Goal: Leave review/rating: Leave review/rating

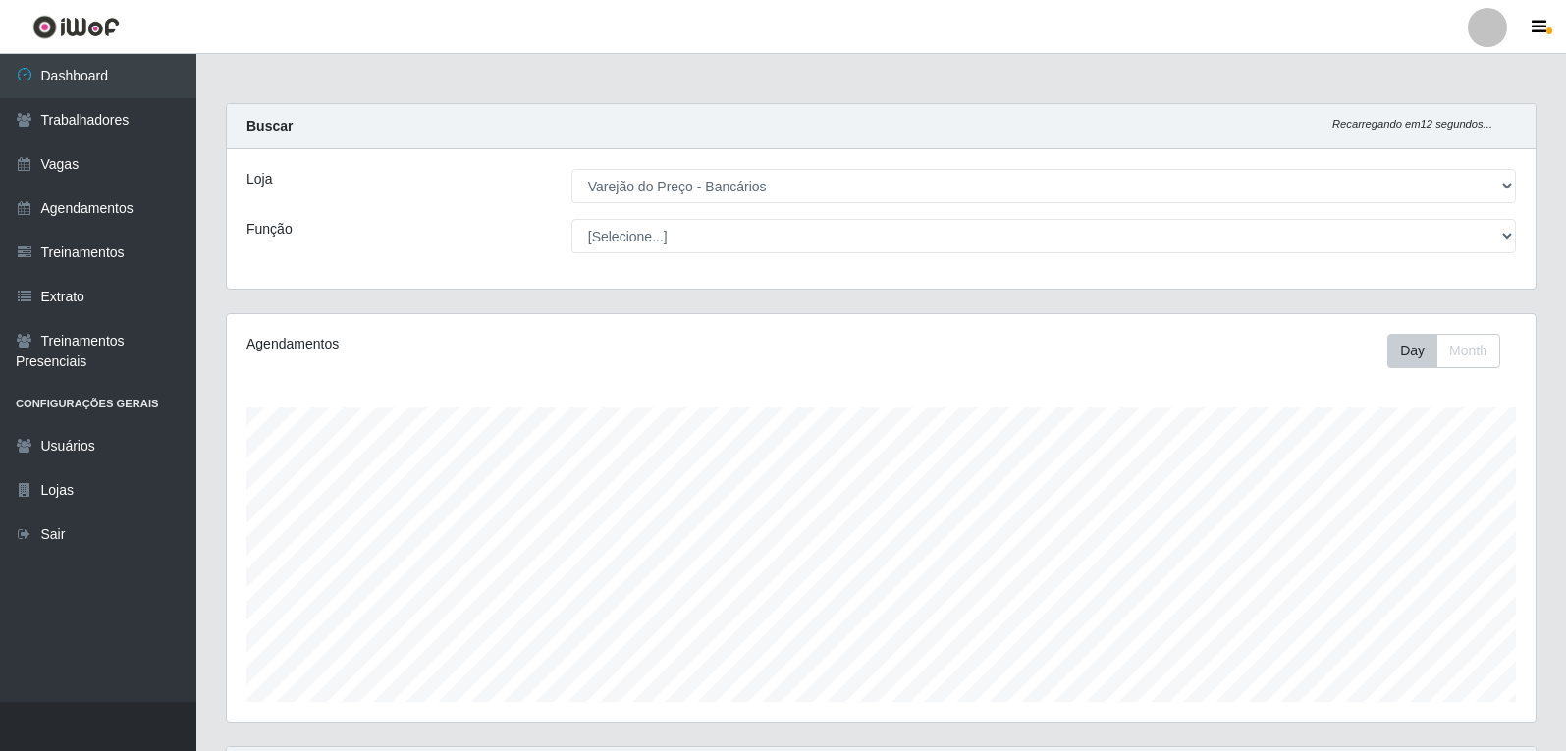
select select "157"
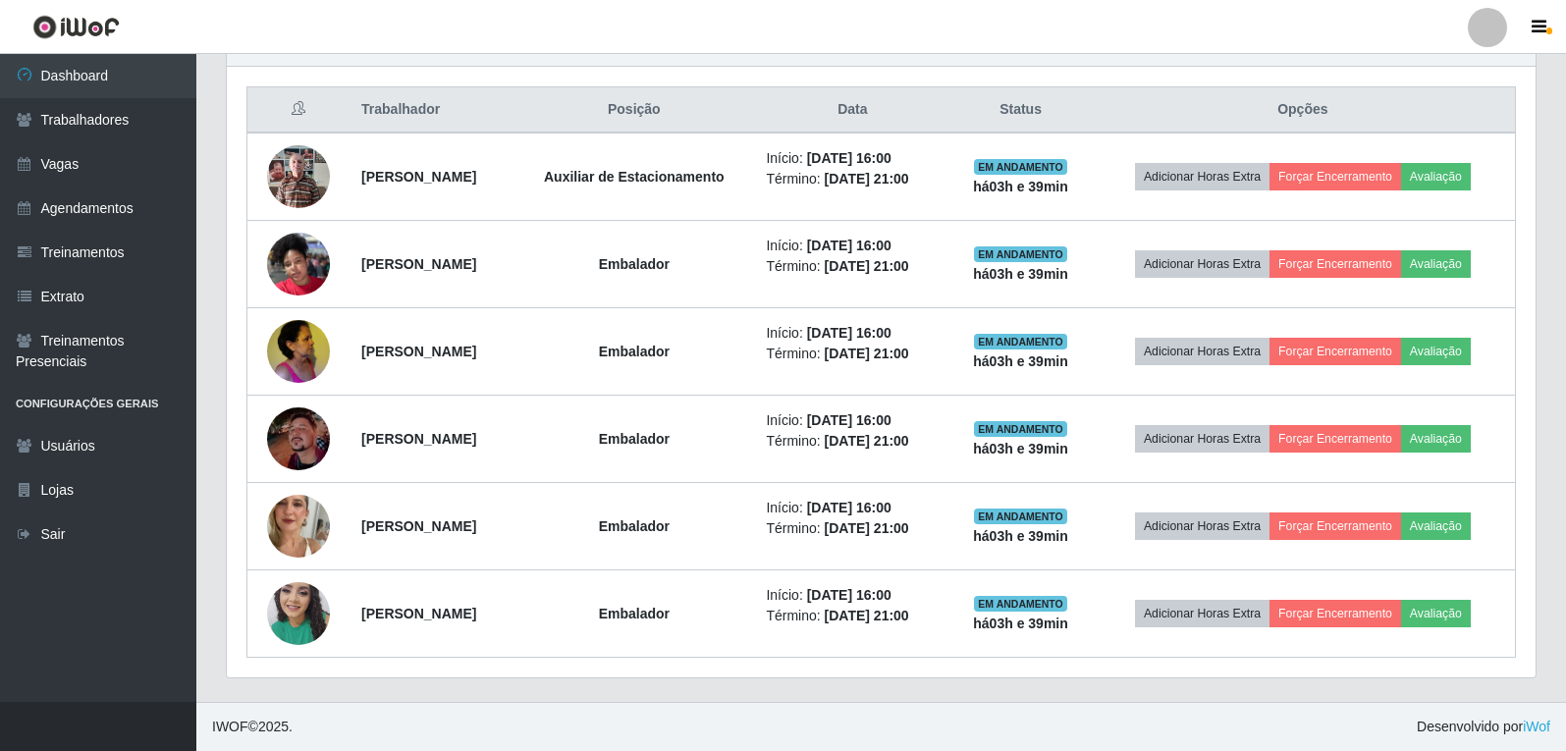
scroll to position [407, 1309]
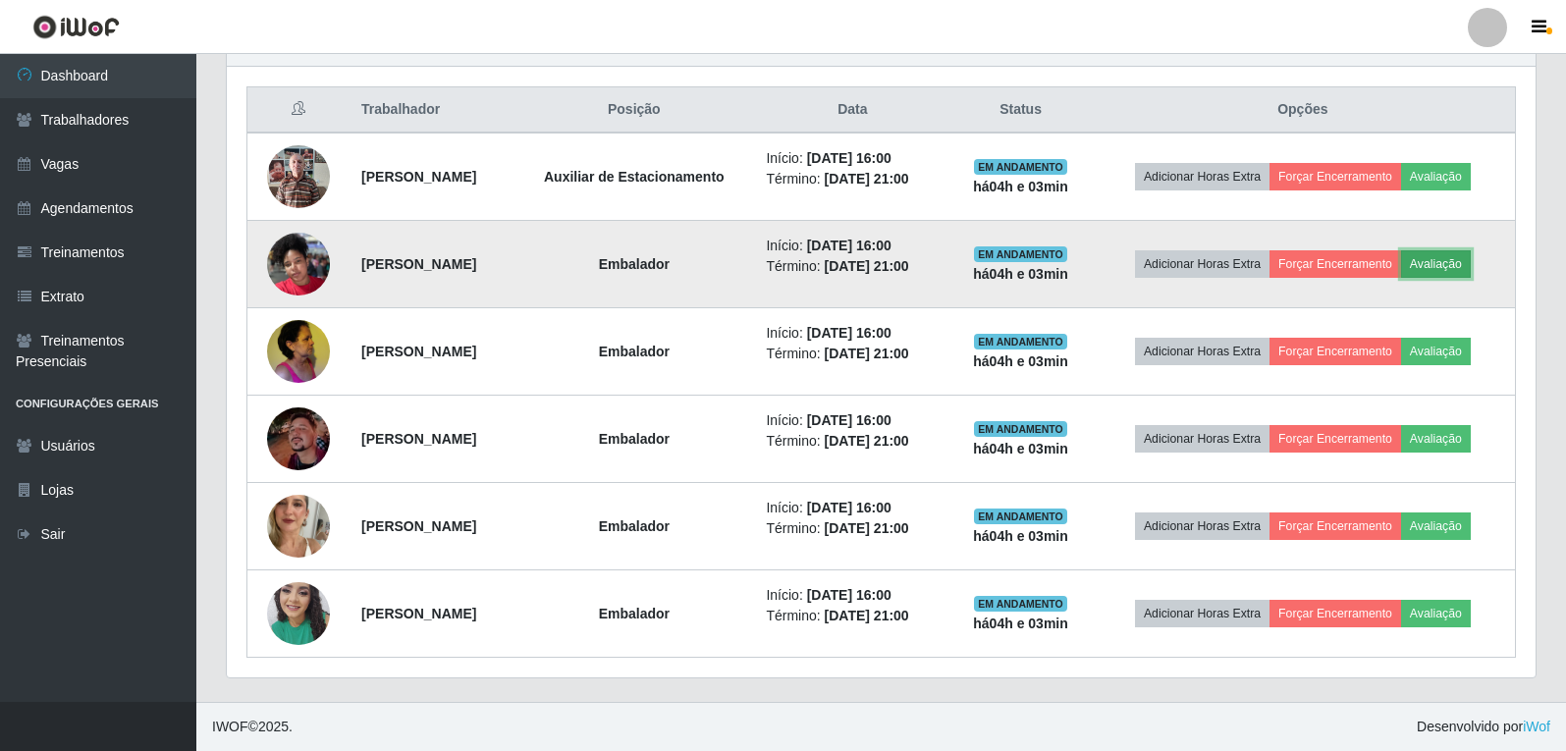
click at [1469, 261] on button "Avaliação" at bounding box center [1436, 263] width 70 height 27
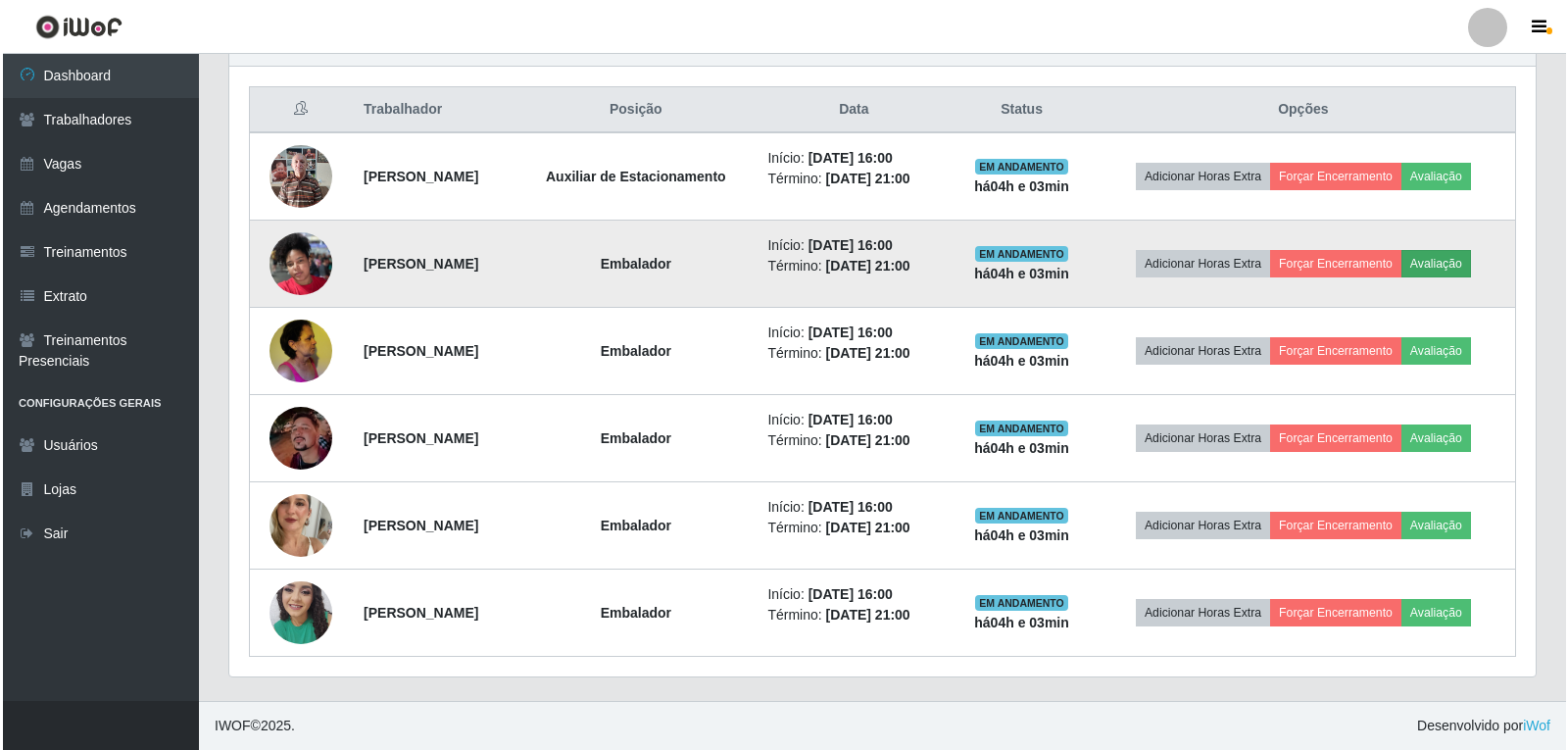
scroll to position [406, 1297]
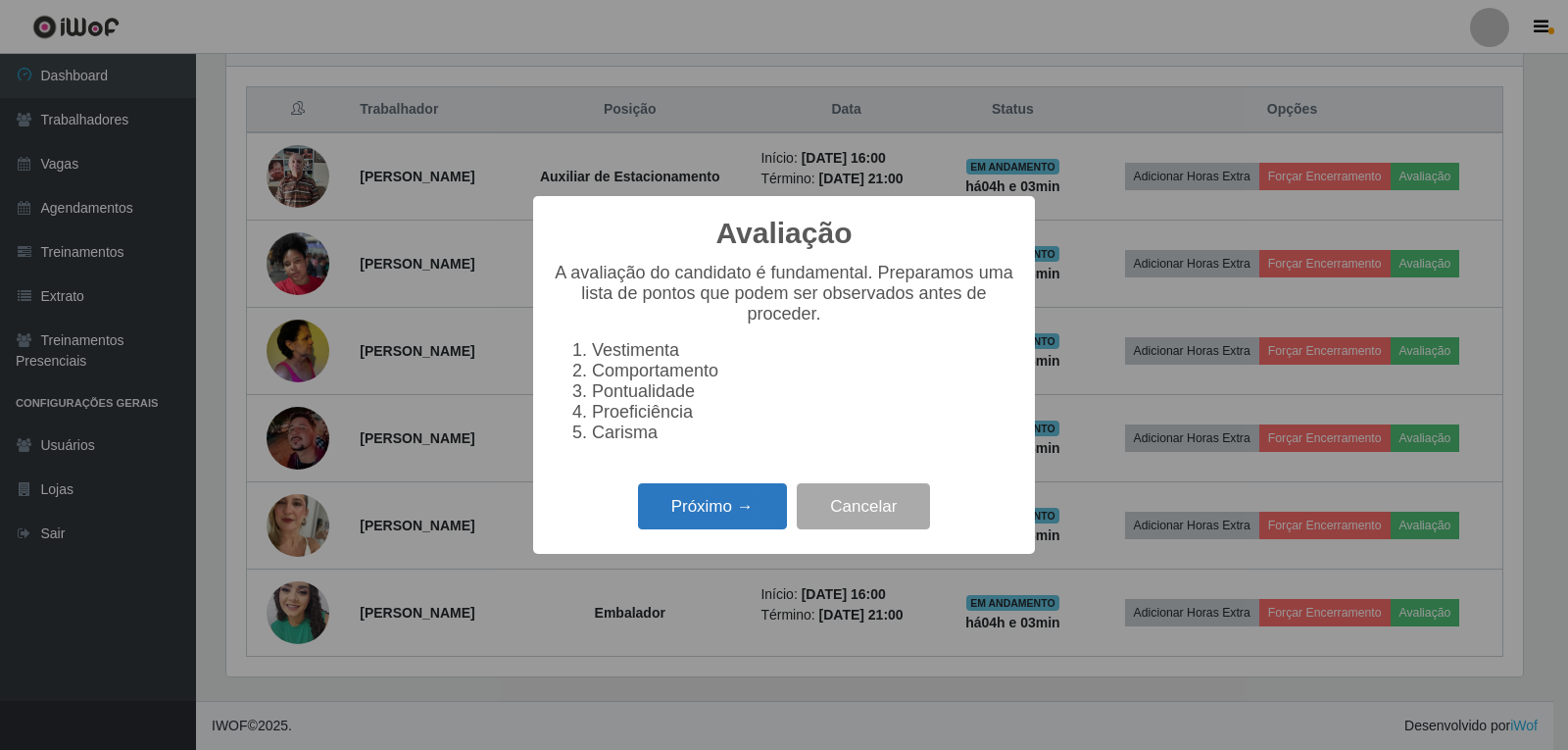
click at [746, 514] on button "Próximo →" at bounding box center [712, 506] width 149 height 46
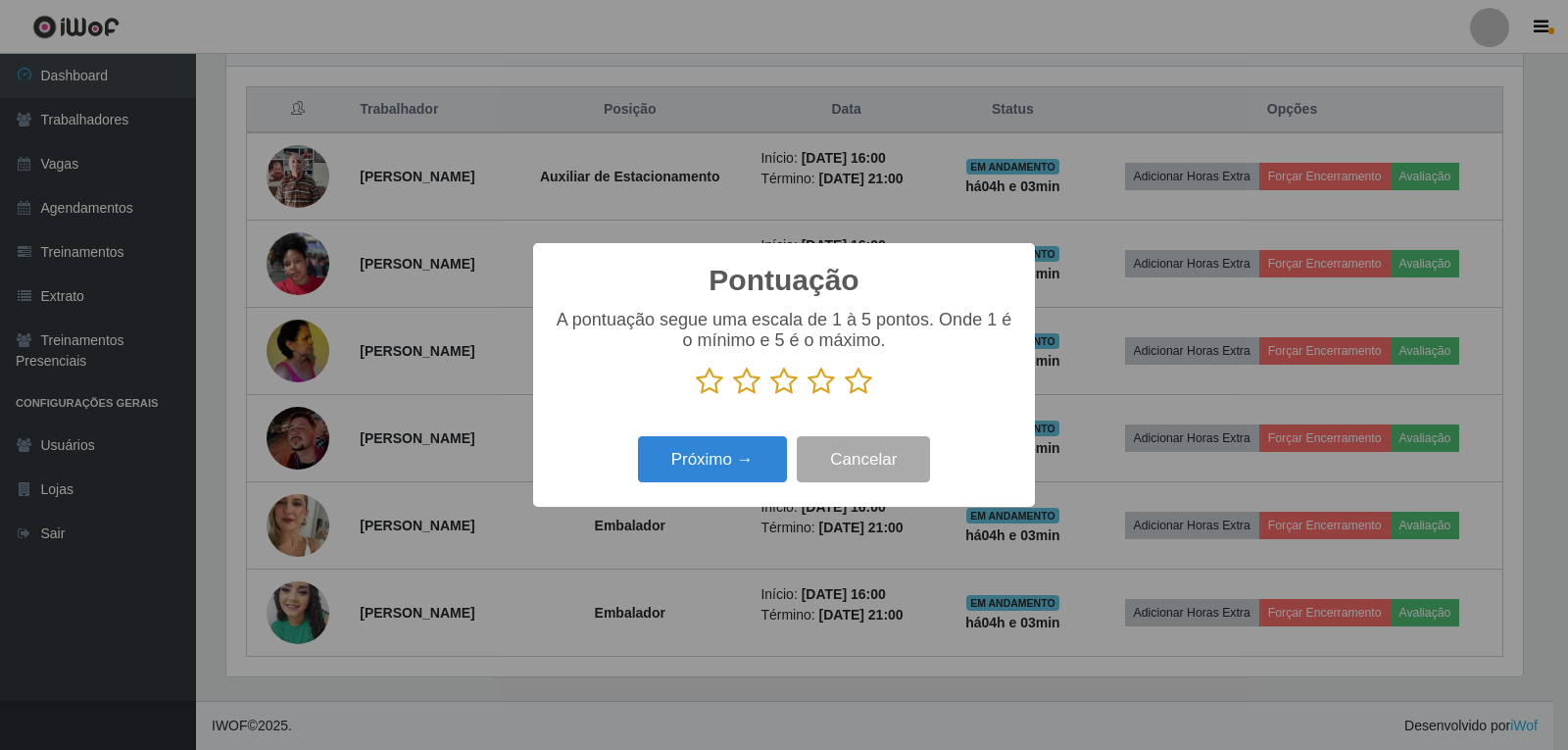
click at [868, 380] on icon at bounding box center [857, 380] width 27 height 29
click at [844, 396] on input "radio" at bounding box center [844, 396] width 0 height 0
click at [753, 460] on button "Próximo →" at bounding box center [712, 459] width 149 height 46
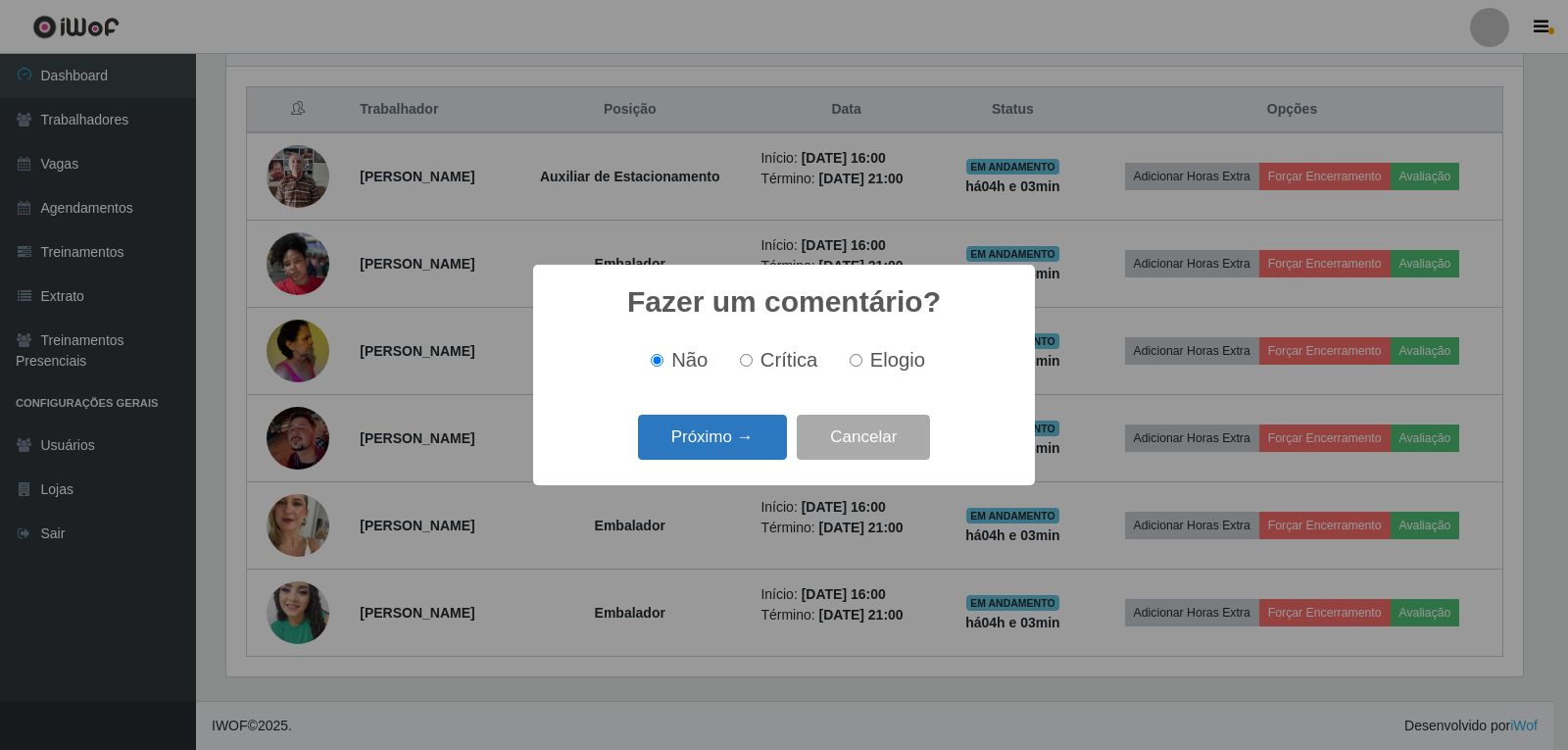
click at [765, 437] on button "Próximo →" at bounding box center [712, 437] width 149 height 46
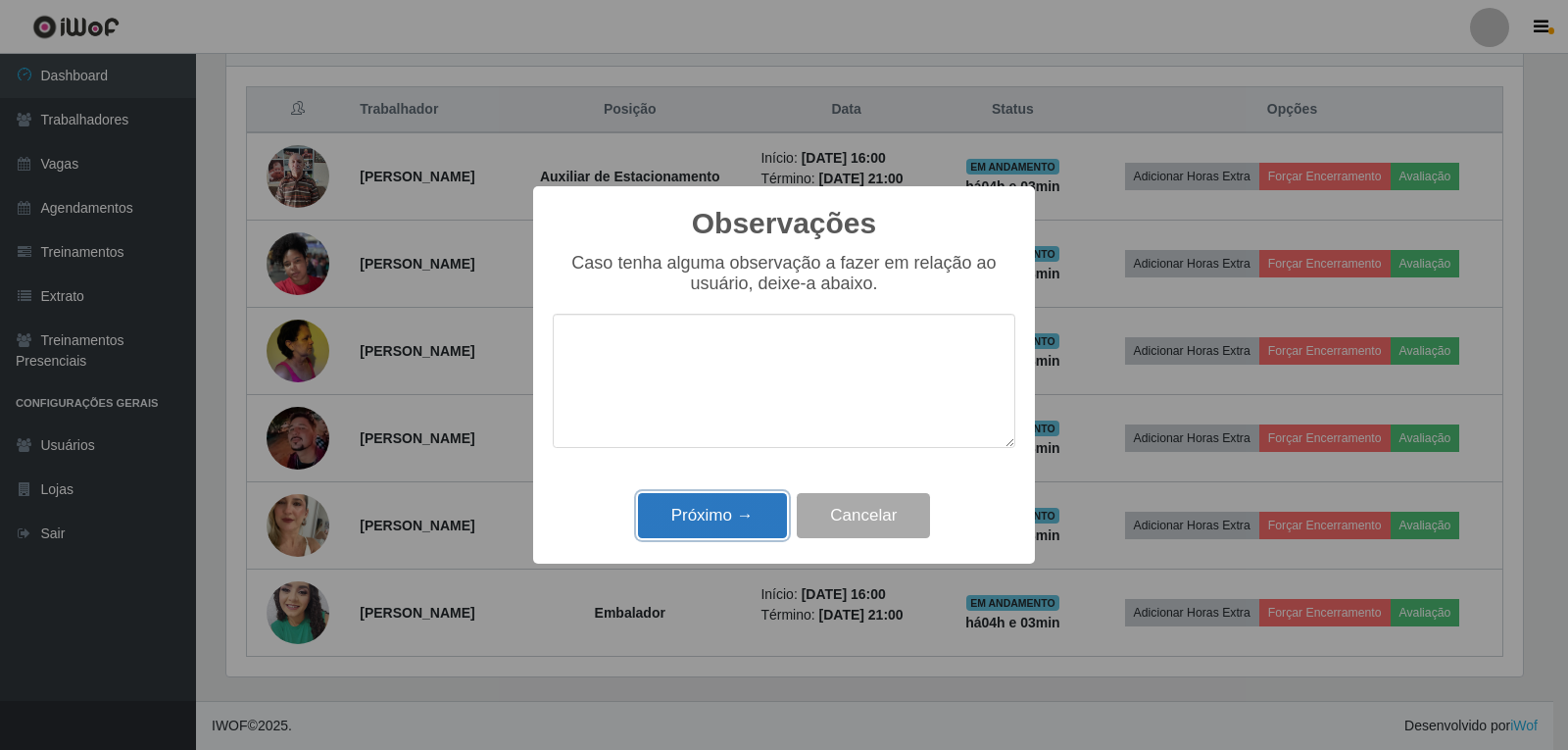
click at [745, 504] on button "Próximo →" at bounding box center [712, 516] width 149 height 46
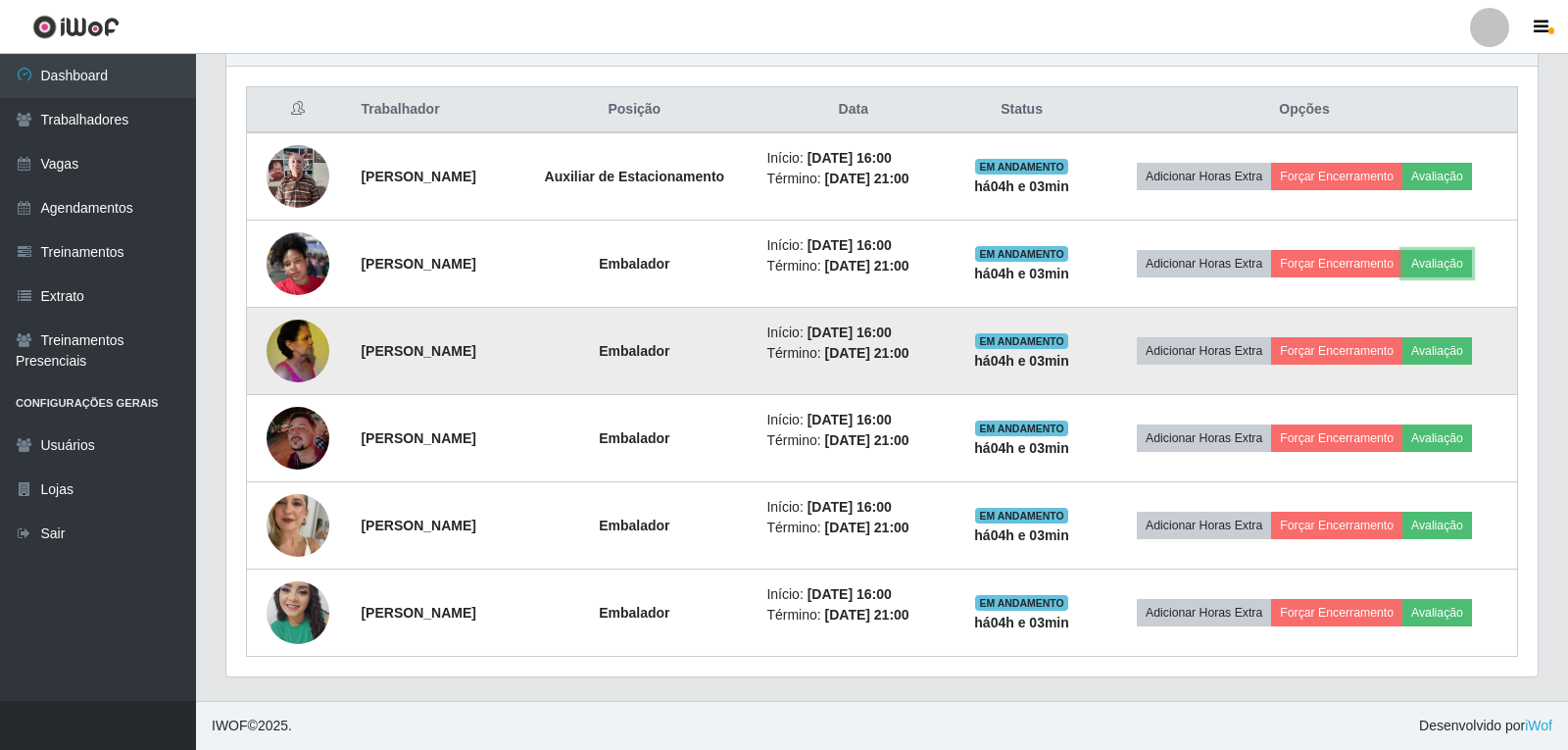
scroll to position [406, 1307]
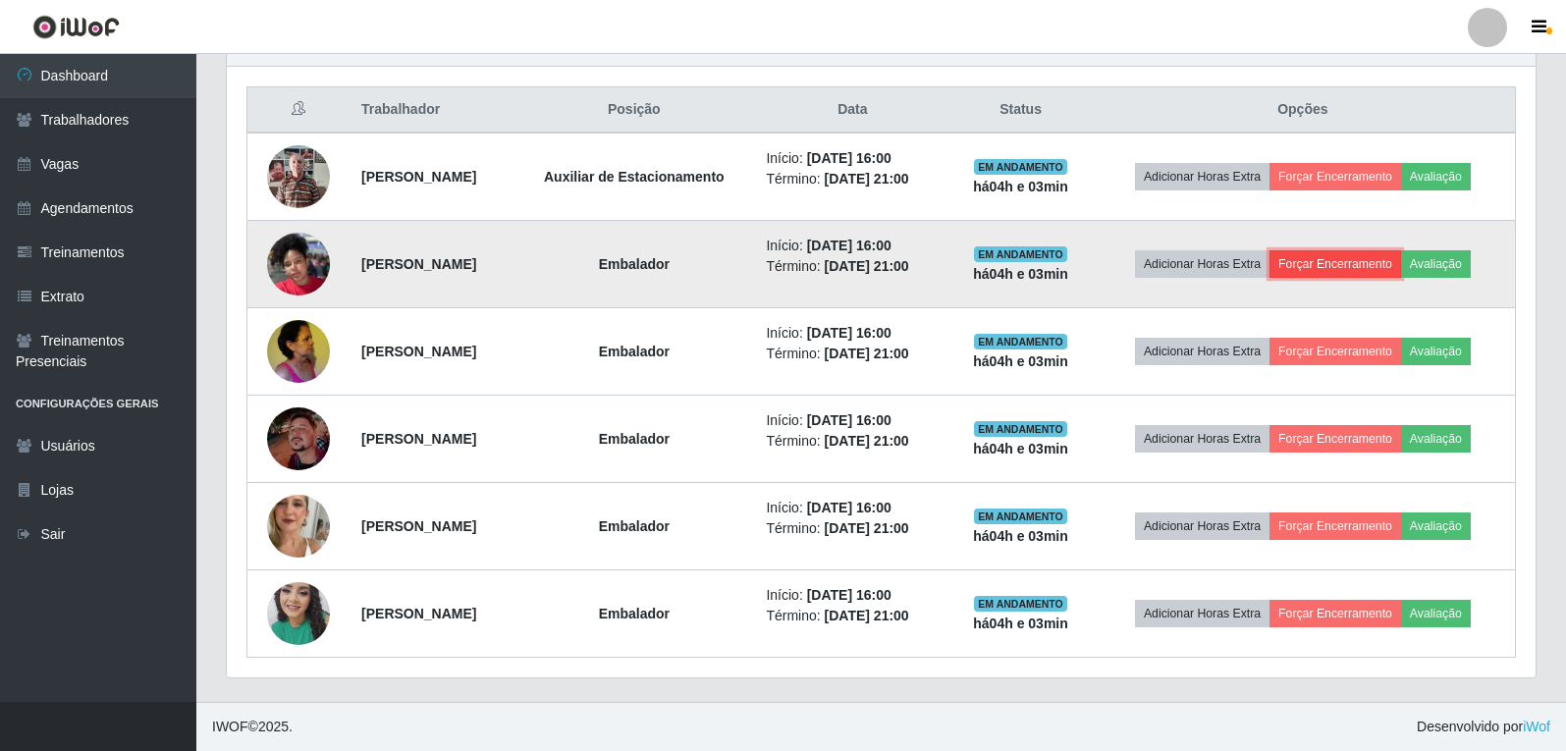
click at [1362, 271] on button "Forçar Encerramento" at bounding box center [1335, 263] width 132 height 27
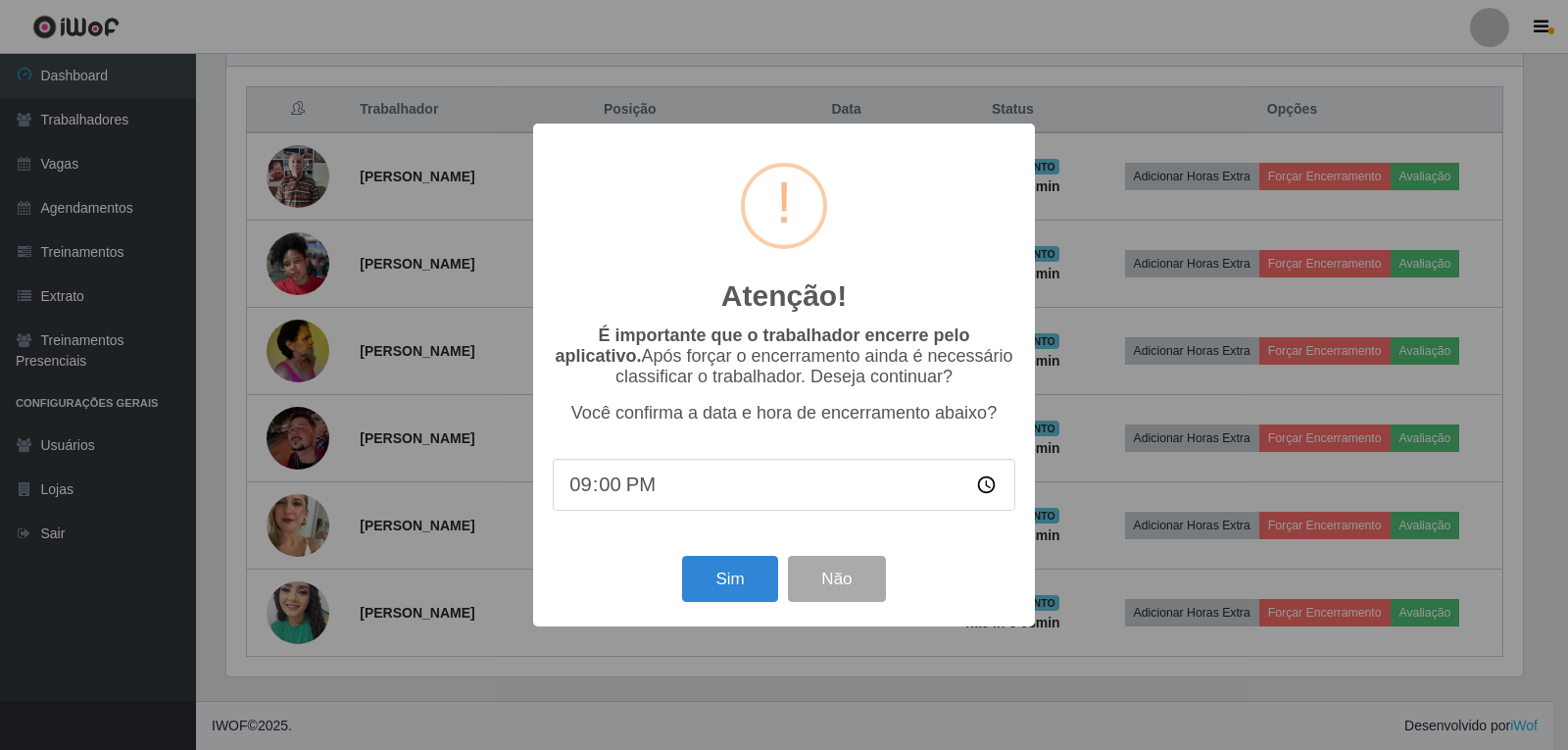
click at [1216, 129] on div "Atenção! × É importante que o trabalhador encerre pelo aplicativo. Após forçar …" at bounding box center [784, 375] width 1568 height 750
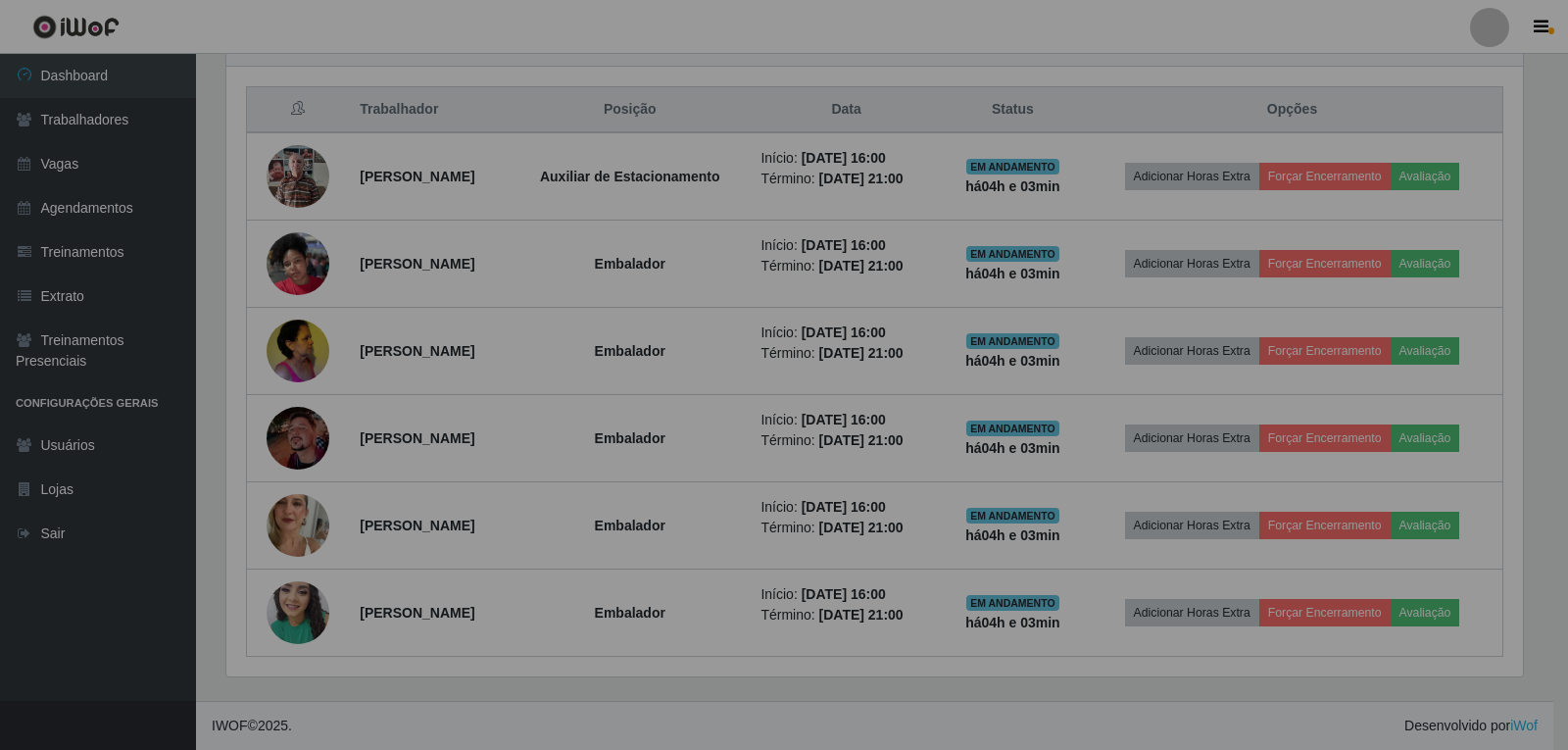
scroll to position [406, 1307]
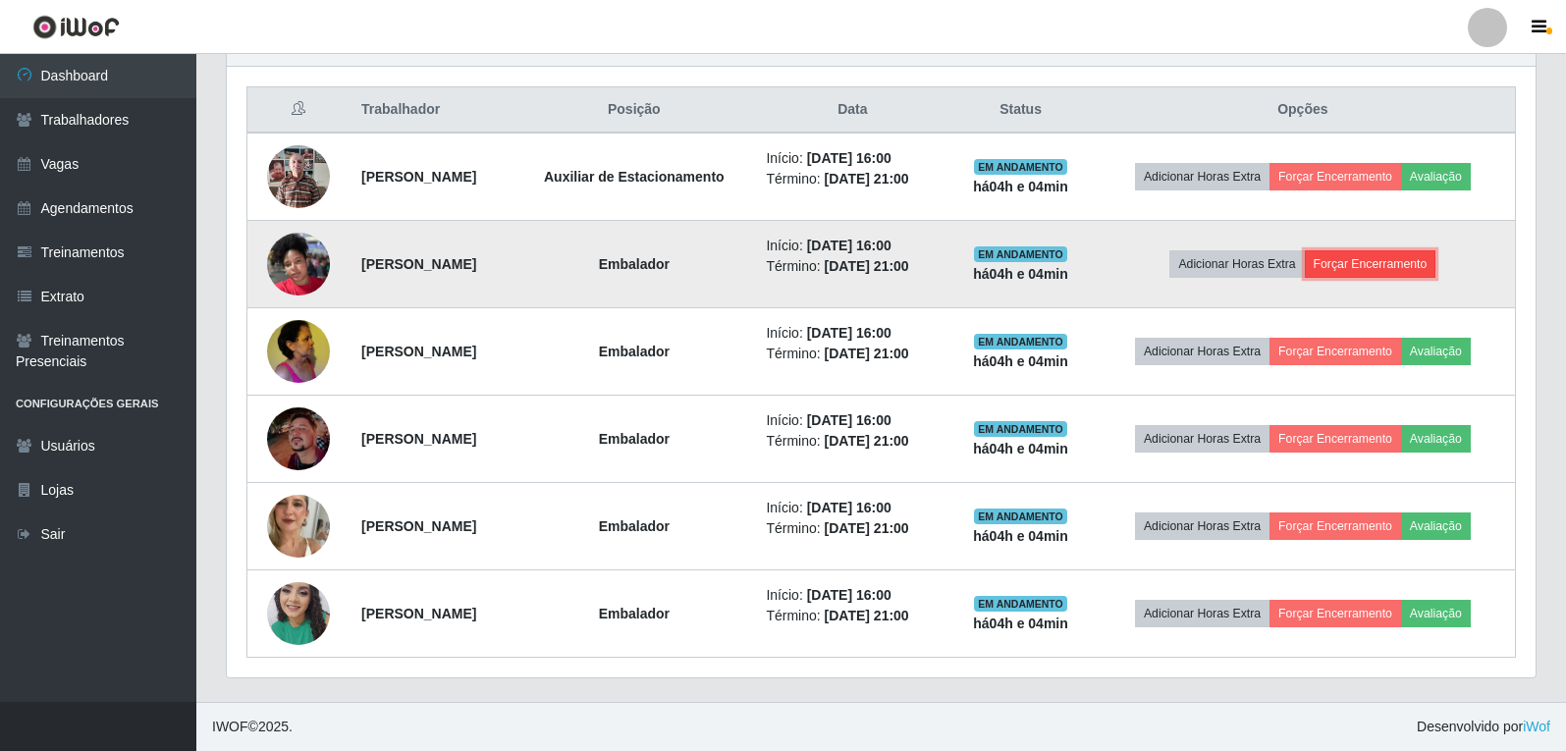
click at [1426, 262] on button "Forçar Encerramento" at bounding box center [1371, 263] width 132 height 27
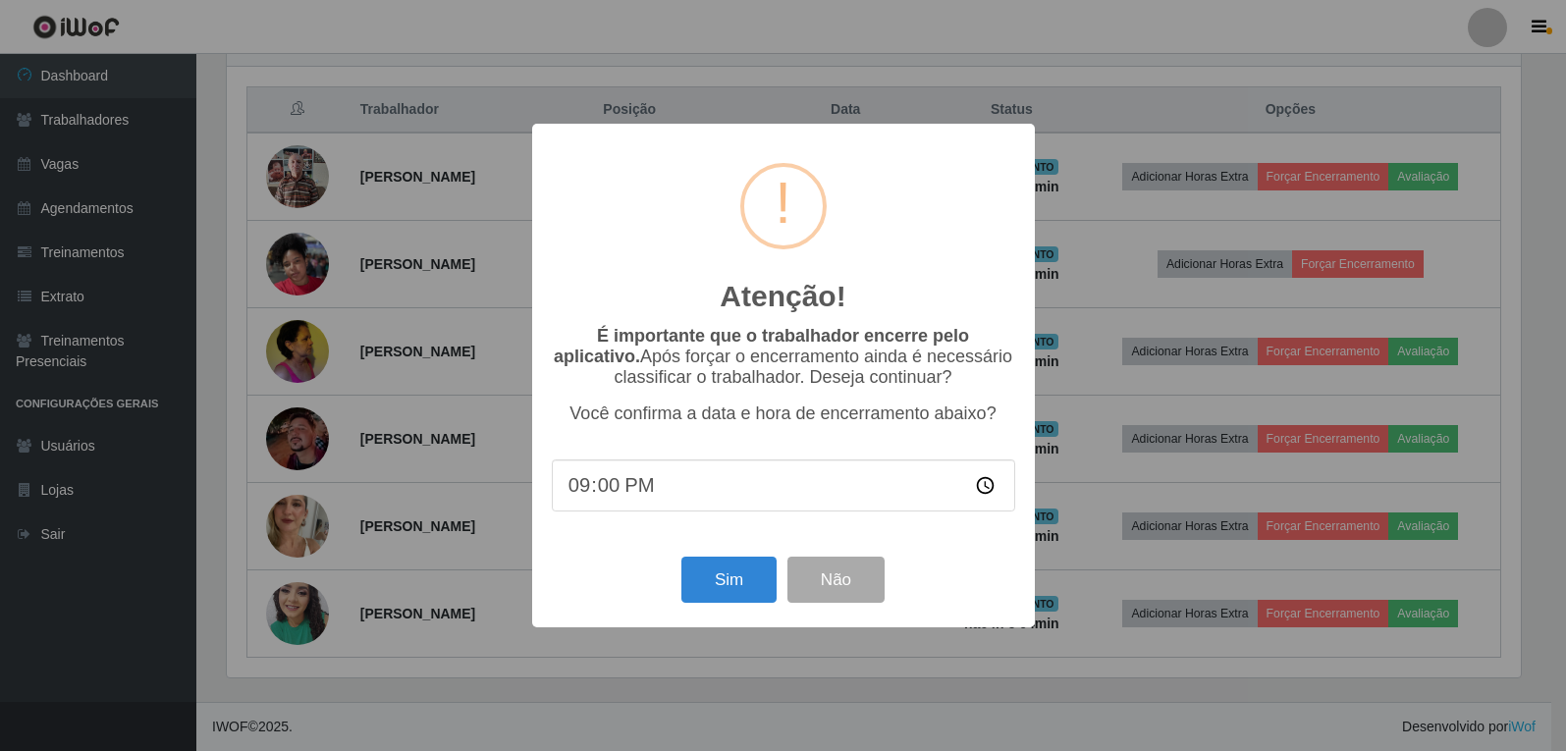
scroll to position [407, 1299]
click at [989, 484] on input "21:00" at bounding box center [785, 485] width 463 height 52
click at [743, 573] on button "Sim" at bounding box center [730, 580] width 95 height 46
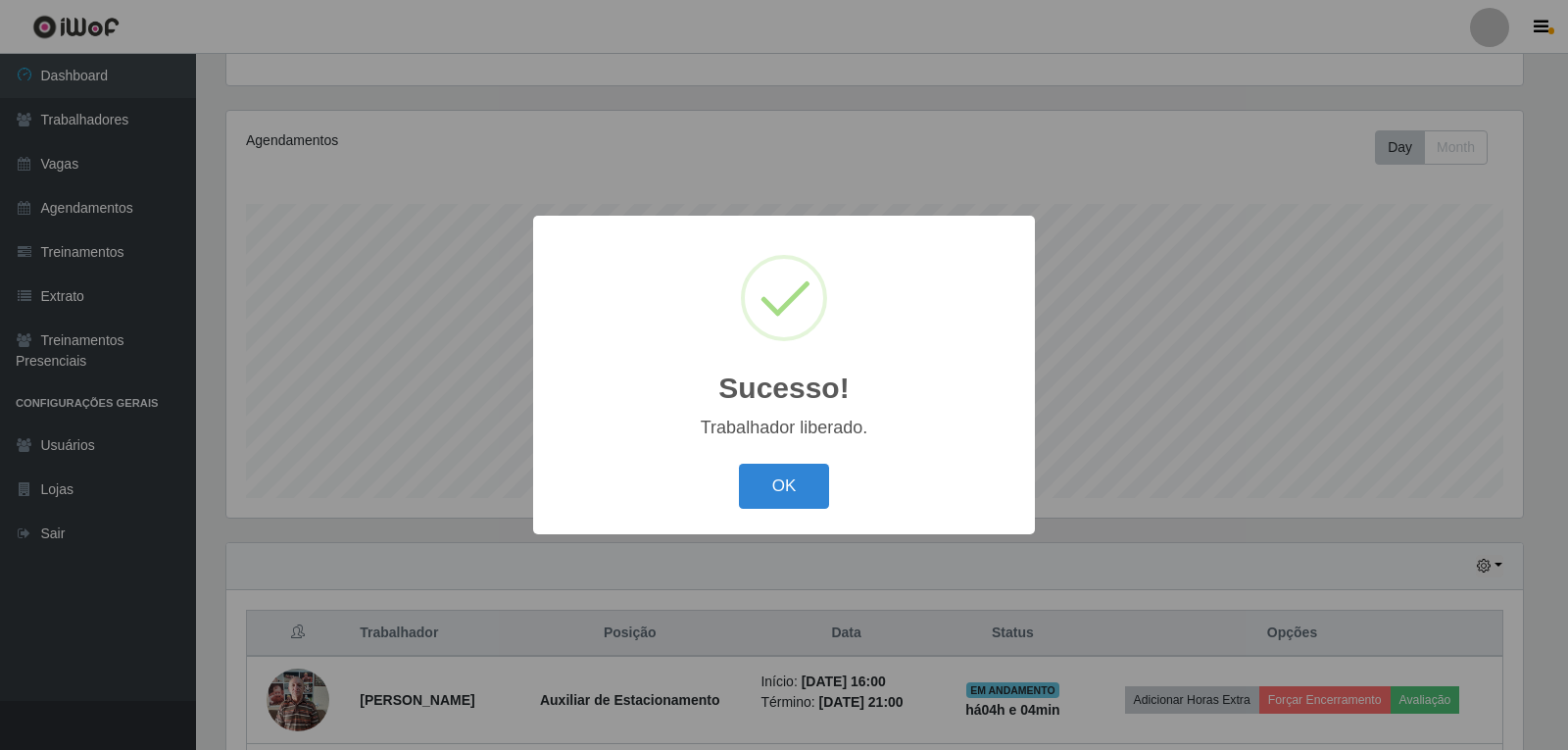
click at [738, 491] on div "OK Cancel" at bounding box center [784, 485] width 462 height 56
click at [770, 487] on button "OK" at bounding box center [784, 486] width 91 height 46
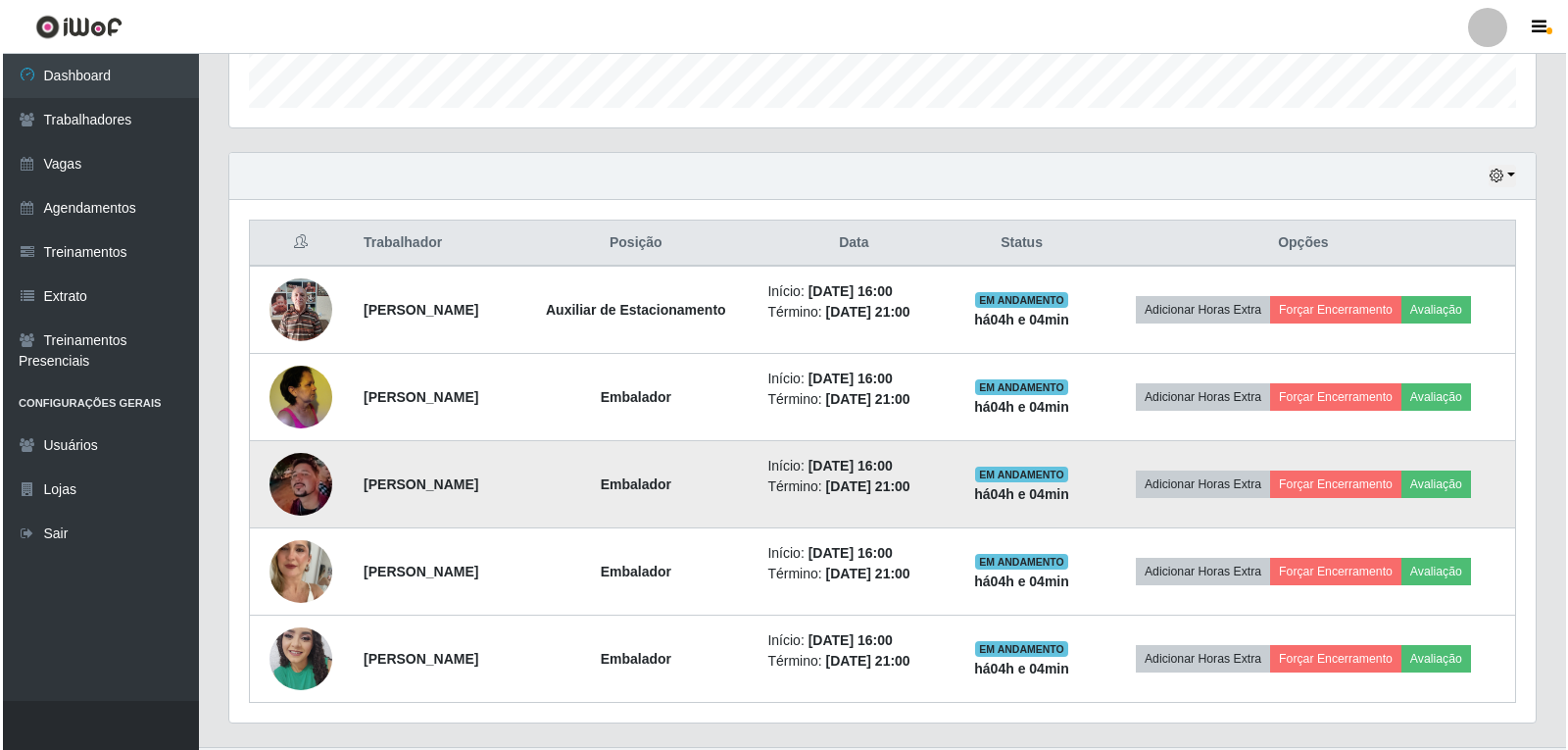
scroll to position [595, 0]
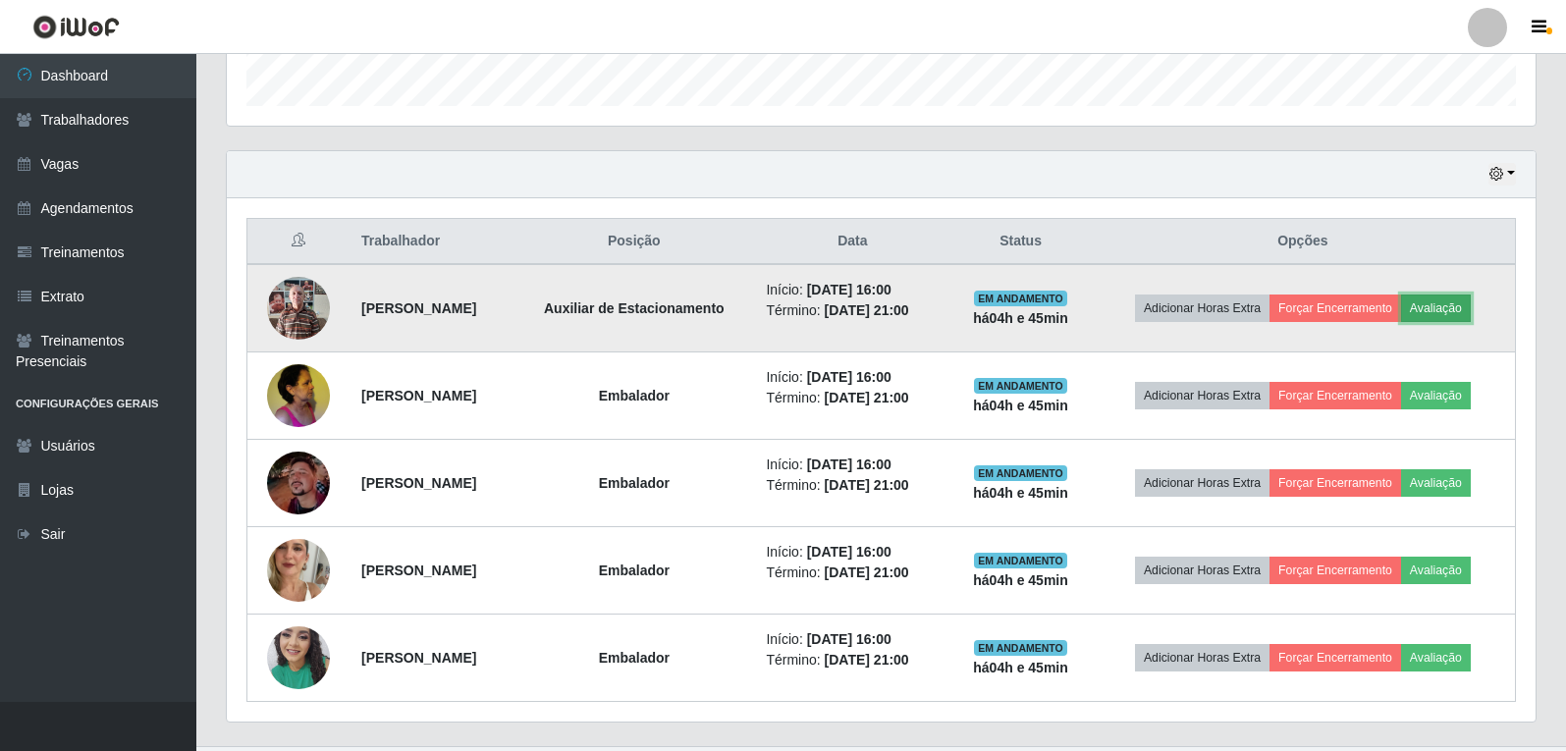
click at [1455, 310] on button "Avaliação" at bounding box center [1436, 308] width 70 height 27
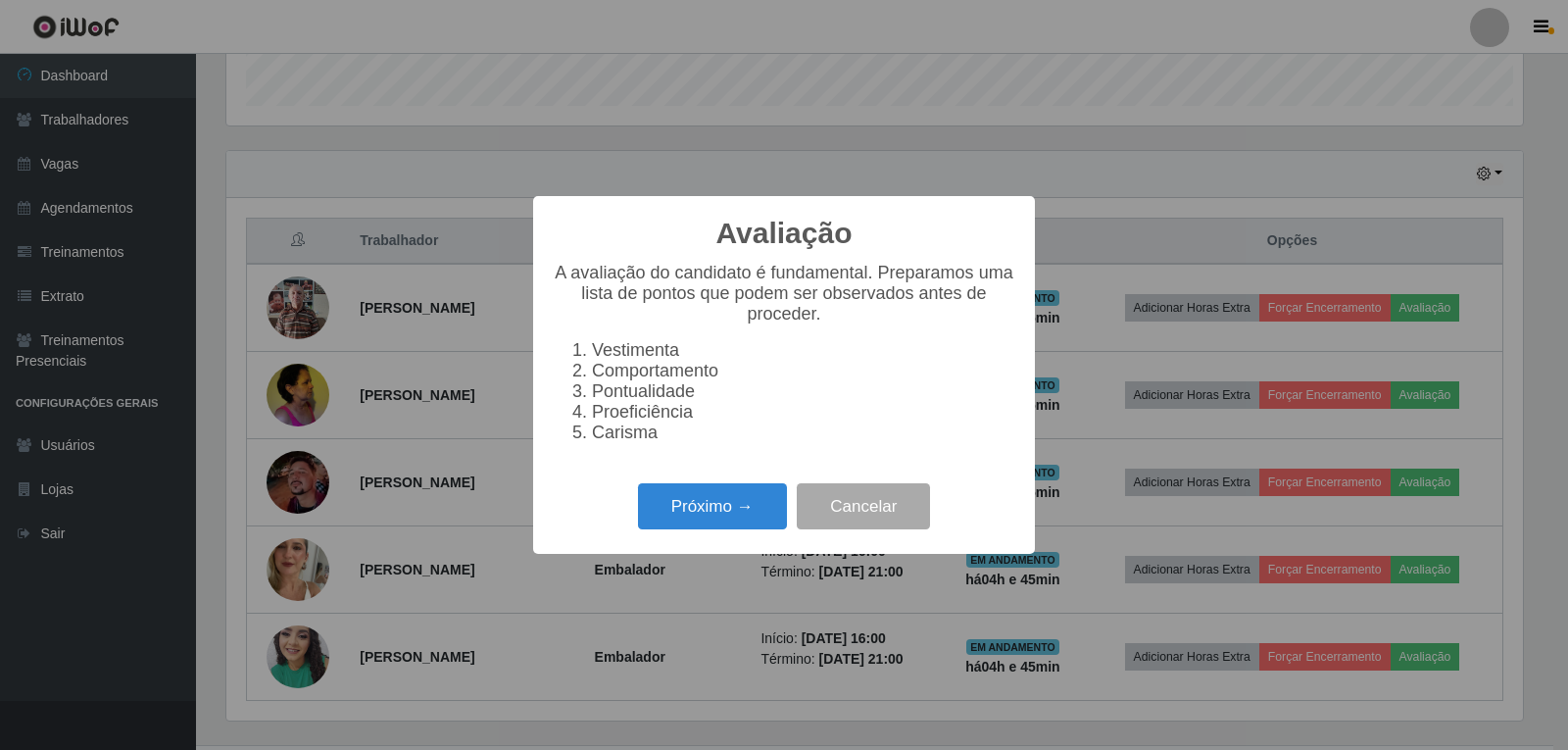
scroll to position [406, 1297]
click at [757, 521] on button "Próximo →" at bounding box center [712, 506] width 149 height 46
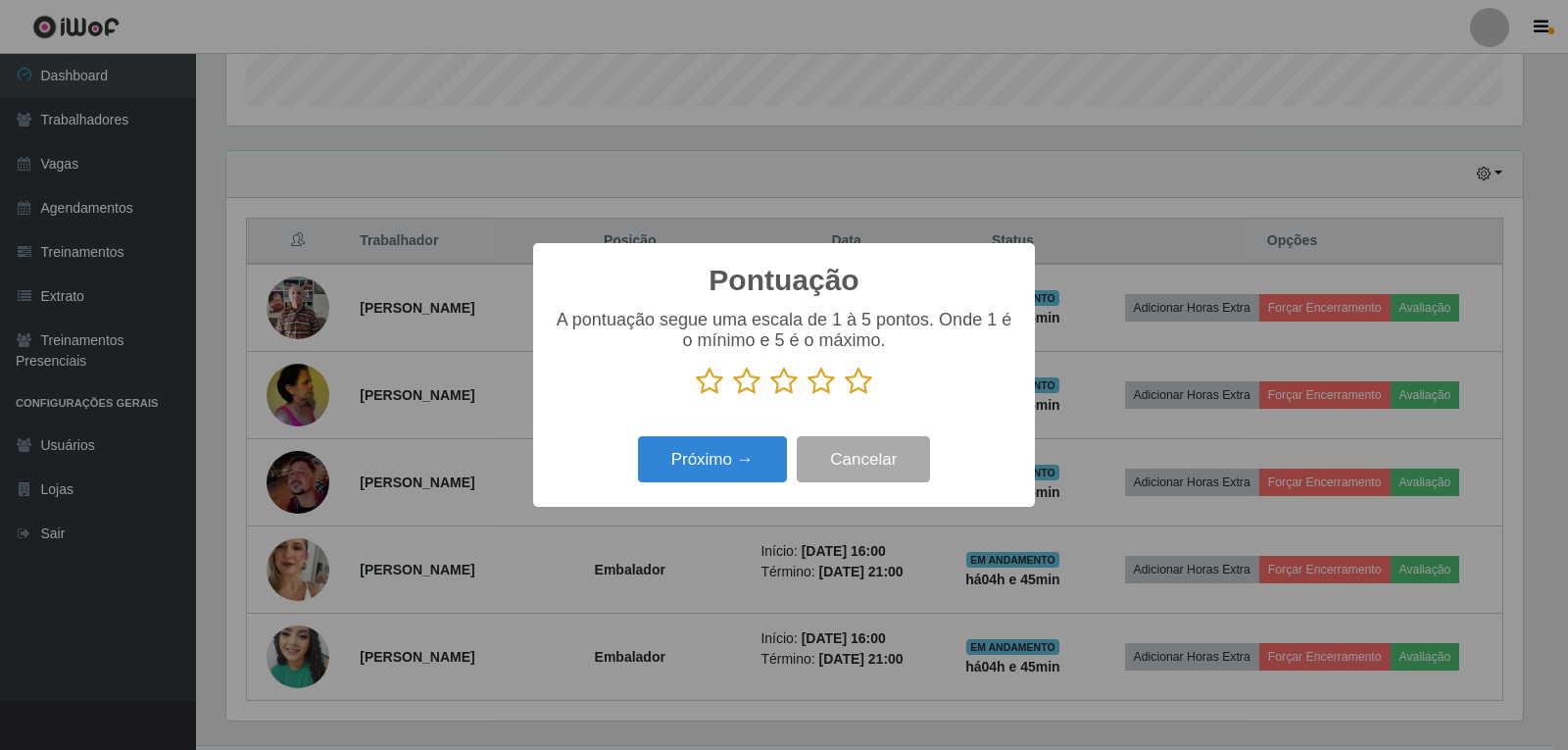
click at [865, 380] on icon at bounding box center [857, 380] width 27 height 29
click at [844, 396] on input "radio" at bounding box center [844, 396] width 0 height 0
click at [746, 462] on button "Próximo →" at bounding box center [712, 459] width 149 height 46
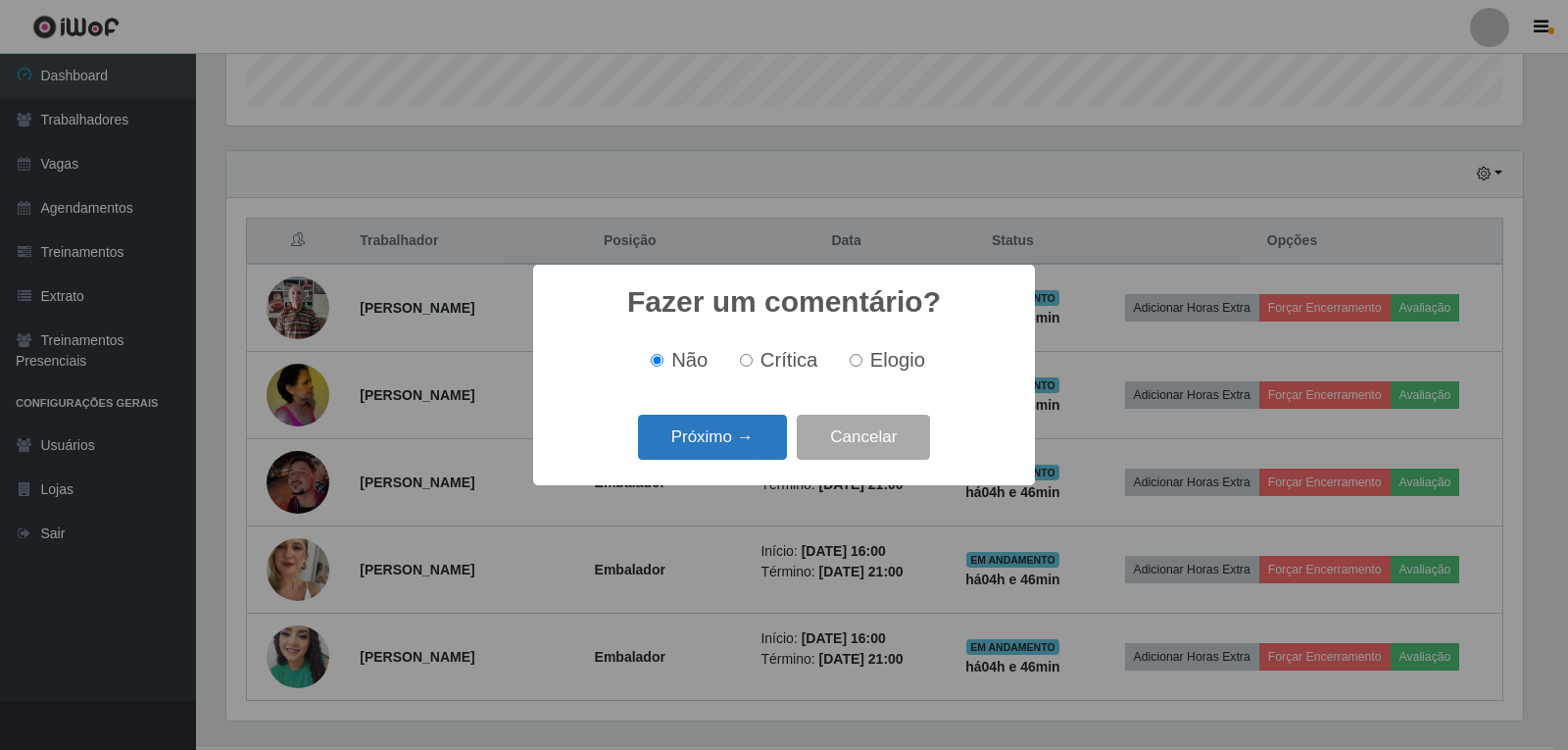
click at [750, 438] on button "Próximo →" at bounding box center [712, 437] width 149 height 46
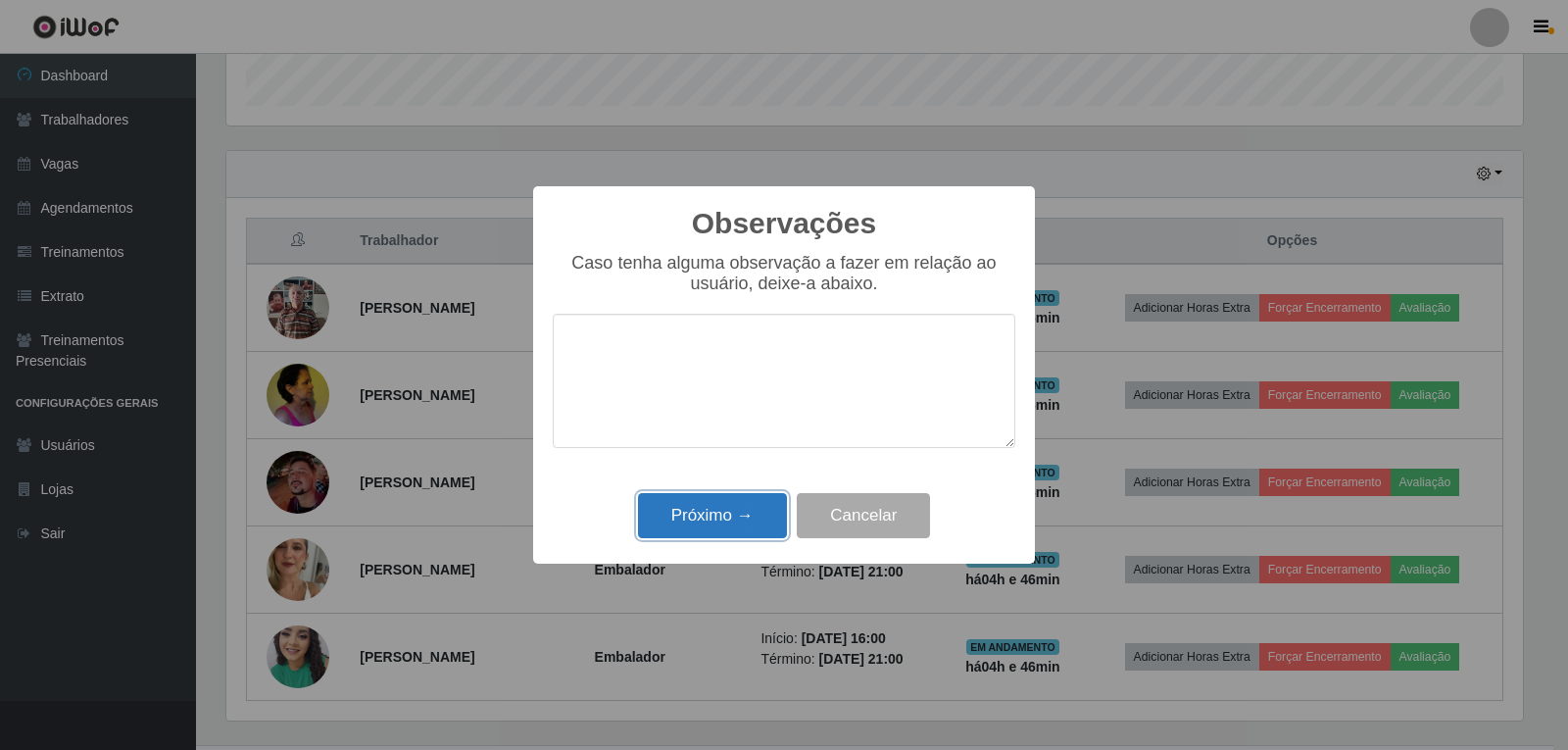
click at [746, 514] on button "Próximo →" at bounding box center [712, 516] width 149 height 46
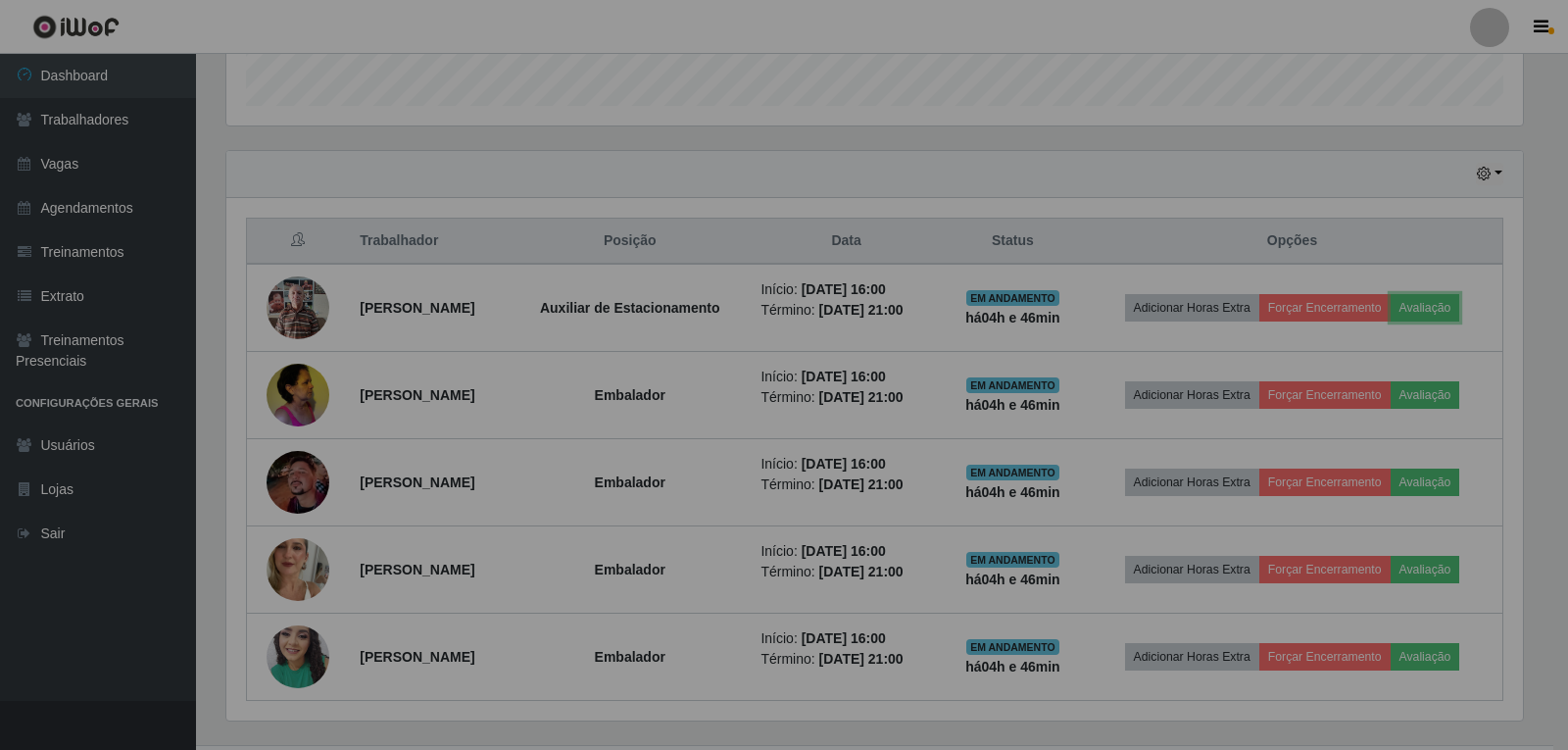
scroll to position [406, 1307]
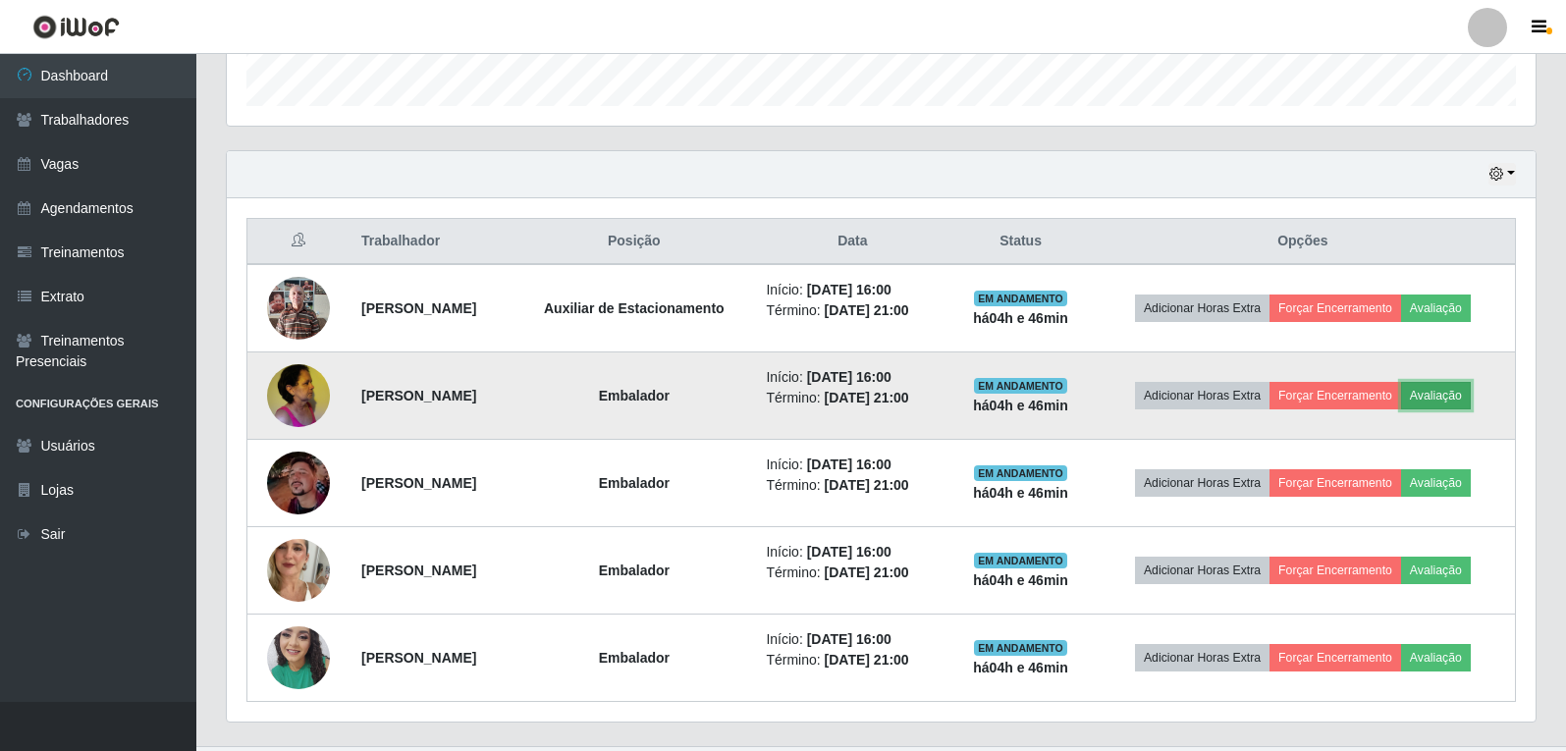
click at [1460, 401] on button "Avaliação" at bounding box center [1436, 395] width 70 height 27
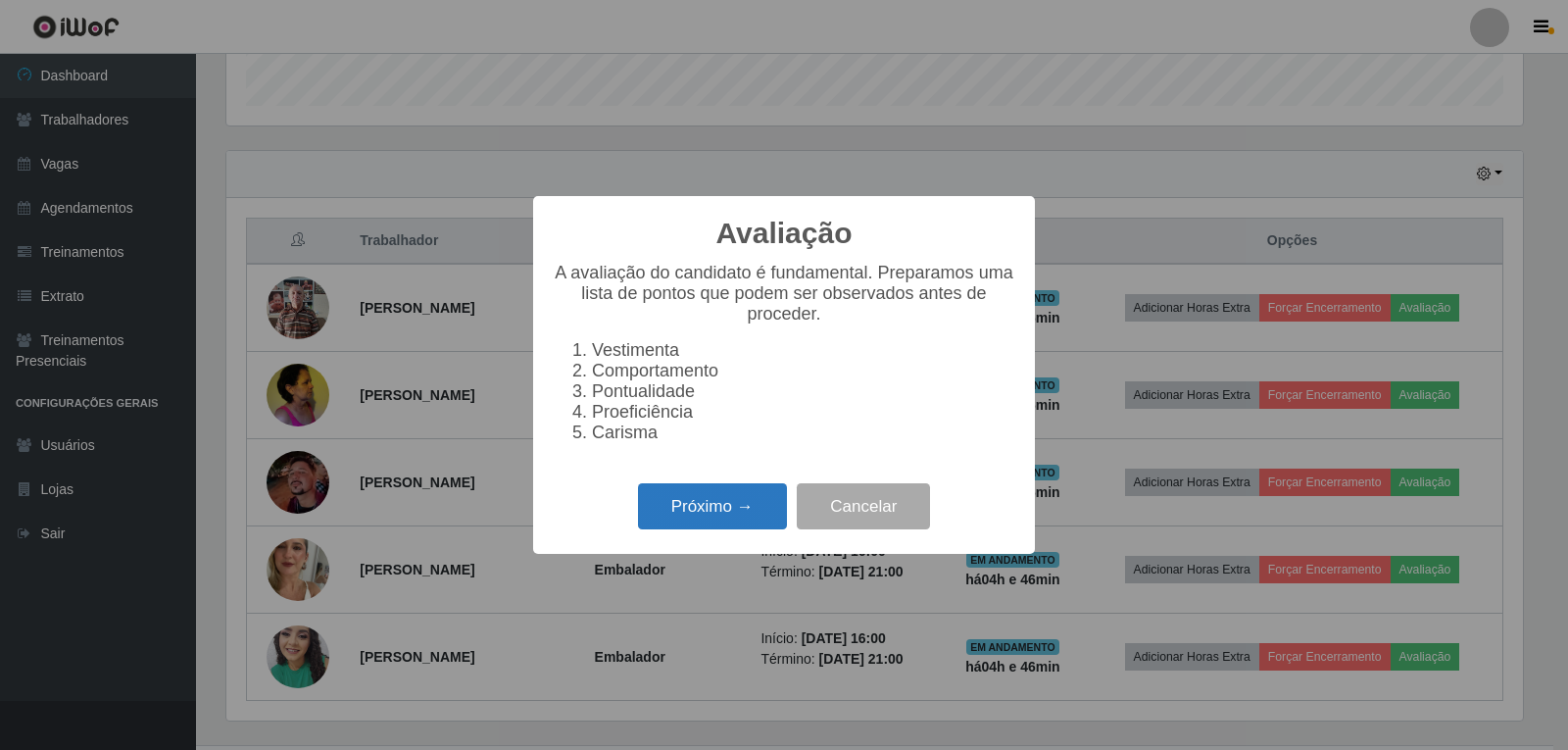
click at [760, 527] on button "Próximo →" at bounding box center [712, 506] width 149 height 46
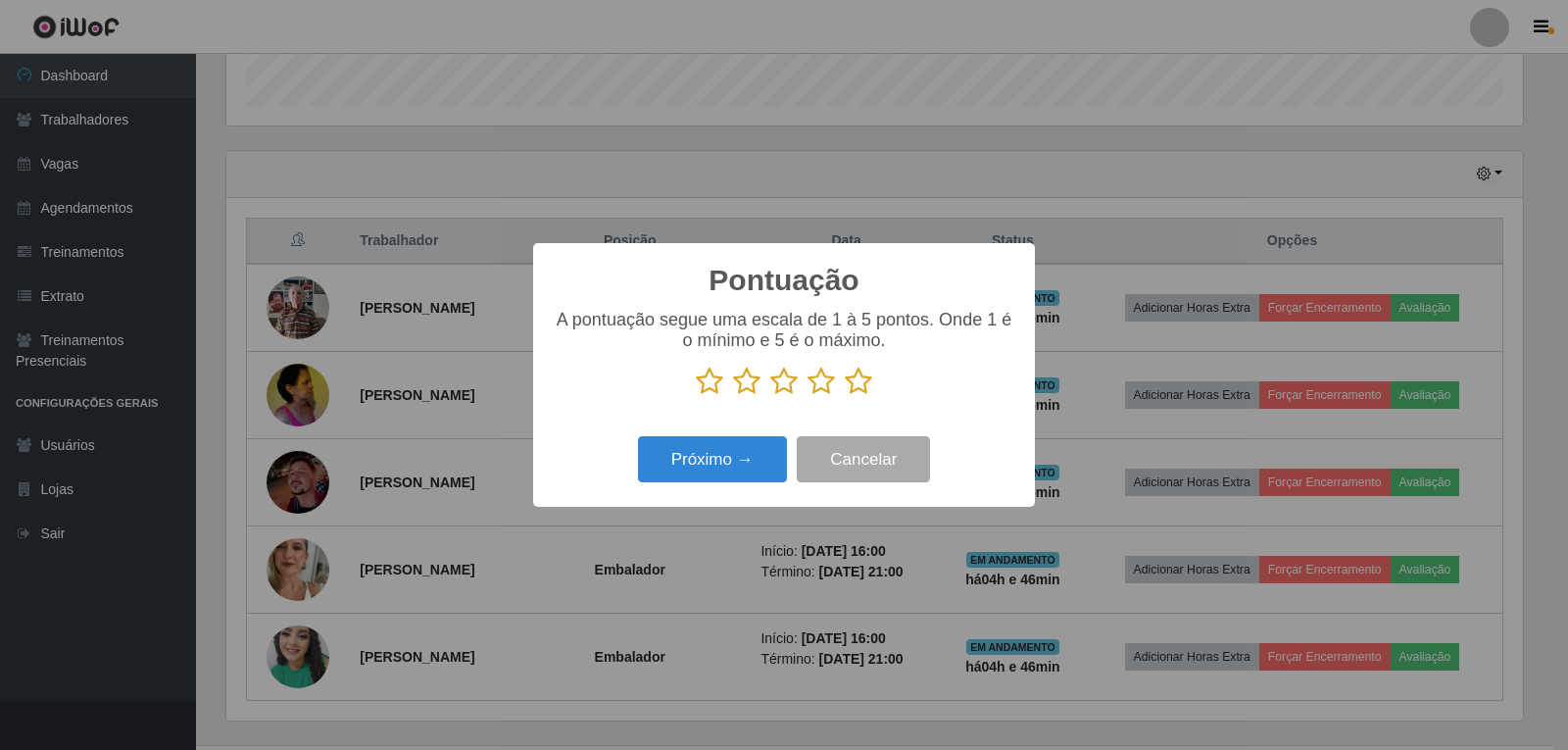
click at [867, 382] on icon at bounding box center [857, 380] width 27 height 29
click at [844, 396] on input "radio" at bounding box center [844, 396] width 0 height 0
click at [766, 461] on button "Próximo →" at bounding box center [712, 459] width 149 height 46
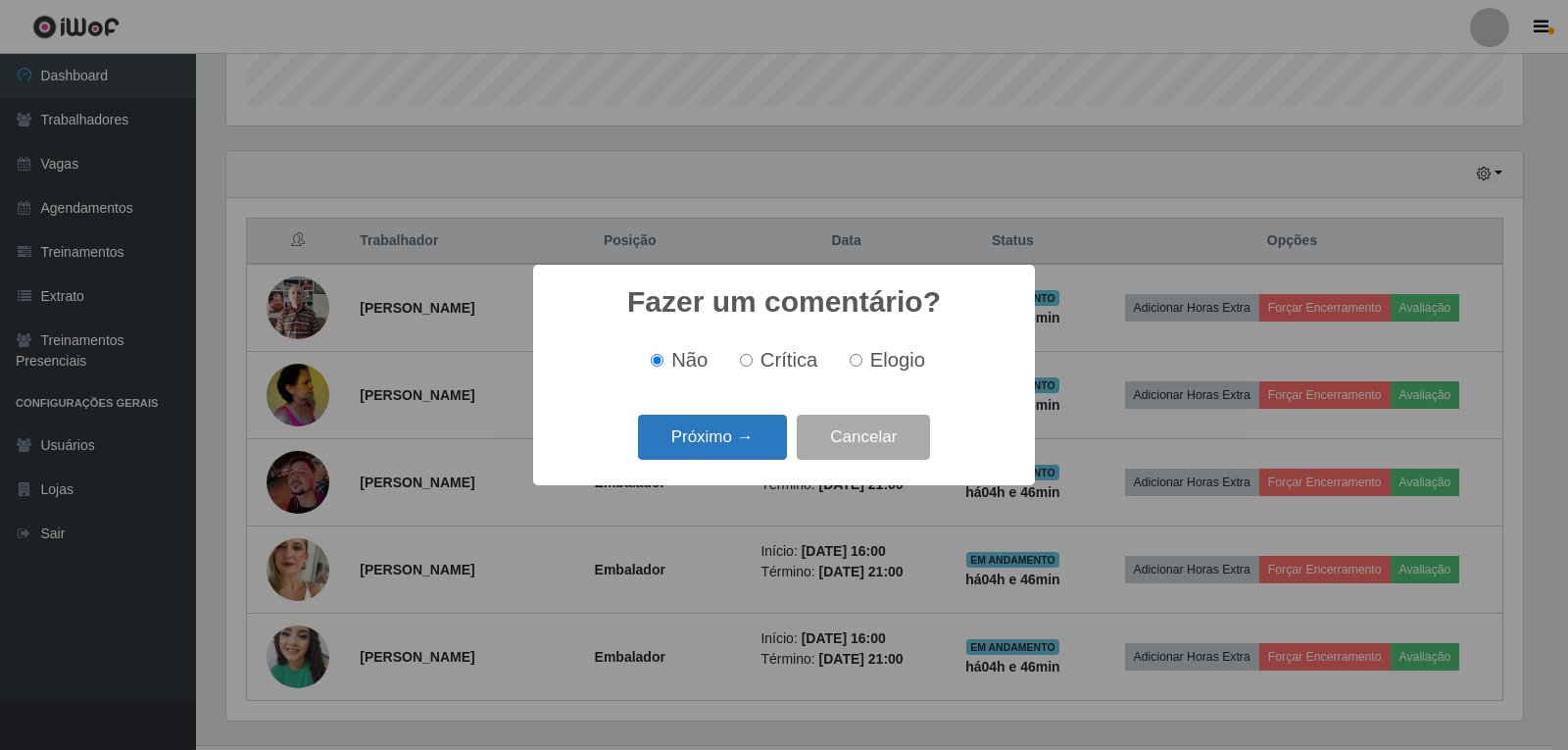
click at [759, 445] on button "Próximo →" at bounding box center [712, 437] width 149 height 46
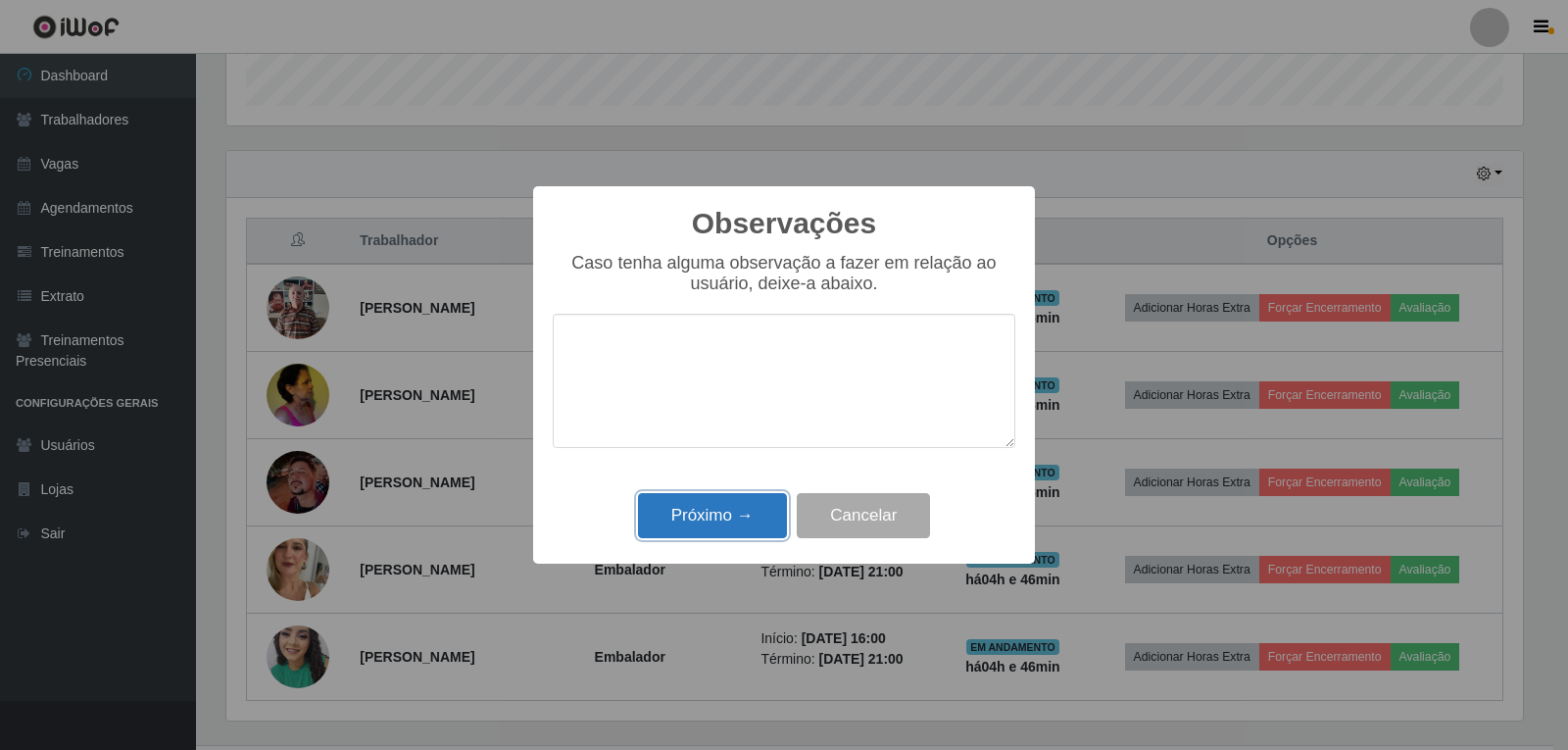
click at [750, 508] on button "Próximo →" at bounding box center [712, 516] width 149 height 46
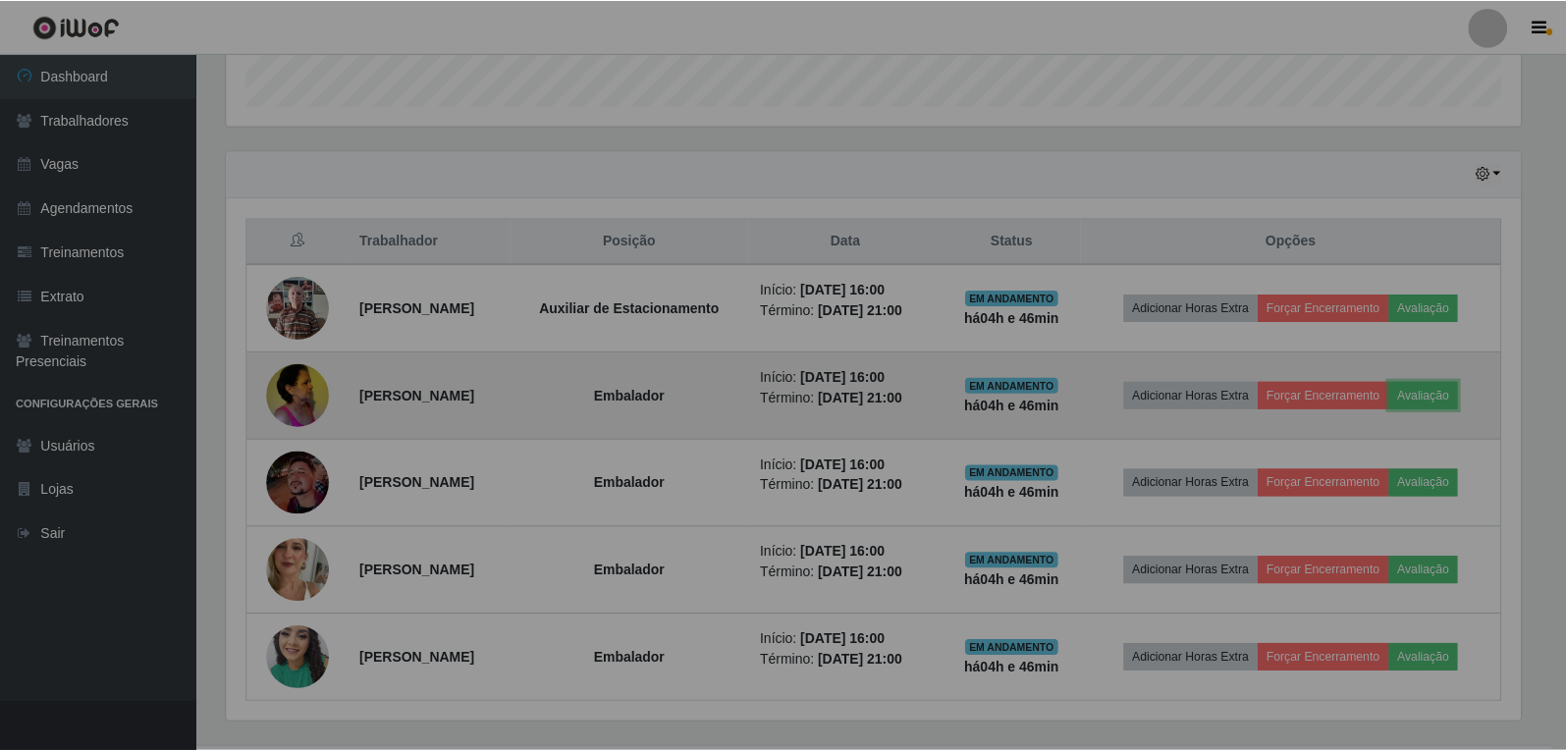
scroll to position [407, 1309]
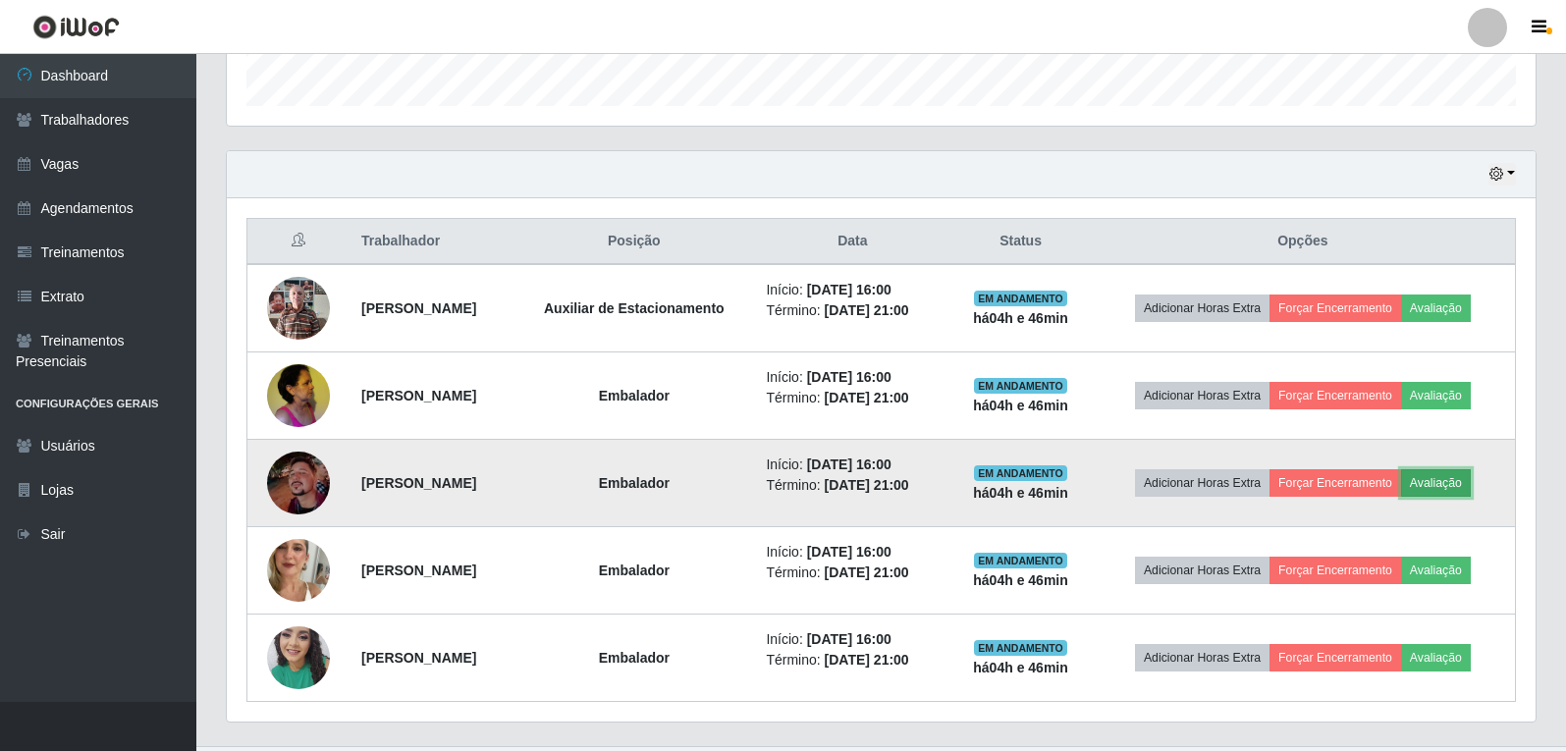
click at [1464, 490] on button "Avaliação" at bounding box center [1436, 482] width 70 height 27
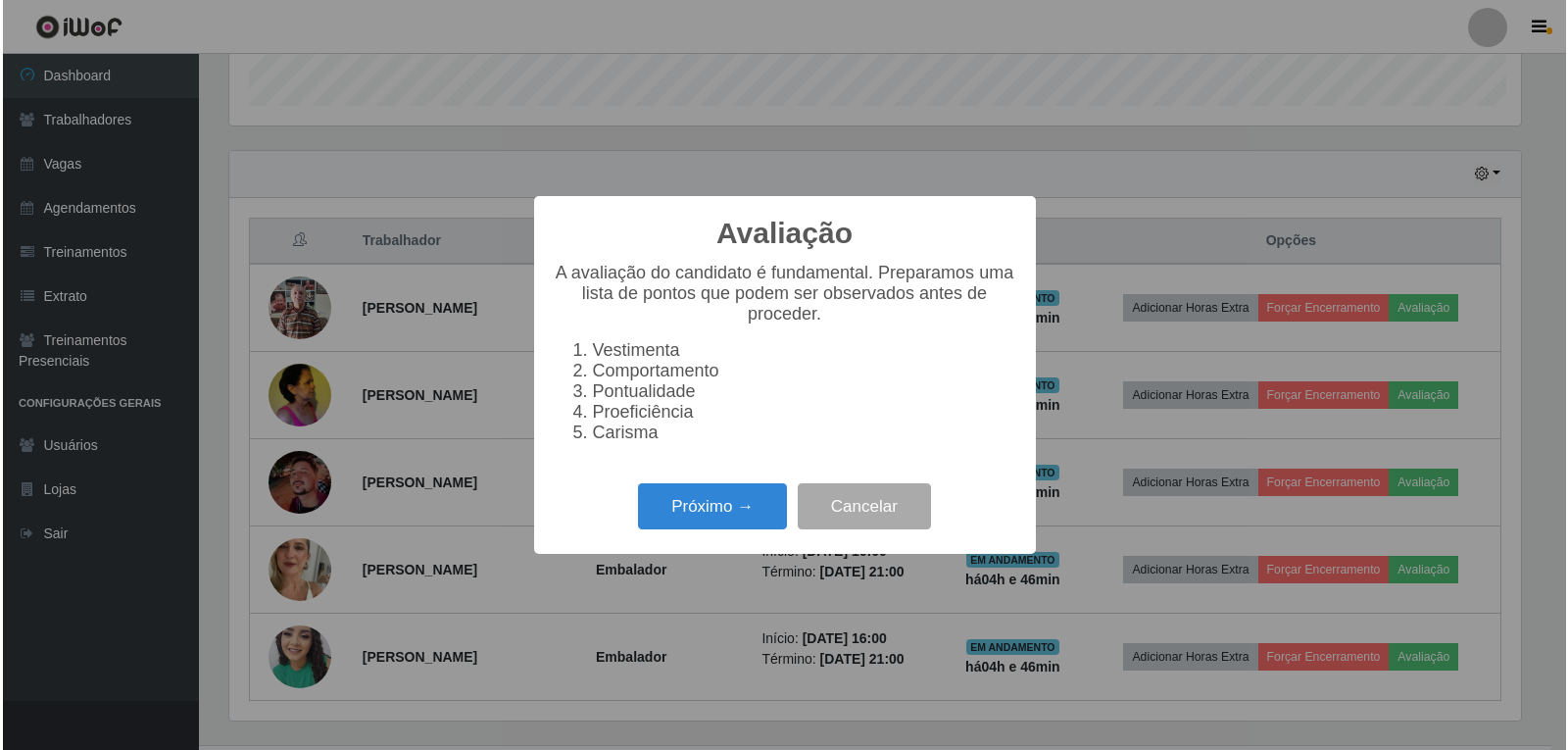
scroll to position [406, 1297]
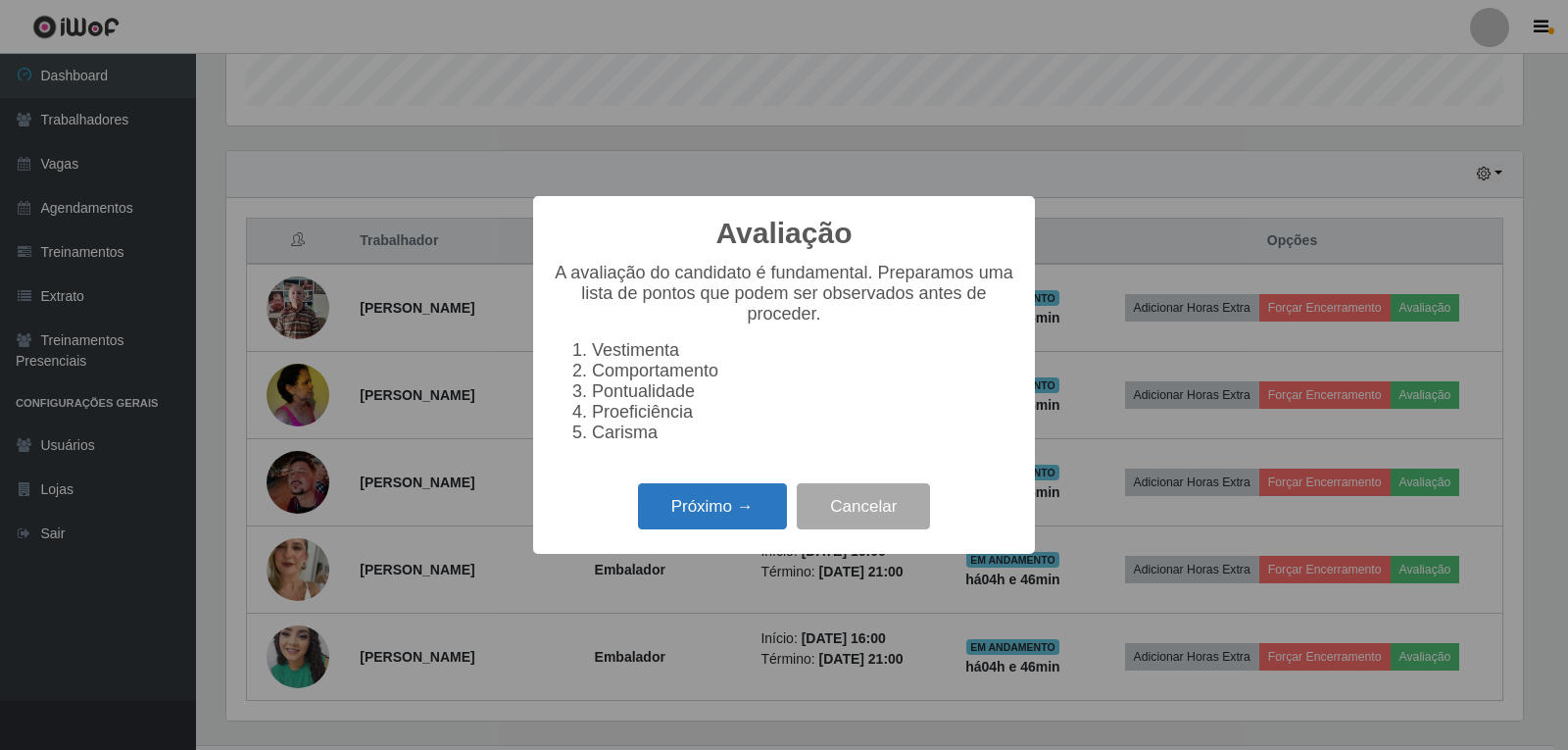
click at [756, 515] on button "Próximo →" at bounding box center [712, 506] width 149 height 46
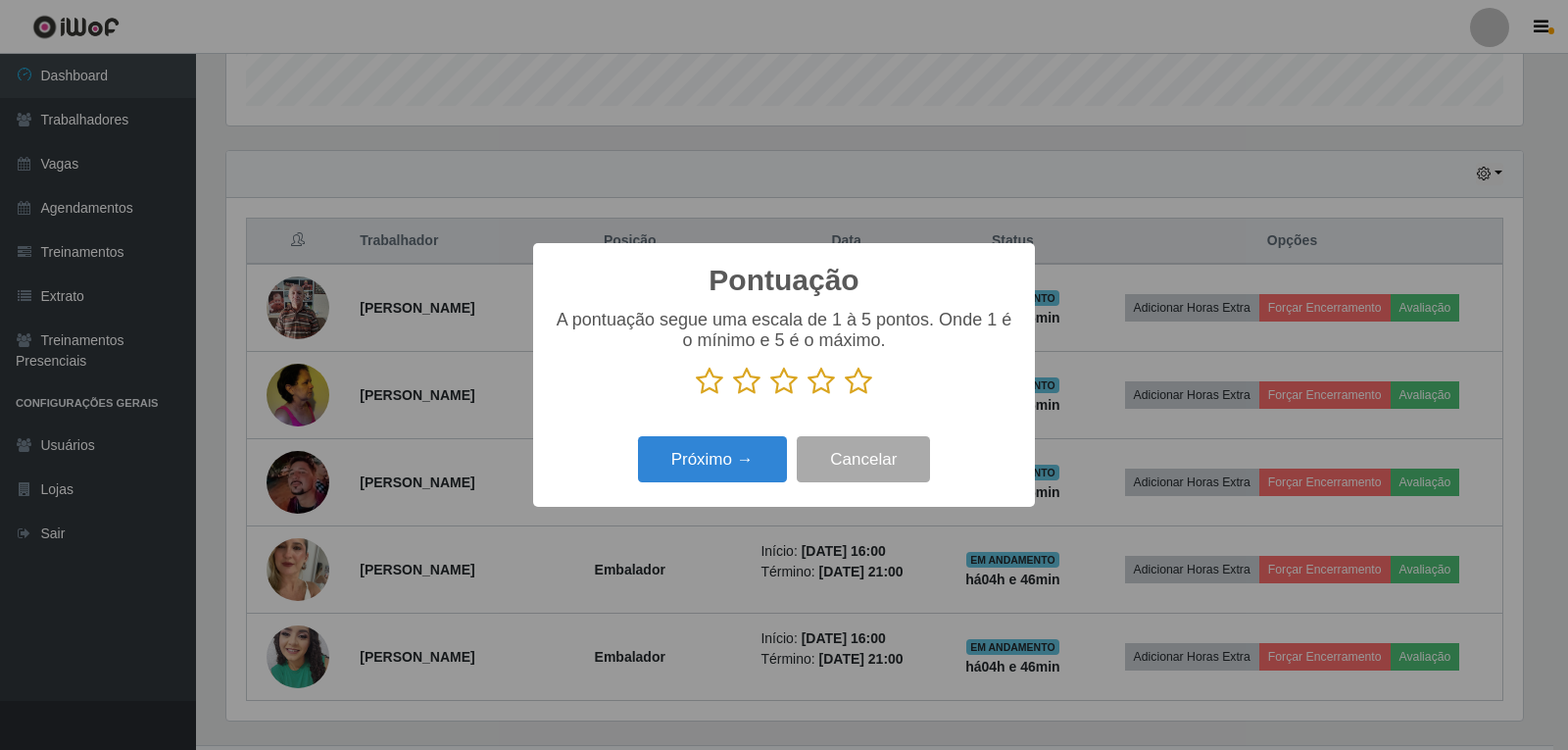
scroll to position [979987, 978531]
click at [859, 383] on icon at bounding box center [857, 380] width 27 height 29
click at [844, 396] on input "radio" at bounding box center [844, 396] width 0 height 0
click at [767, 456] on button "Próximo →" at bounding box center [712, 459] width 149 height 46
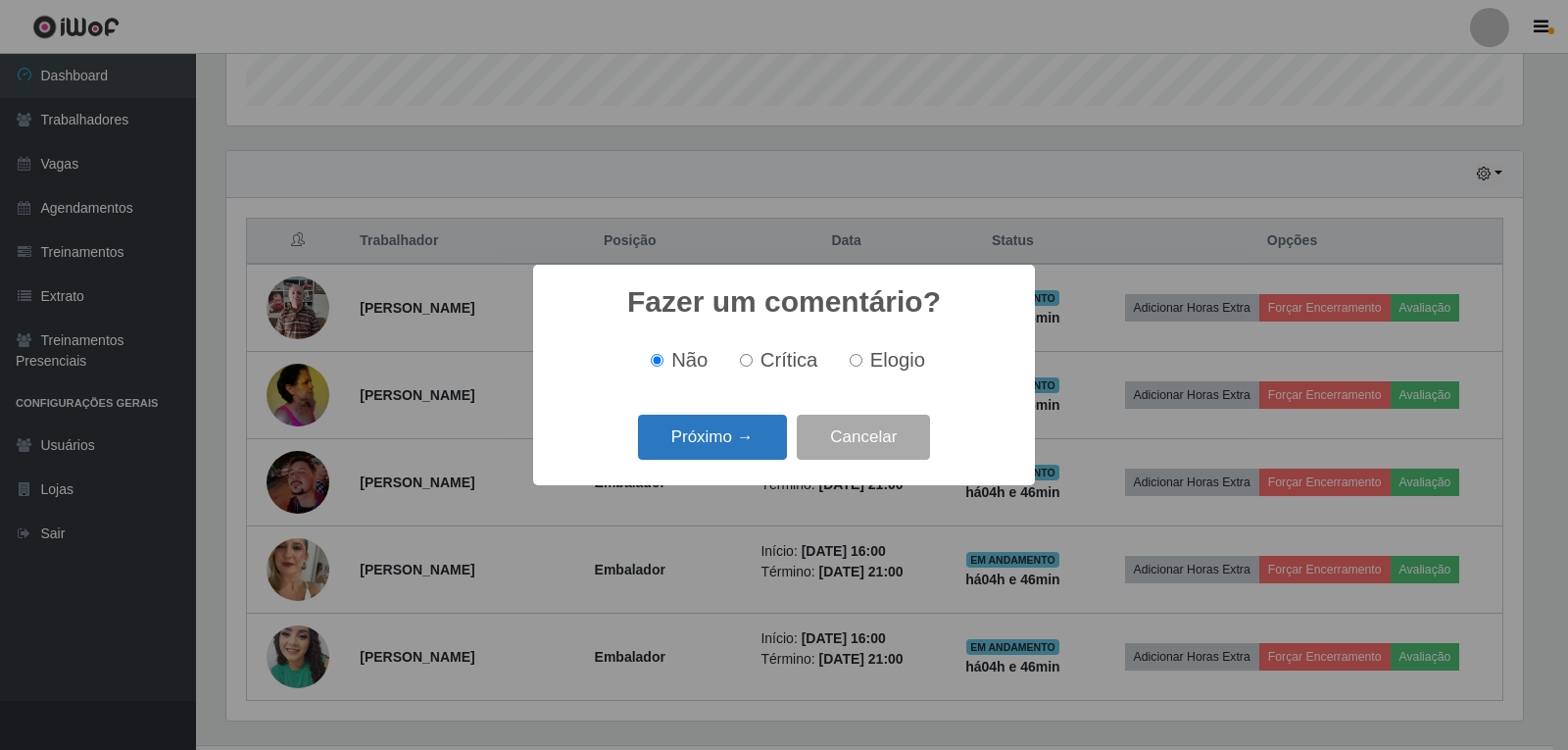
click at [728, 430] on button "Próximo →" at bounding box center [712, 437] width 149 height 46
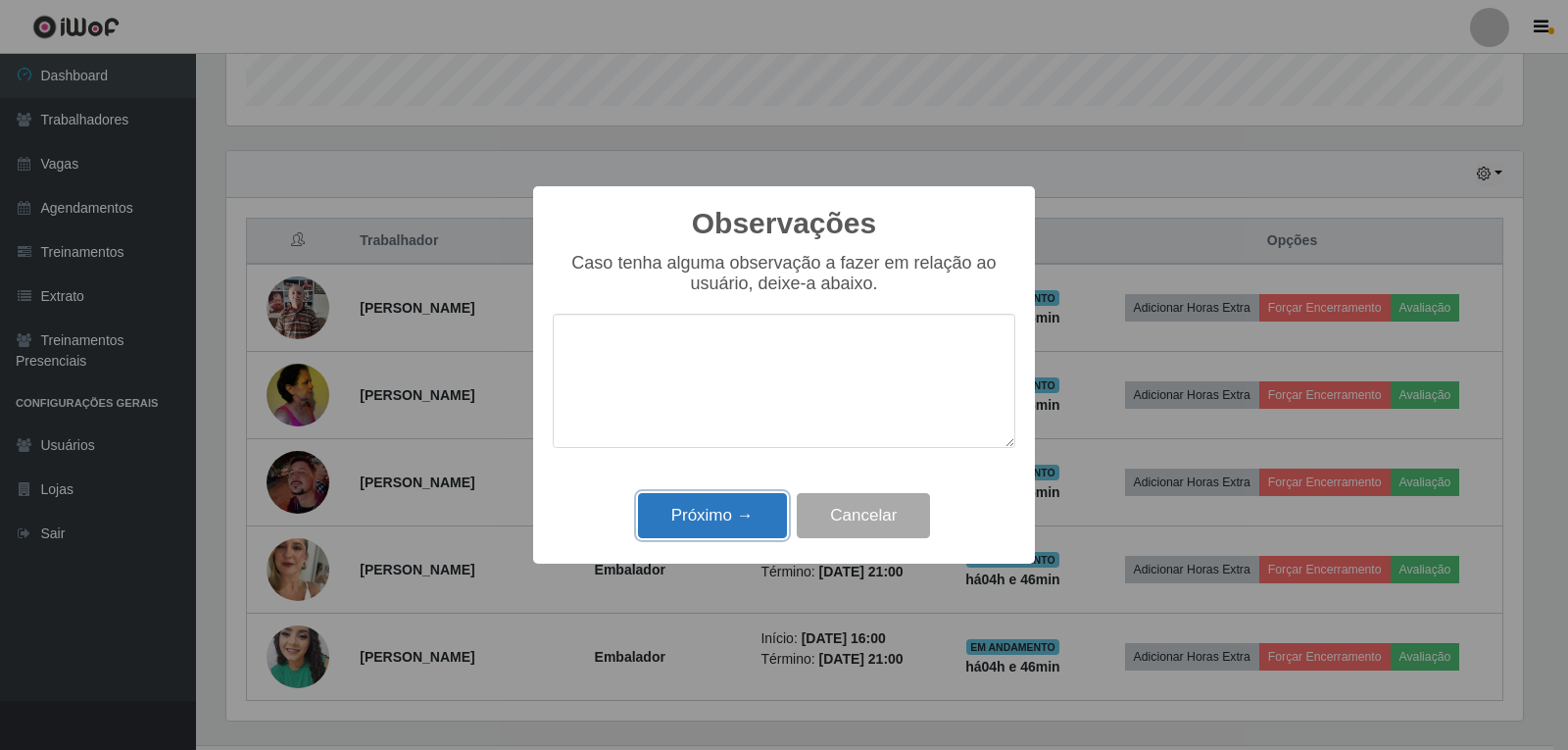
click at [767, 523] on button "Próximo →" at bounding box center [712, 516] width 149 height 46
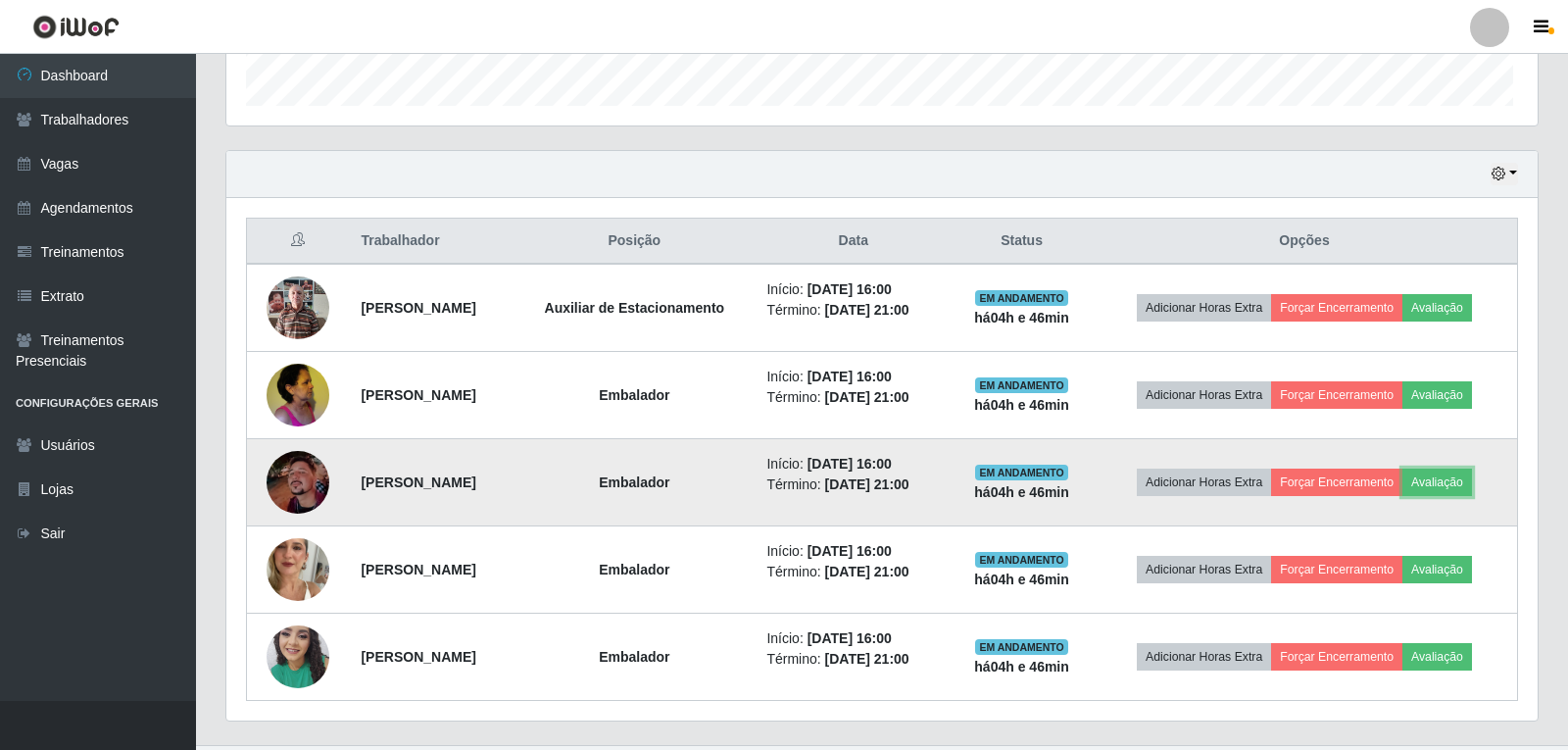
scroll to position [406, 1307]
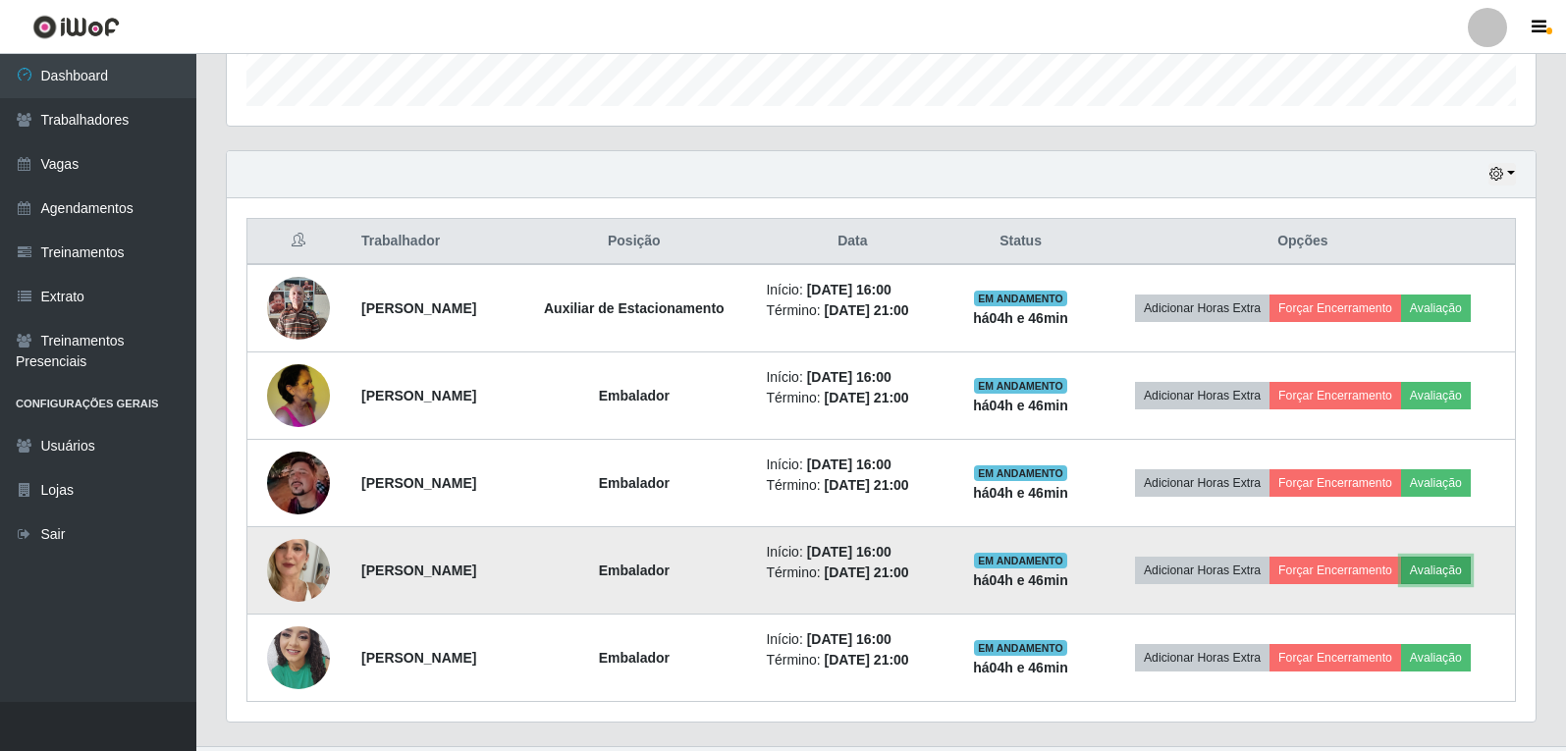
click at [1471, 566] on button "Avaliação" at bounding box center [1436, 570] width 70 height 27
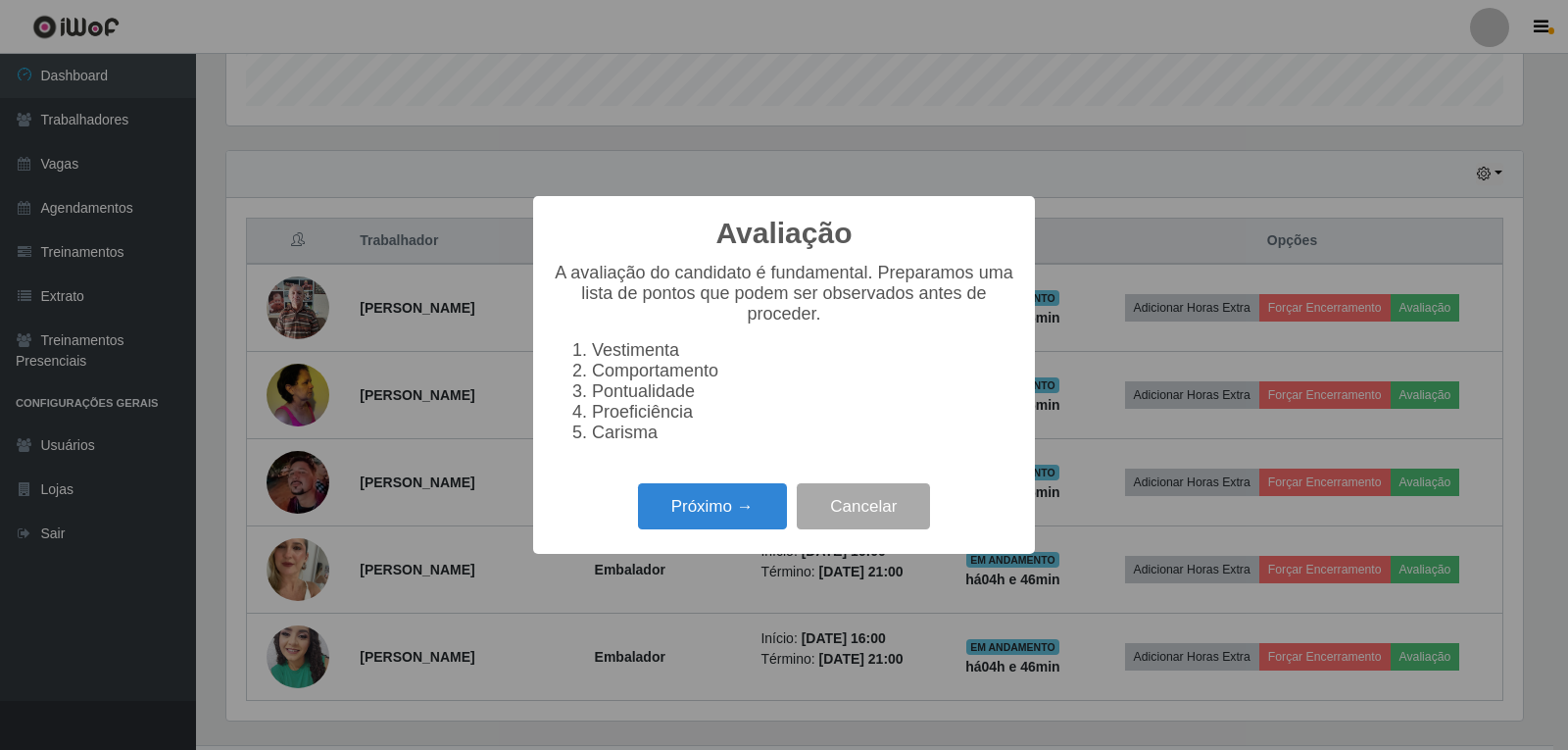
scroll to position [406, 1297]
click at [744, 521] on button "Próximo →" at bounding box center [712, 506] width 149 height 46
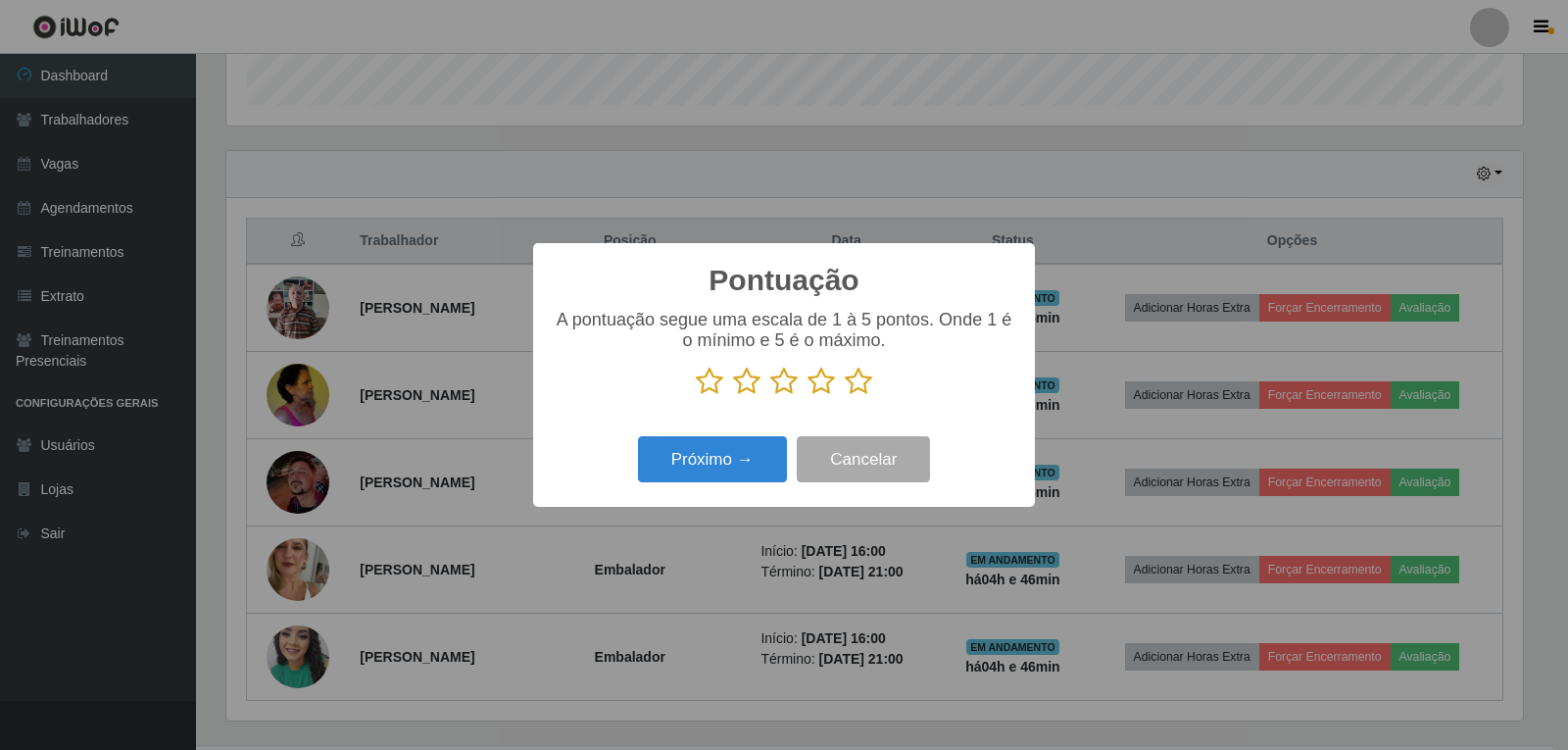
click at [868, 393] on icon at bounding box center [857, 380] width 27 height 29
click at [844, 396] on input "radio" at bounding box center [844, 396] width 0 height 0
click at [742, 468] on button "Próximo →" at bounding box center [712, 459] width 149 height 46
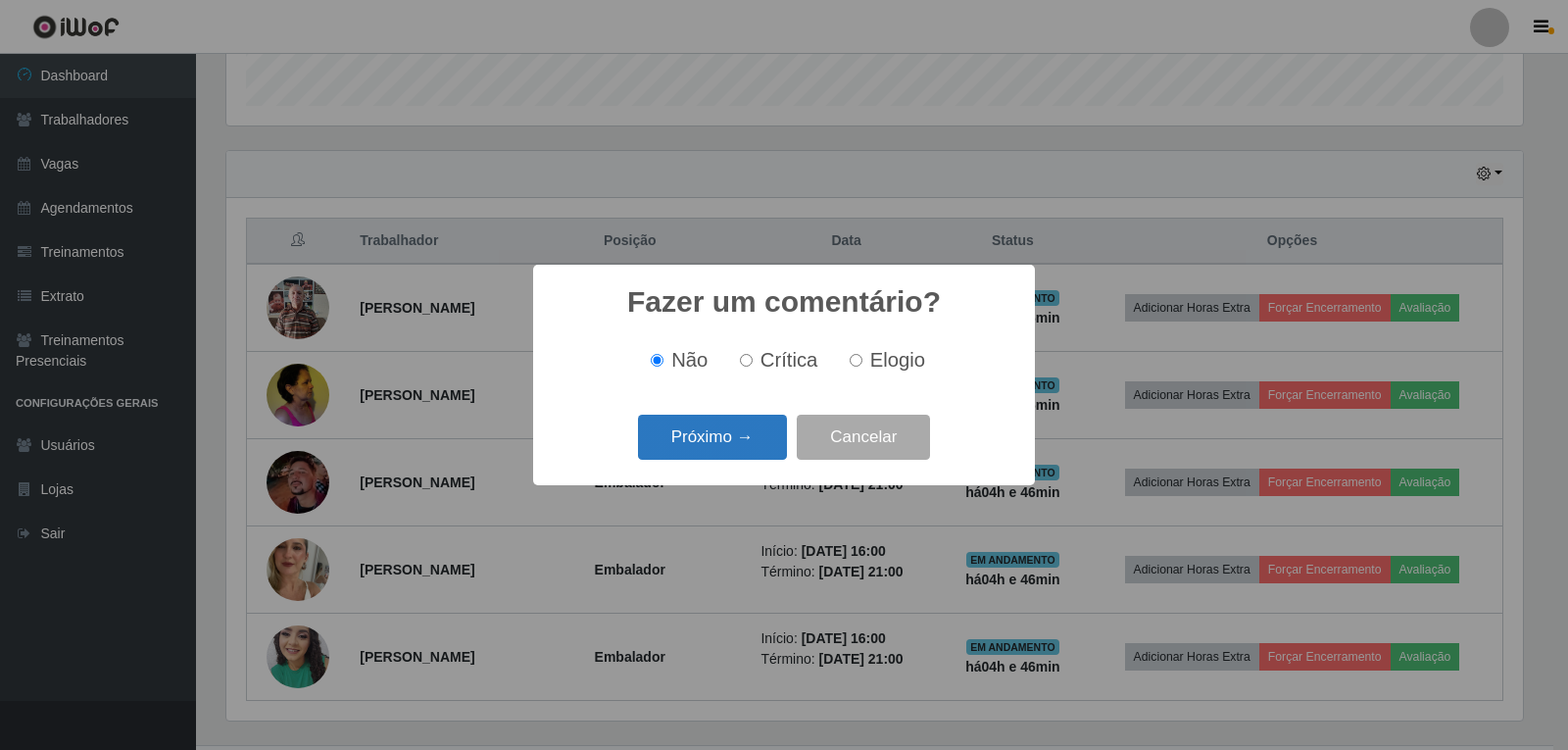
click at [743, 443] on button "Próximo →" at bounding box center [712, 437] width 149 height 46
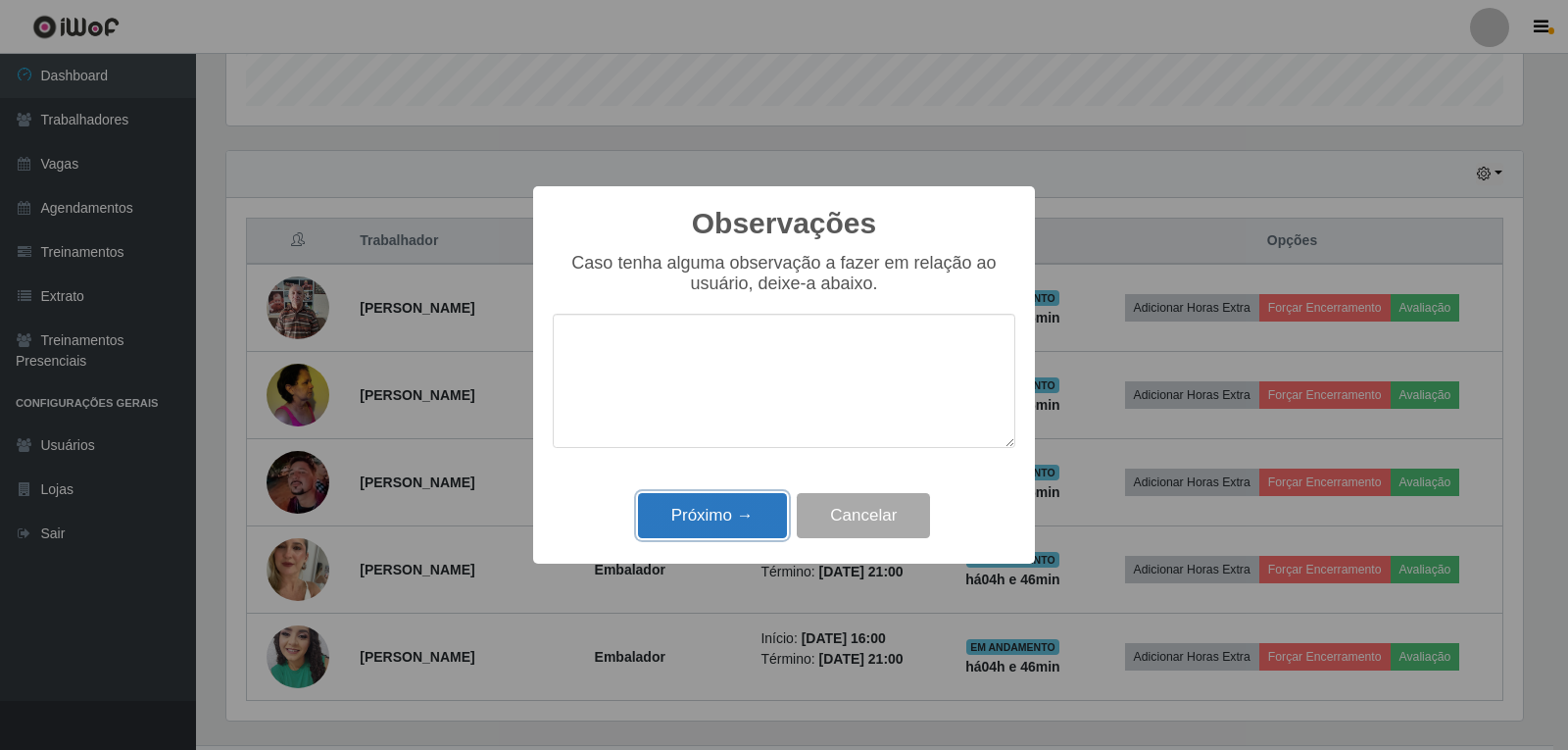
click at [770, 516] on button "Próximo →" at bounding box center [712, 516] width 149 height 46
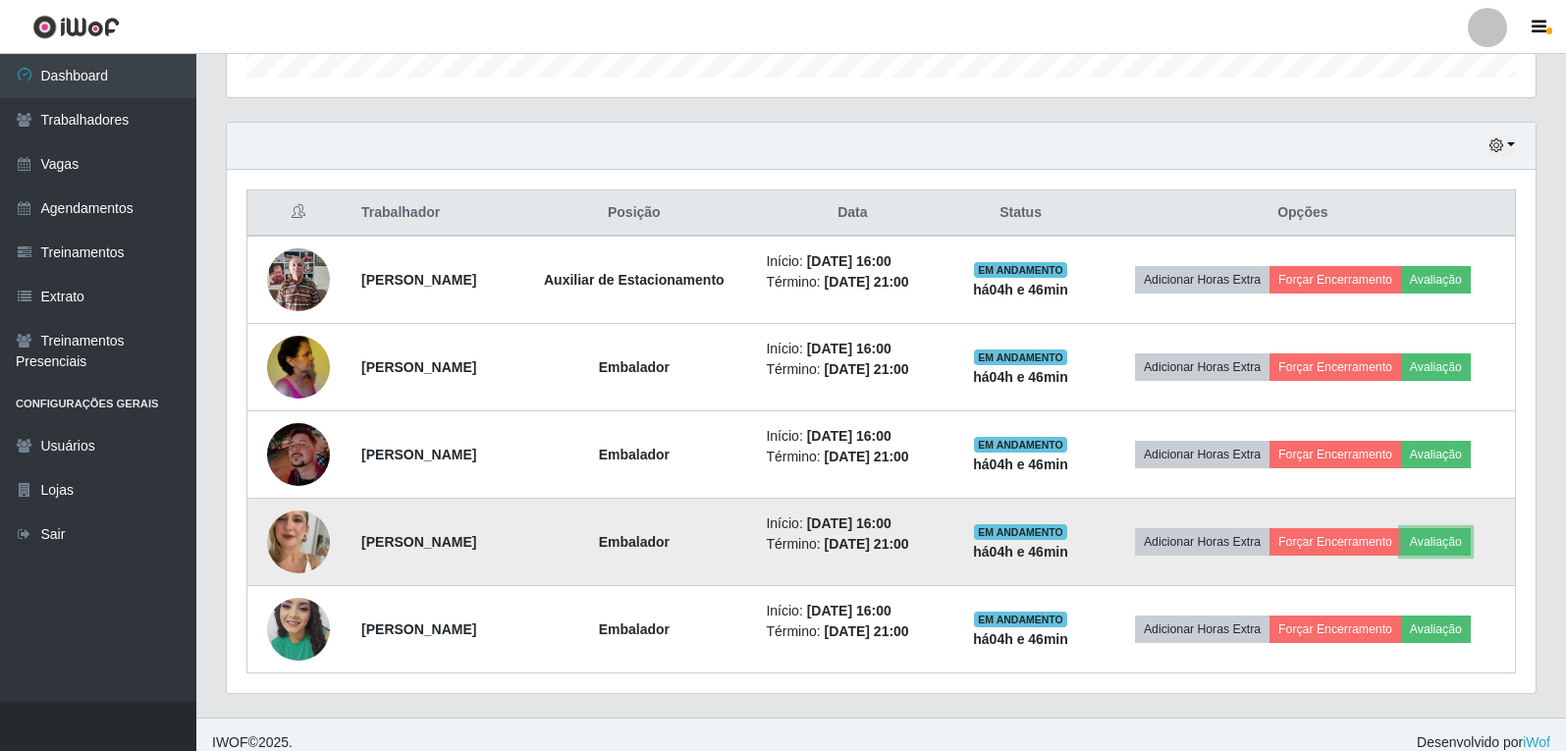
scroll to position [640, 0]
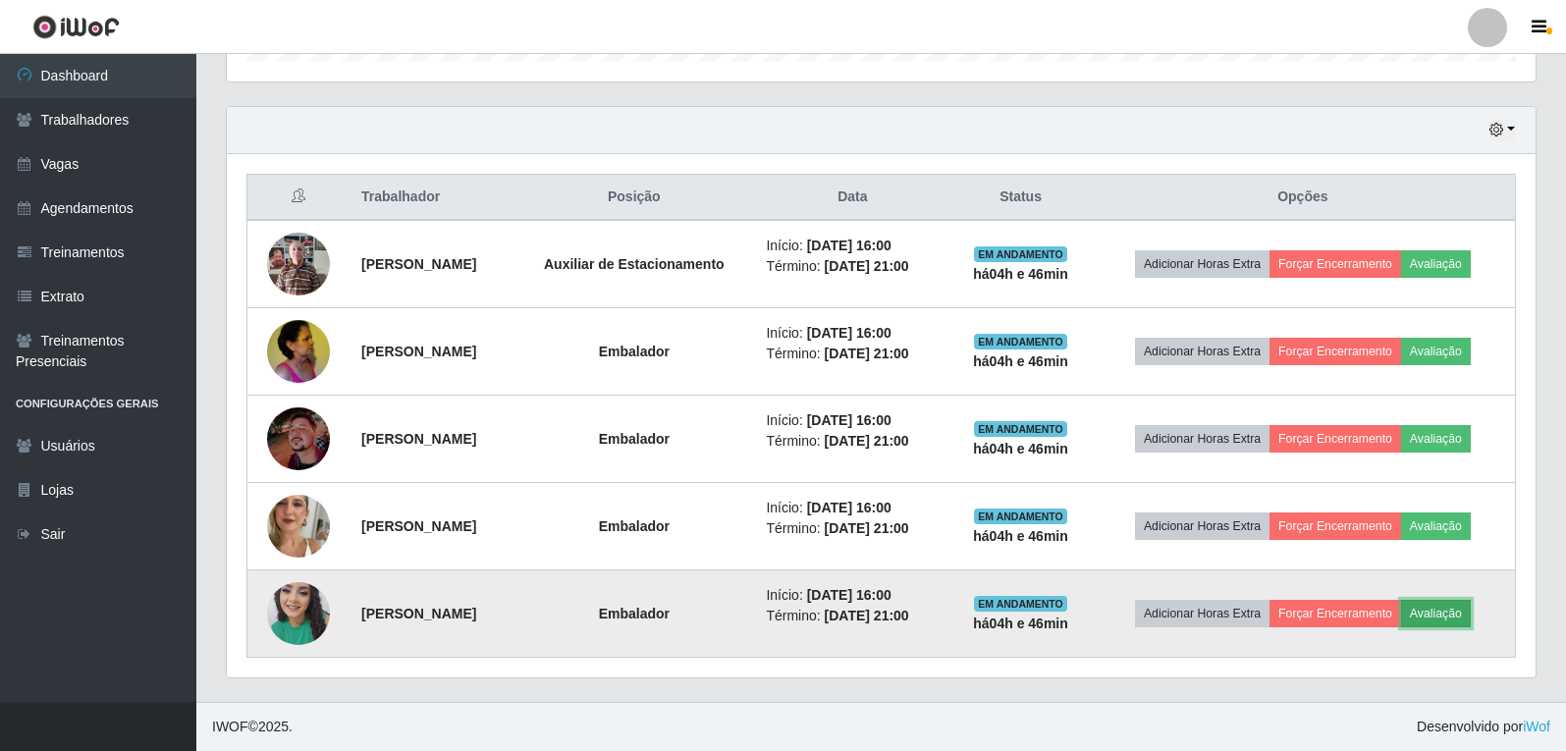
click at [1471, 618] on button "Avaliação" at bounding box center [1436, 613] width 70 height 27
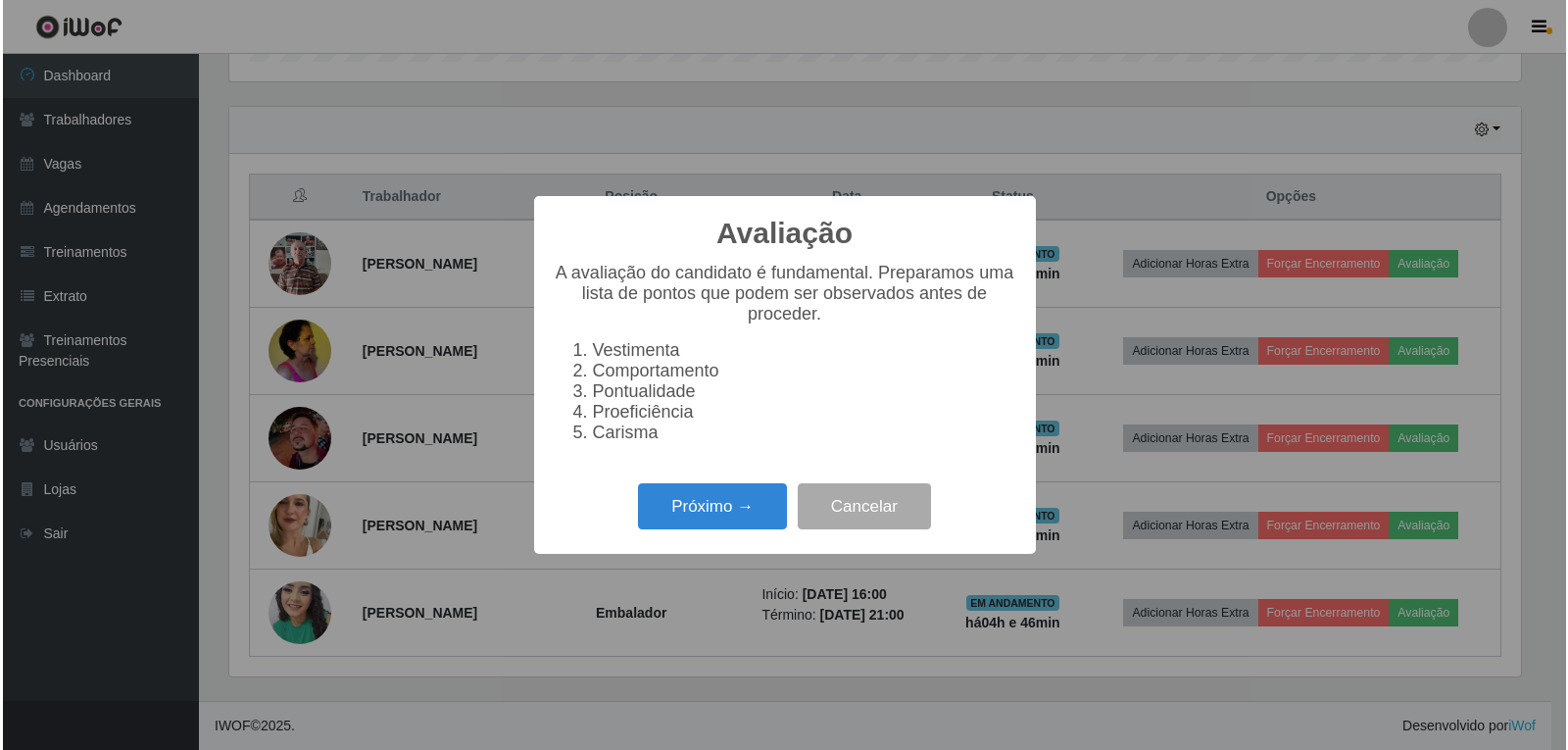
scroll to position [406, 1297]
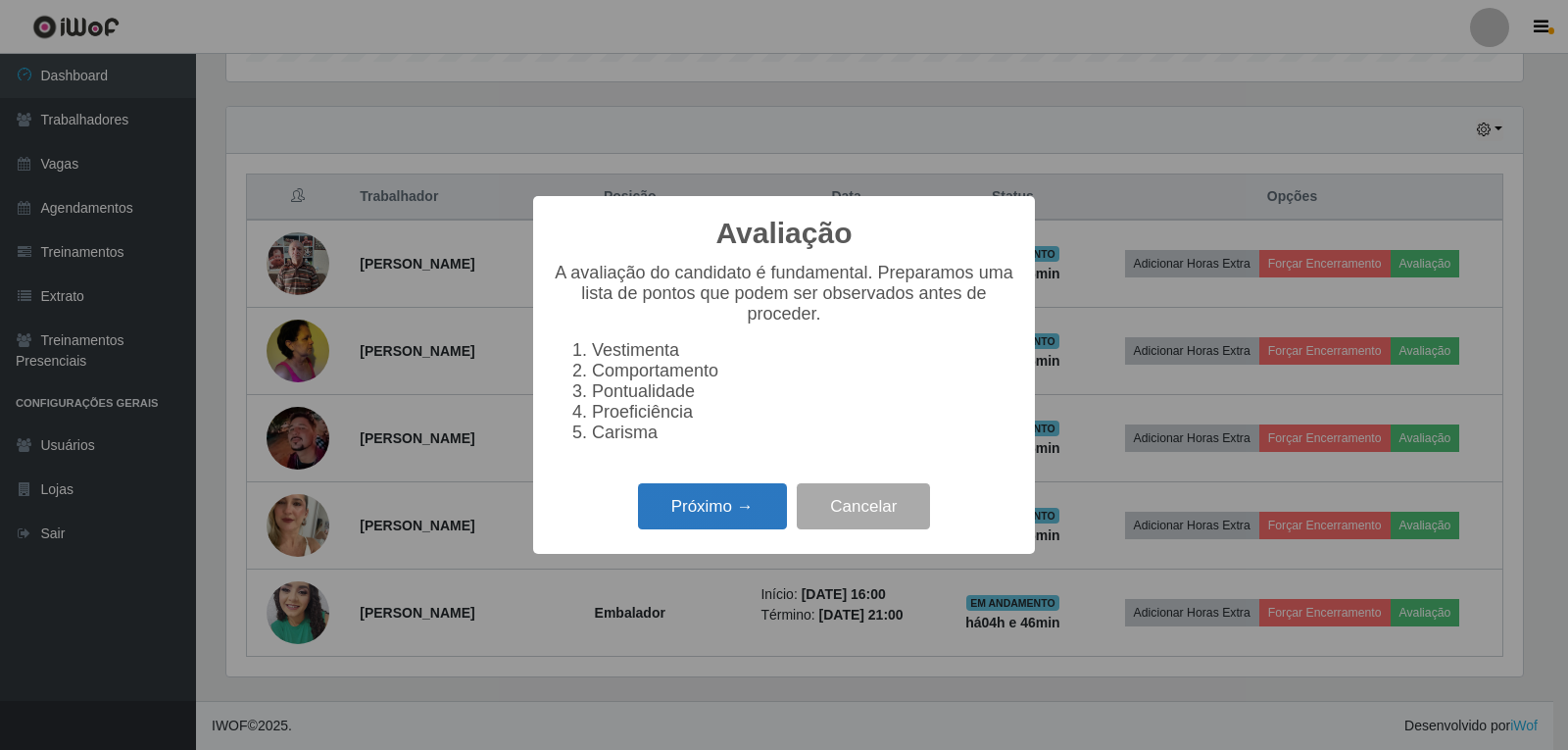
click at [765, 506] on button "Próximo →" at bounding box center [712, 506] width 149 height 46
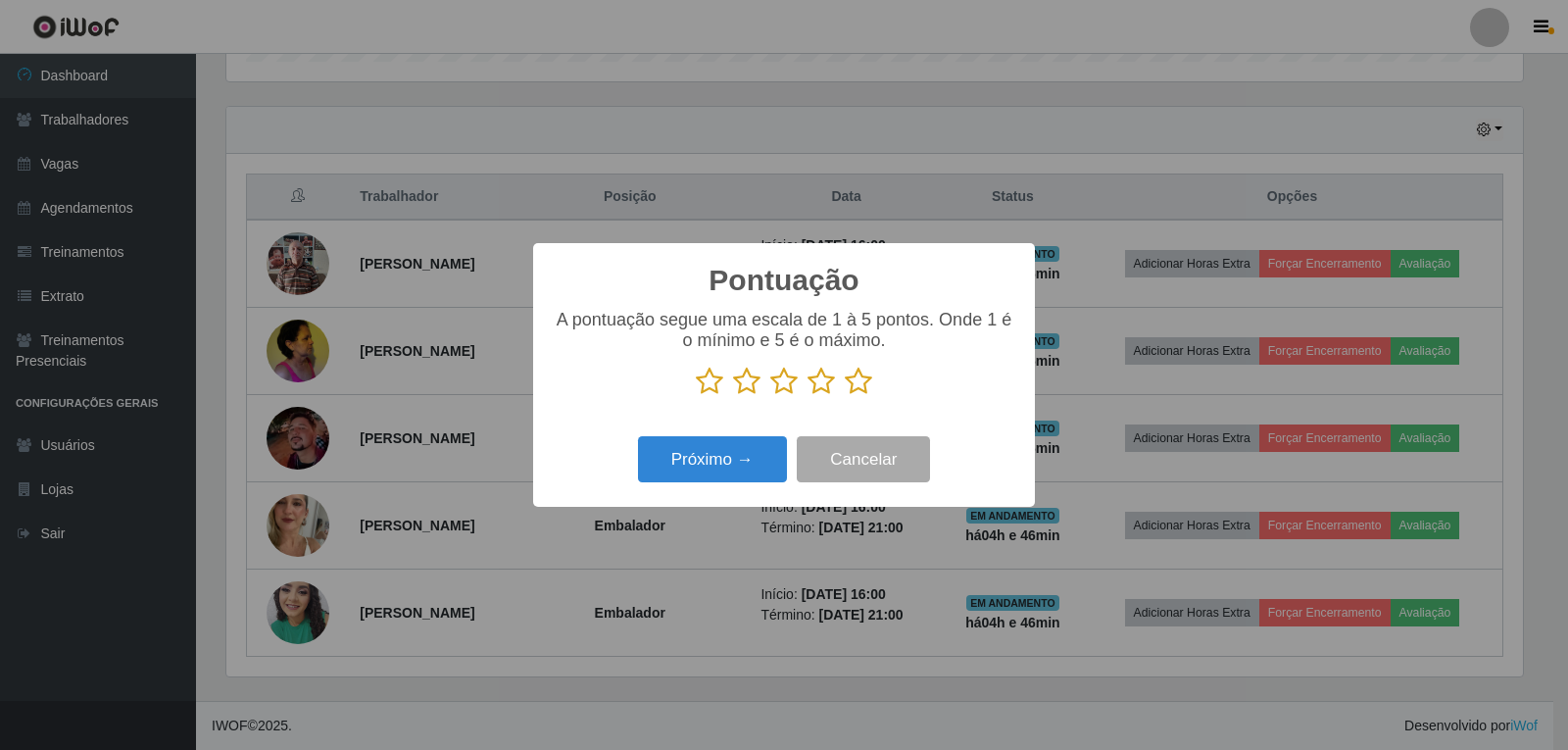
scroll to position [979987, 978531]
click at [864, 392] on icon at bounding box center [857, 380] width 27 height 29
click at [844, 396] on input "radio" at bounding box center [844, 396] width 0 height 0
click at [762, 467] on button "Próximo →" at bounding box center [712, 459] width 149 height 46
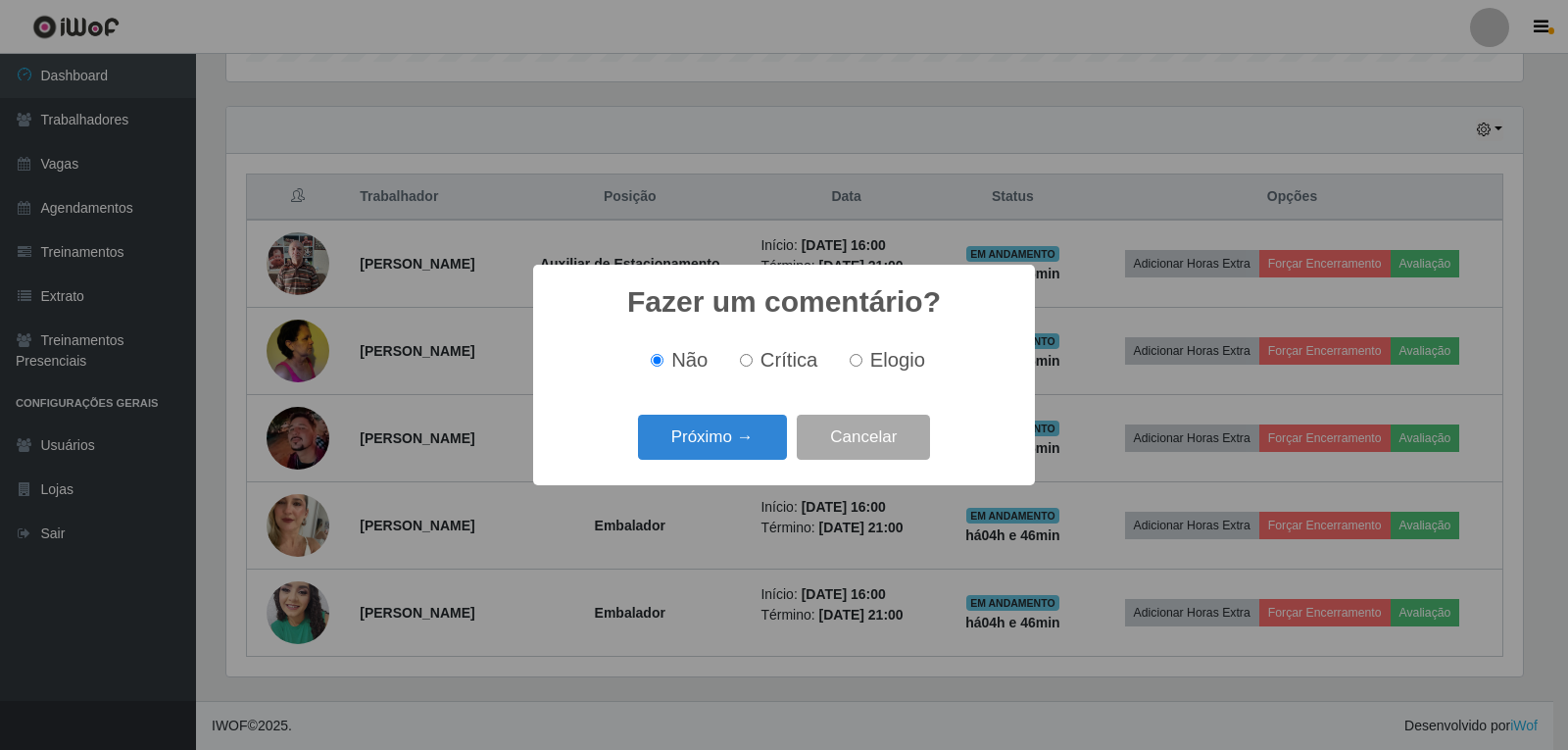
click at [883, 367] on span "Elogio" at bounding box center [897, 360] width 55 height 22
click at [862, 367] on input "Elogio" at bounding box center [855, 360] width 13 height 13
radio input "true"
click at [767, 434] on button "Próximo →" at bounding box center [712, 437] width 149 height 46
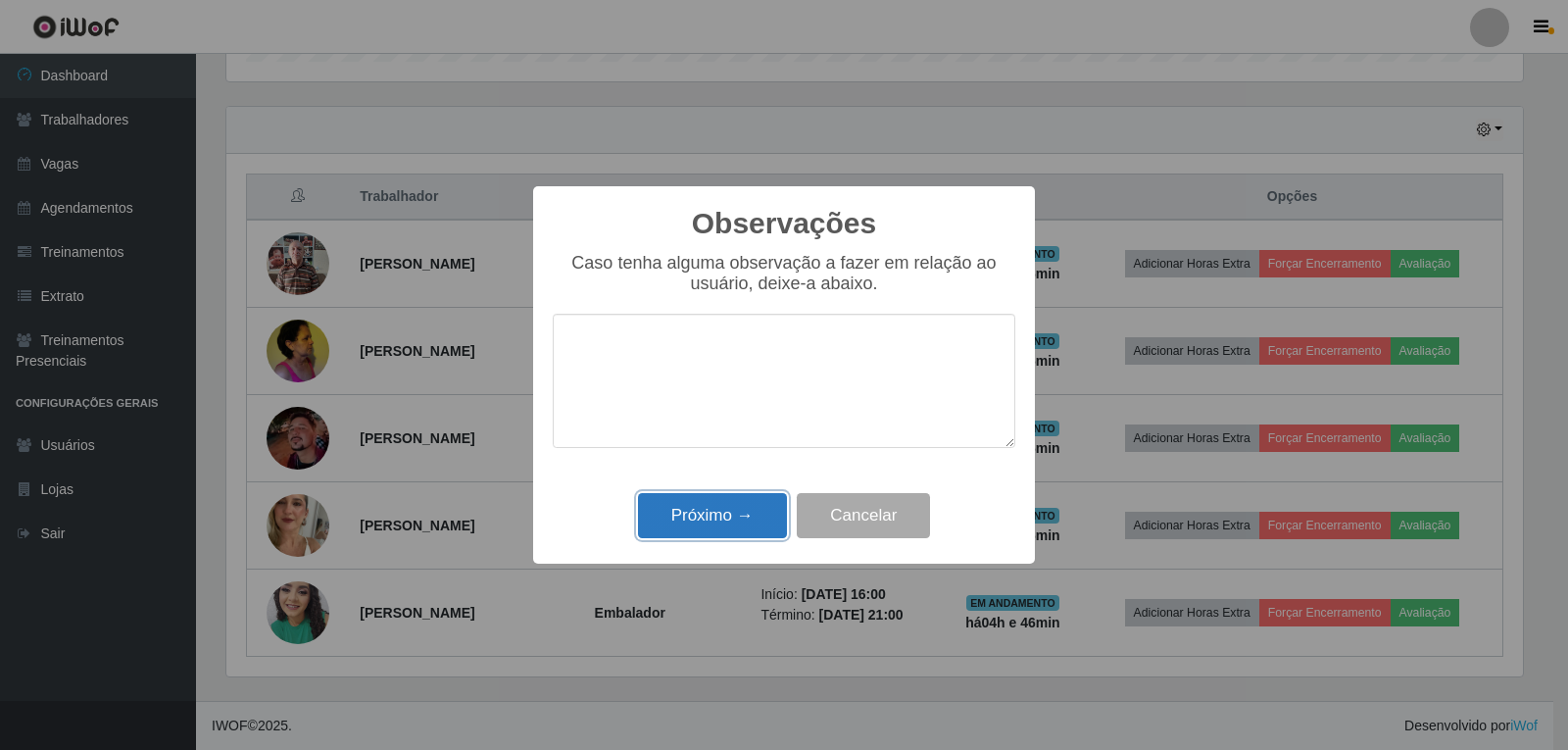
click at [760, 507] on button "Próximo →" at bounding box center [712, 516] width 149 height 46
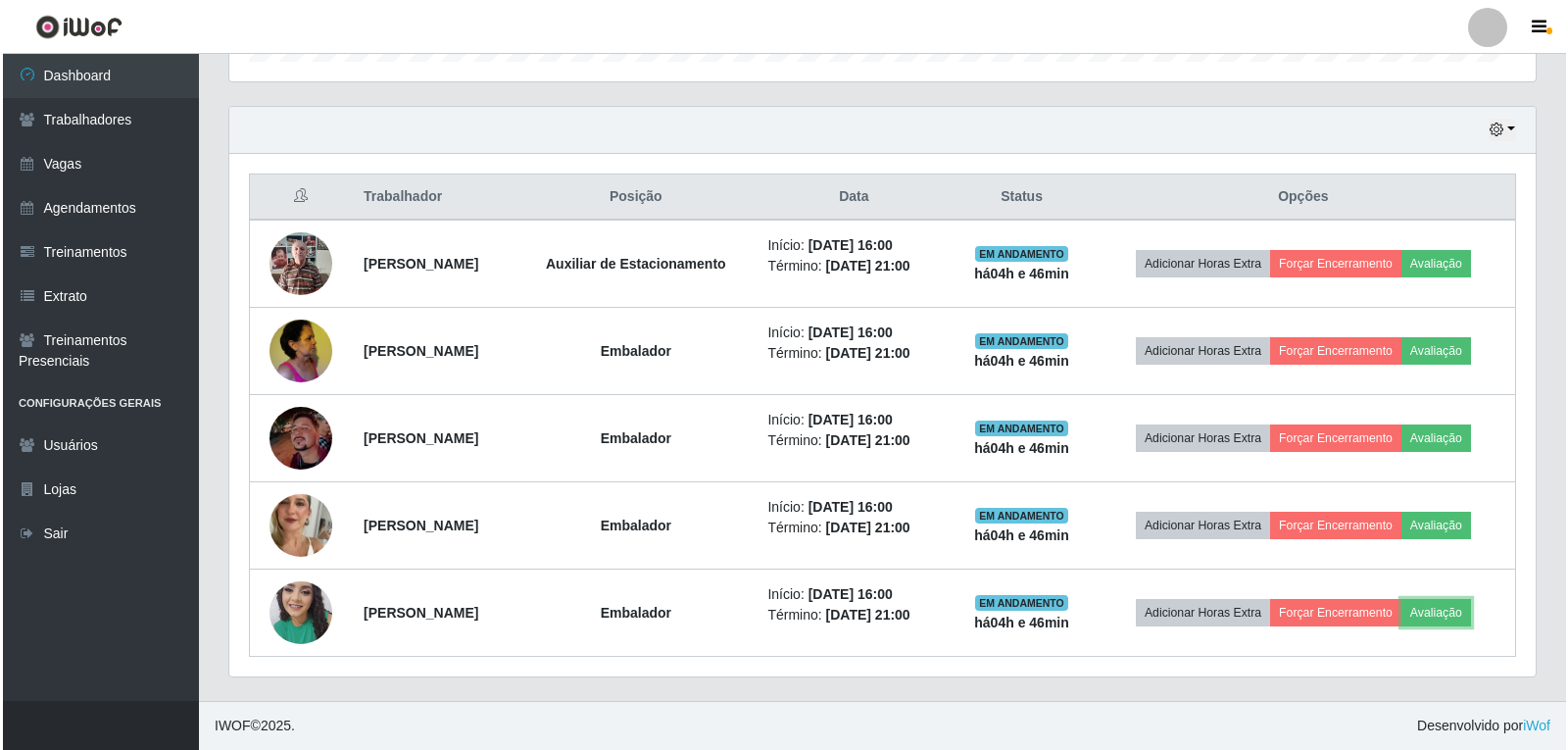
scroll to position [406, 1307]
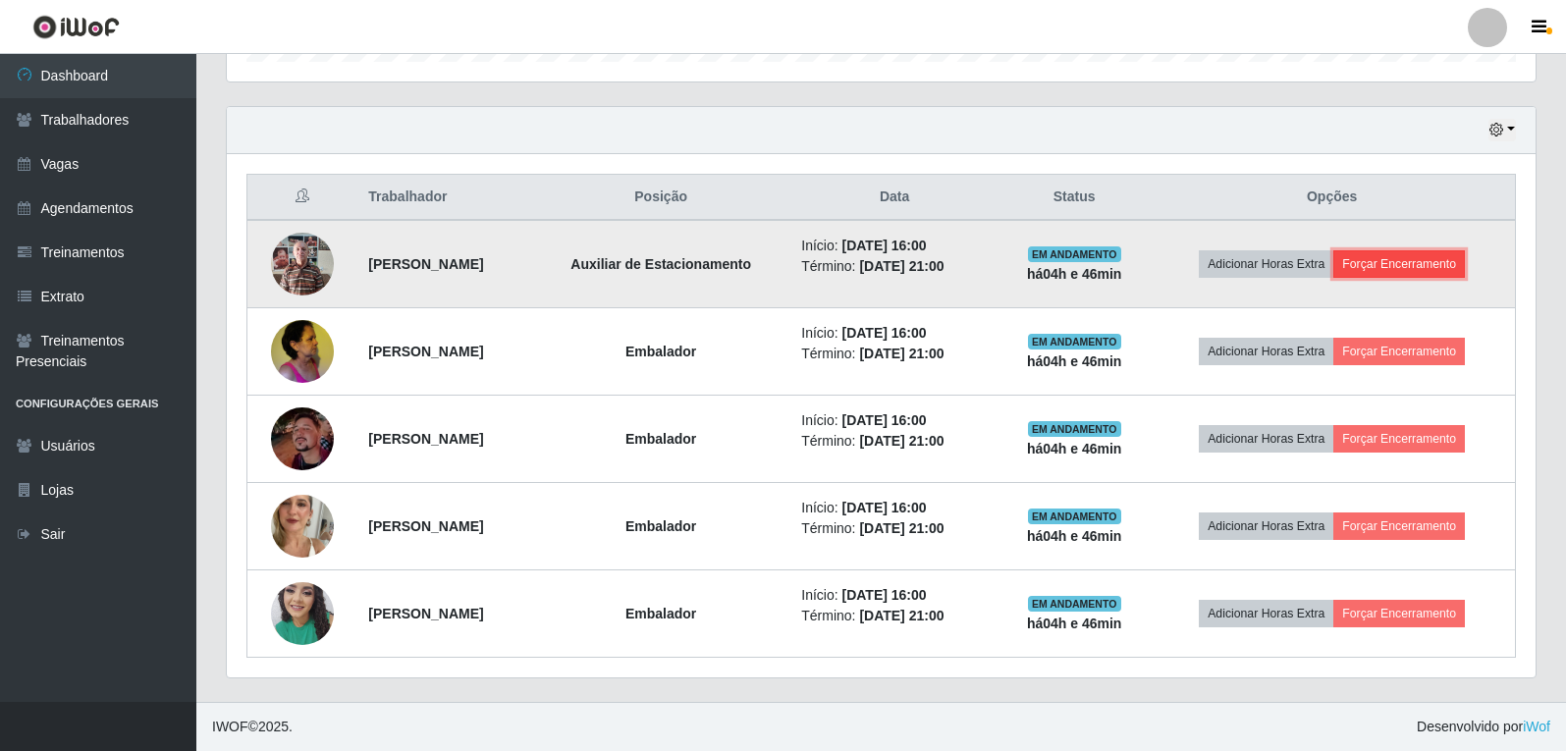
click at [1391, 265] on button "Forçar Encerramento" at bounding box center [1399, 263] width 132 height 27
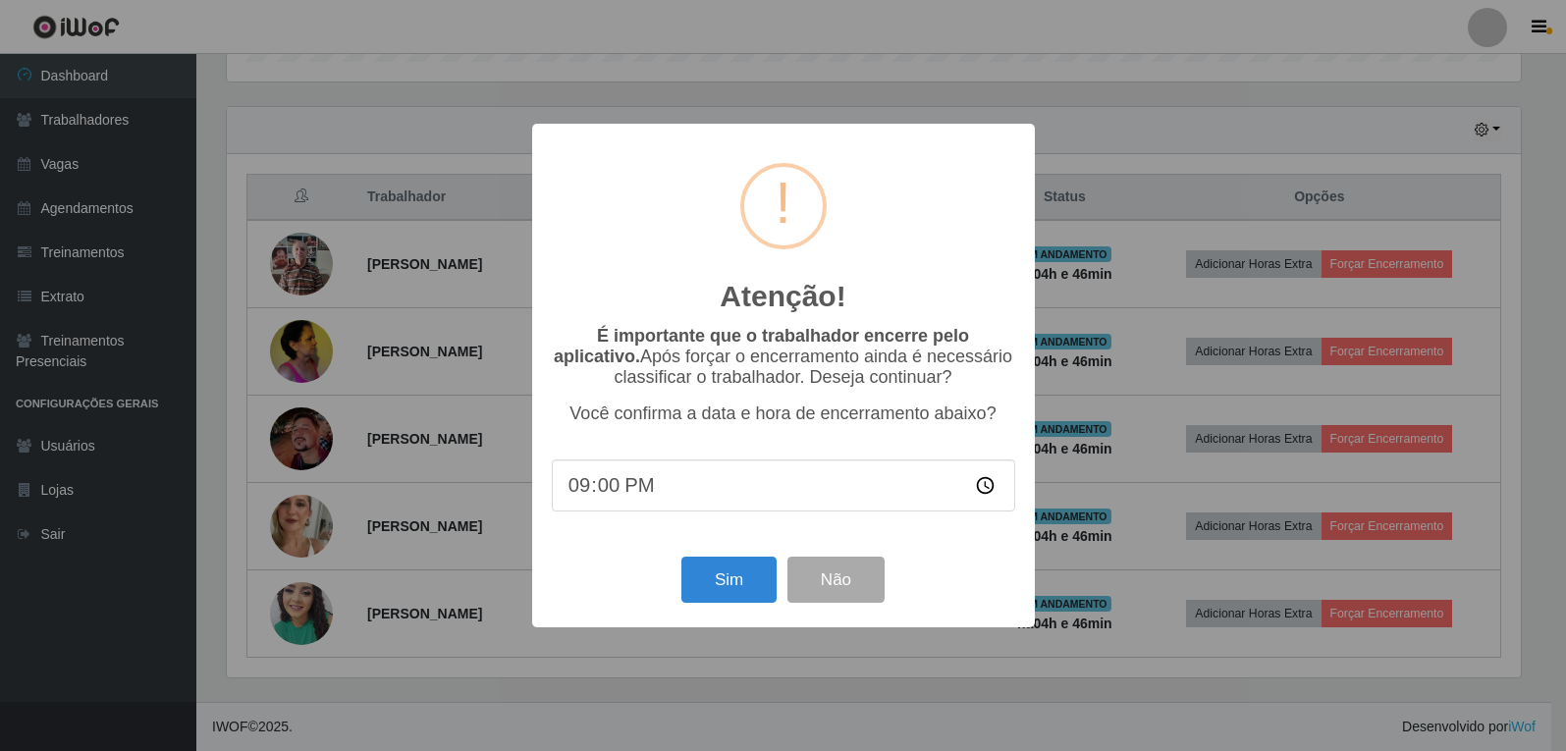
scroll to position [0, 0]
click at [772, 582] on button "Sim" at bounding box center [730, 580] width 95 height 46
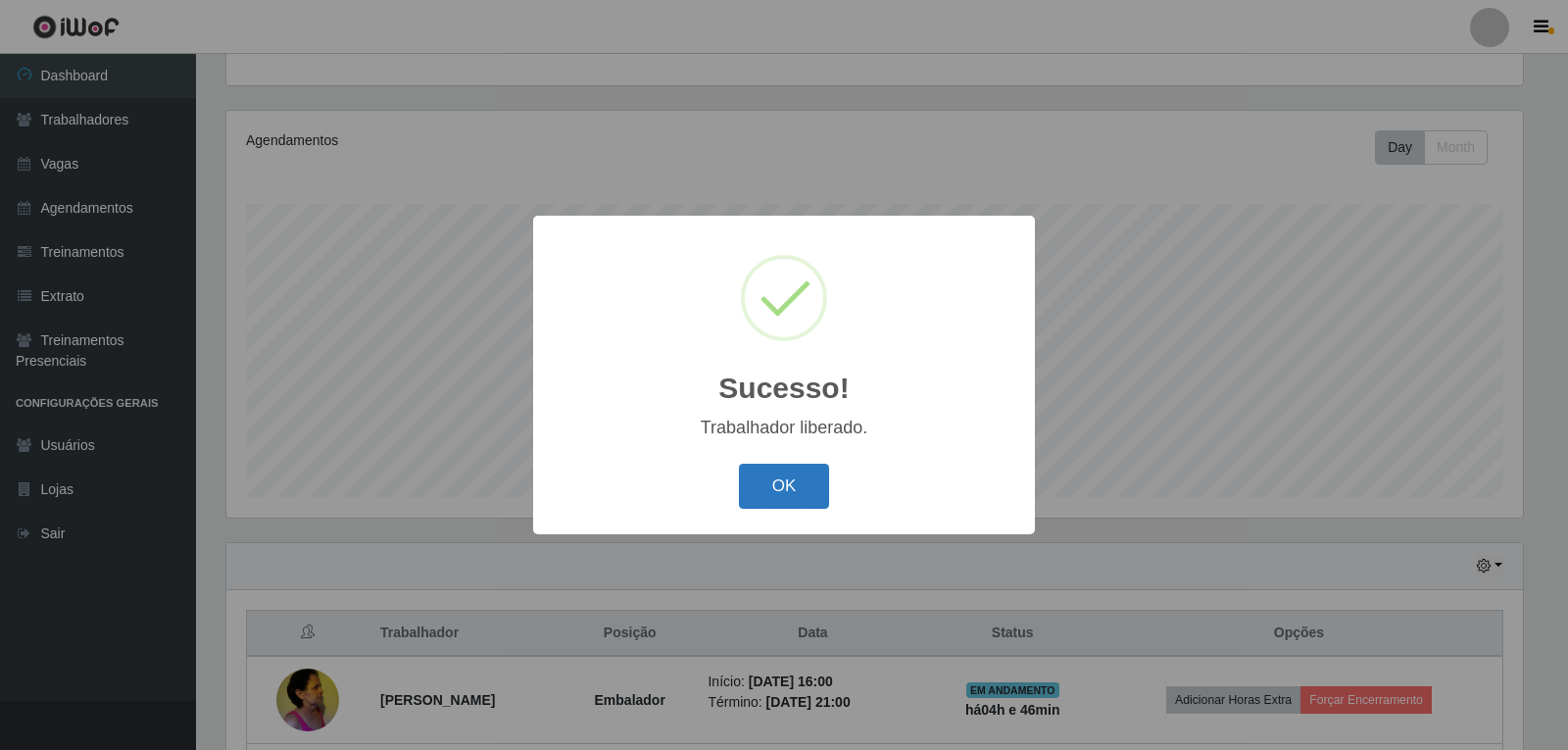
click at [814, 479] on button "OK" at bounding box center [784, 486] width 91 height 46
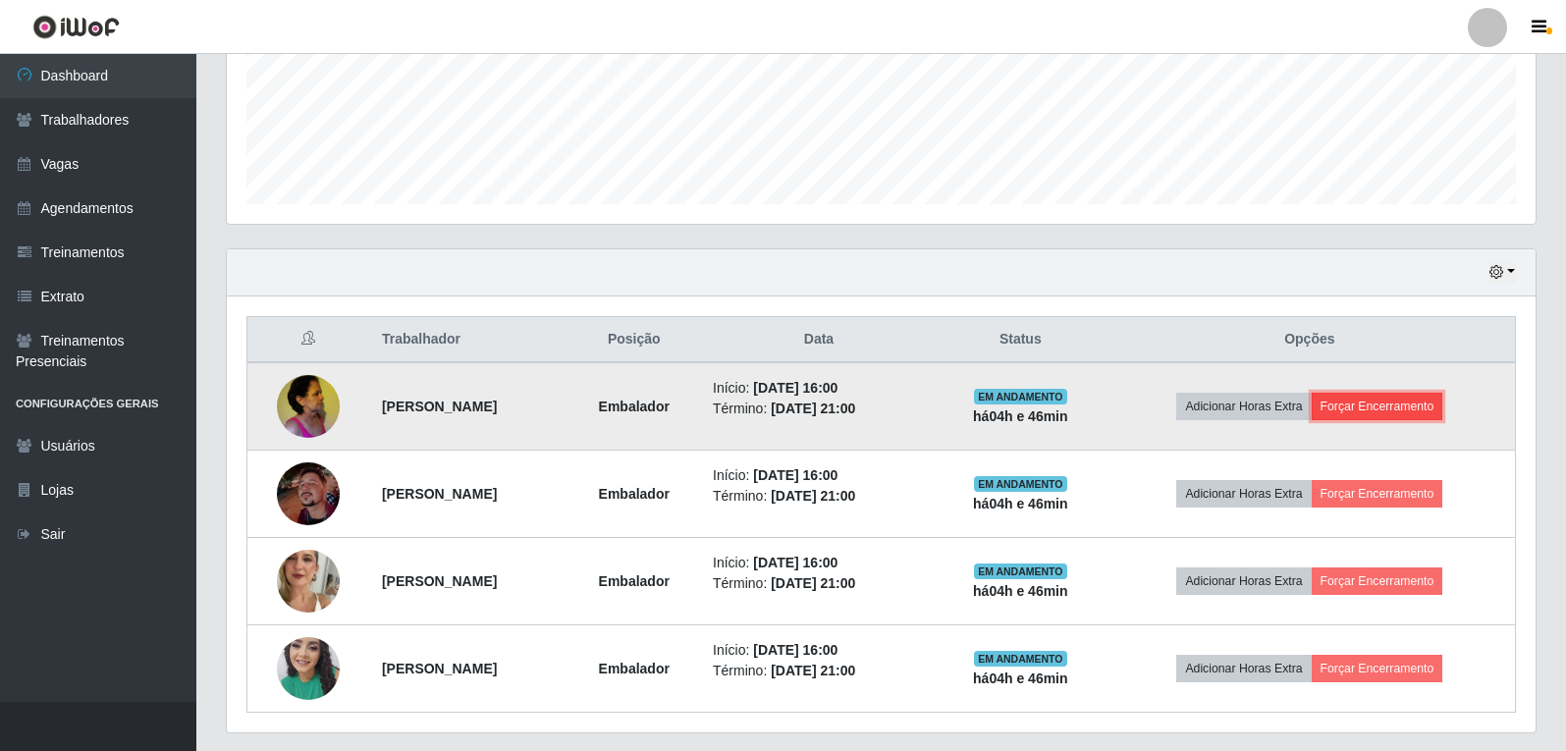
click at [1431, 408] on button "Forçar Encerramento" at bounding box center [1378, 406] width 132 height 27
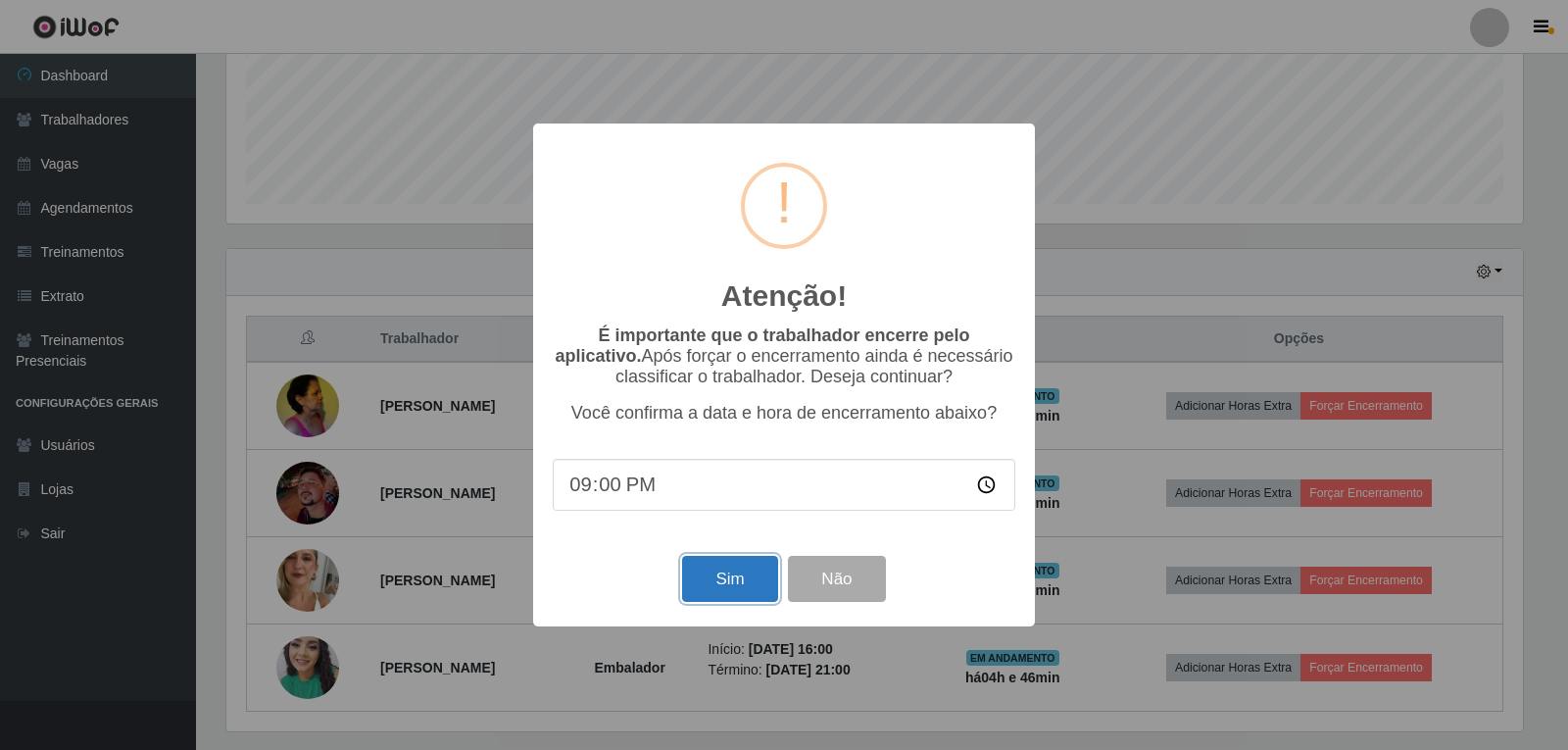
click at [769, 588] on button "Sim" at bounding box center [729, 579] width 95 height 46
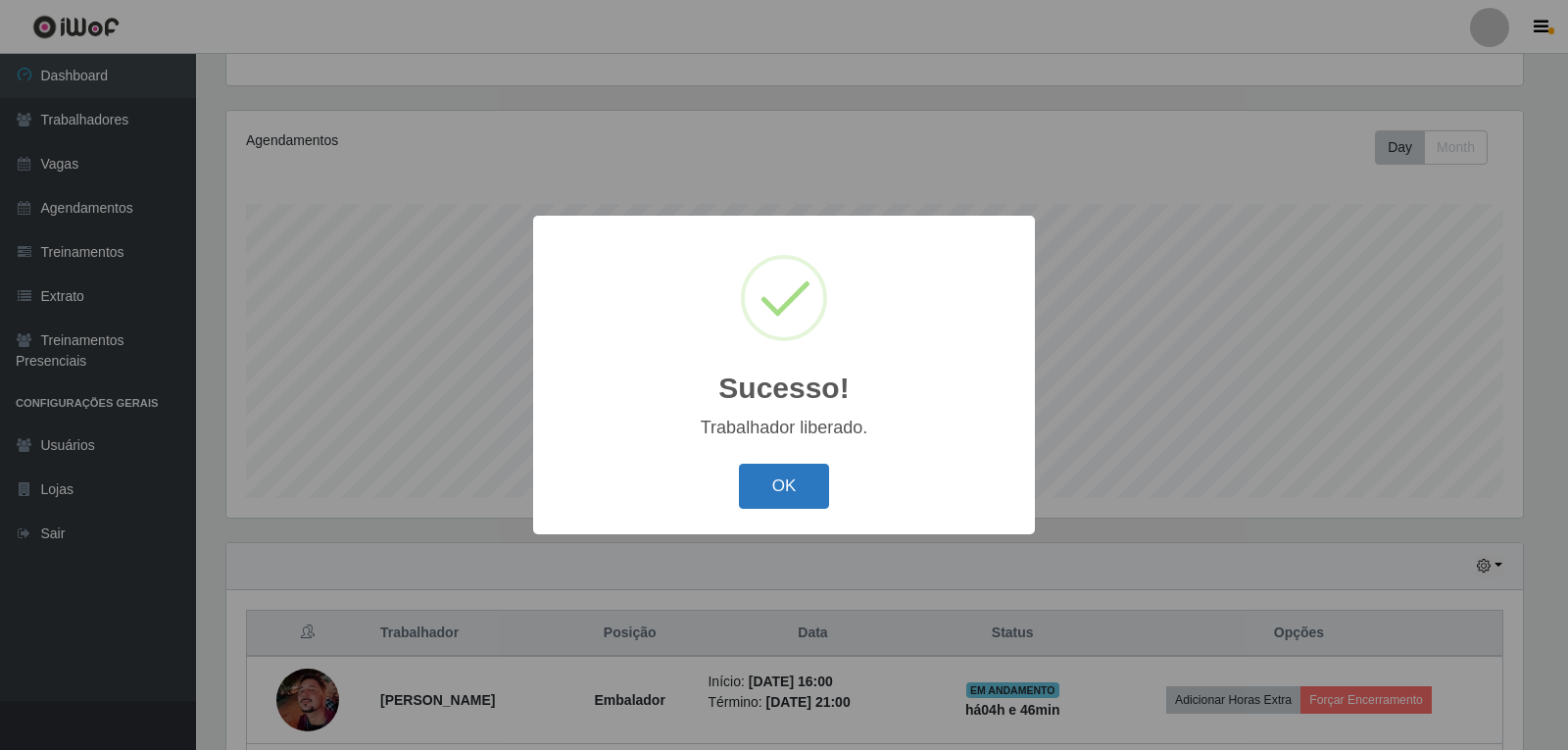
click at [803, 506] on button "OK" at bounding box center [784, 486] width 91 height 46
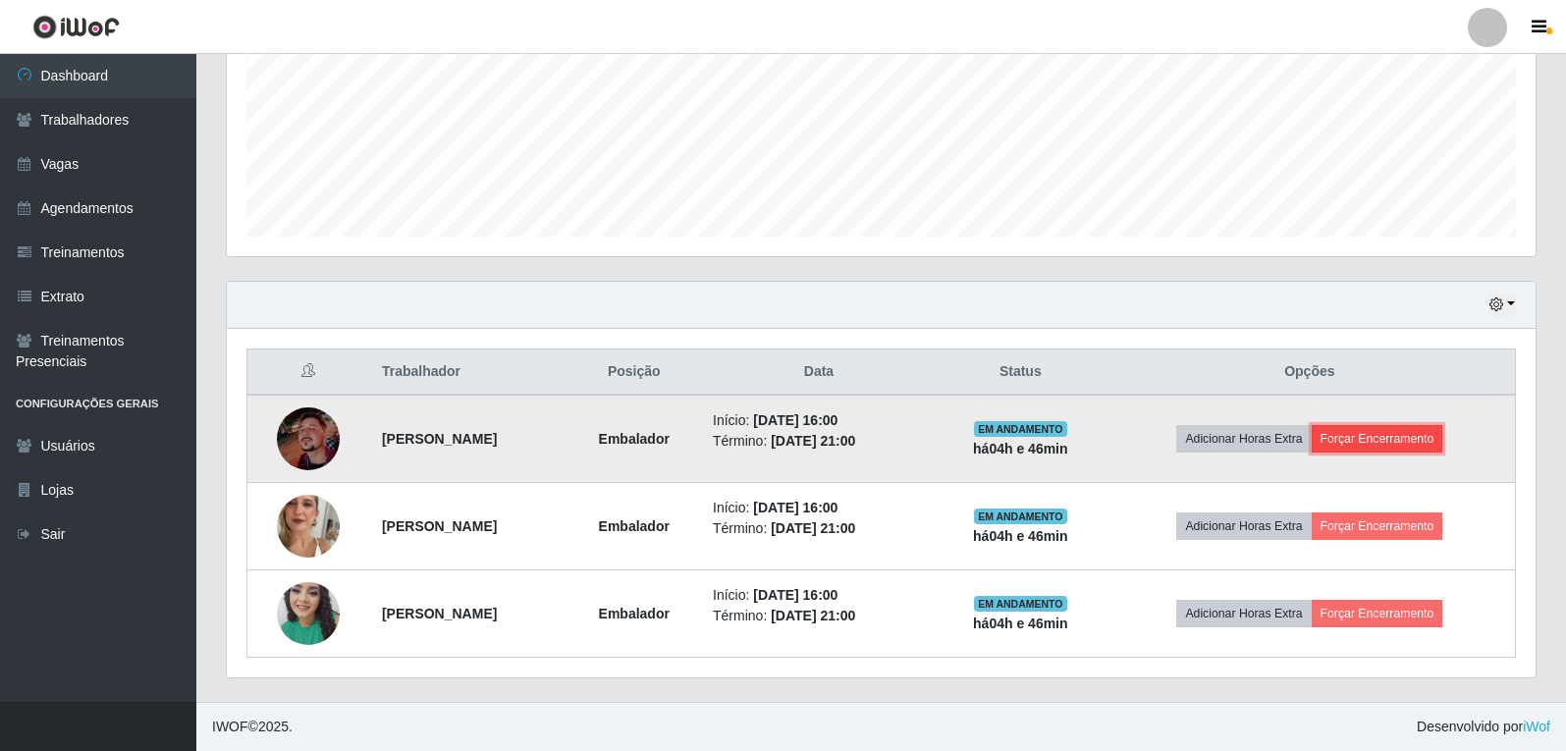
click at [1430, 444] on button "Forçar Encerramento" at bounding box center [1378, 438] width 132 height 27
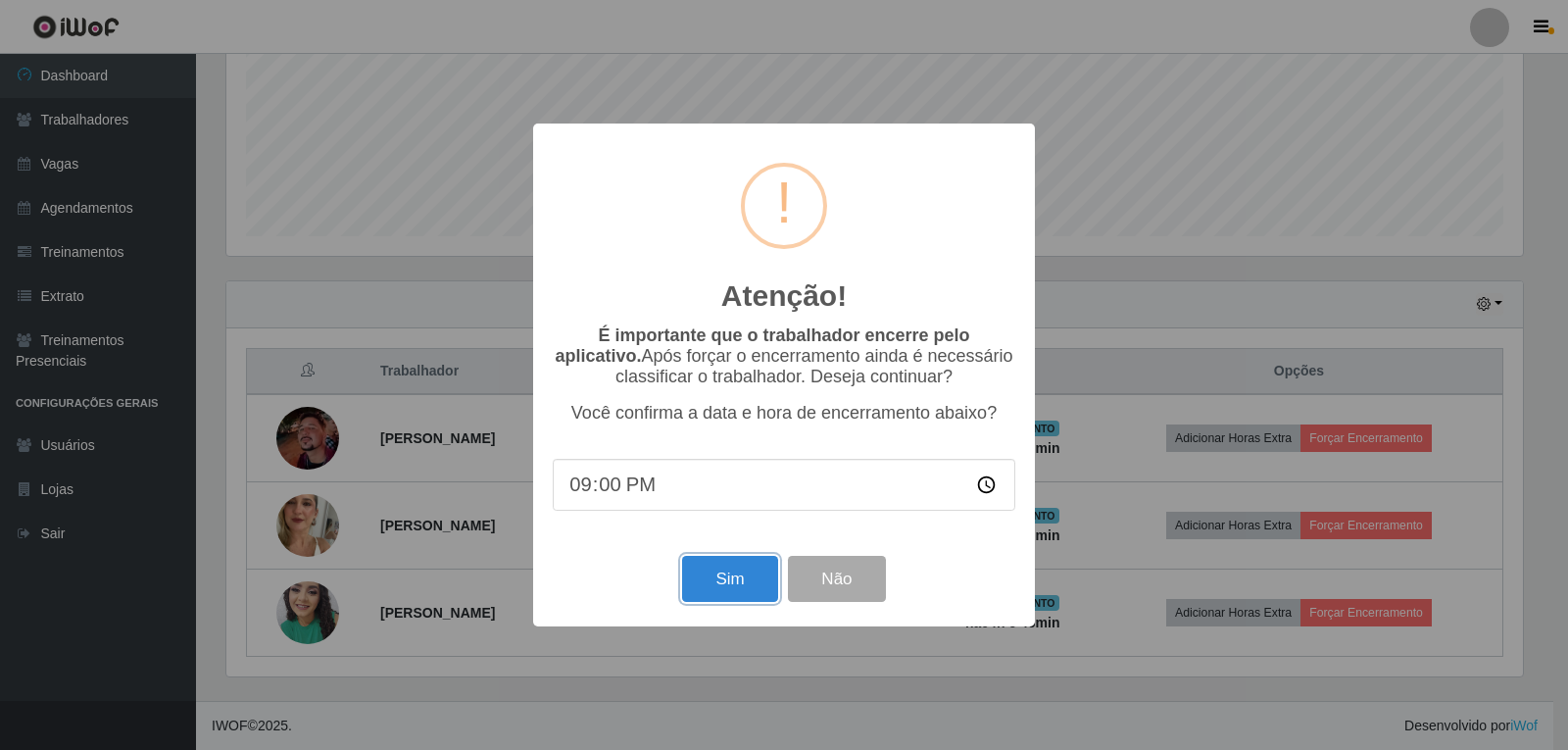
click at [731, 571] on button "Sim" at bounding box center [729, 579] width 95 height 46
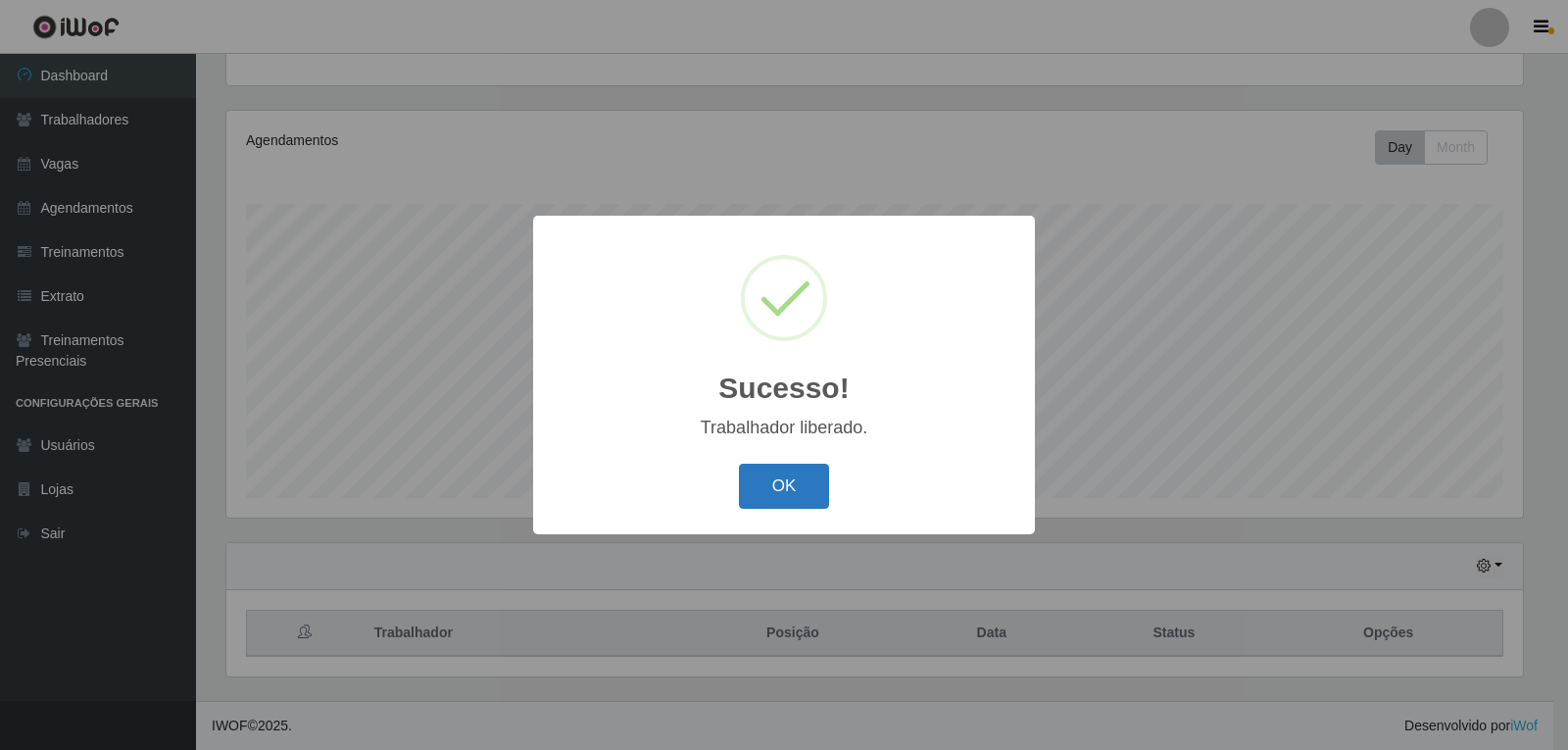
click at [793, 491] on button "OK" at bounding box center [784, 486] width 91 height 46
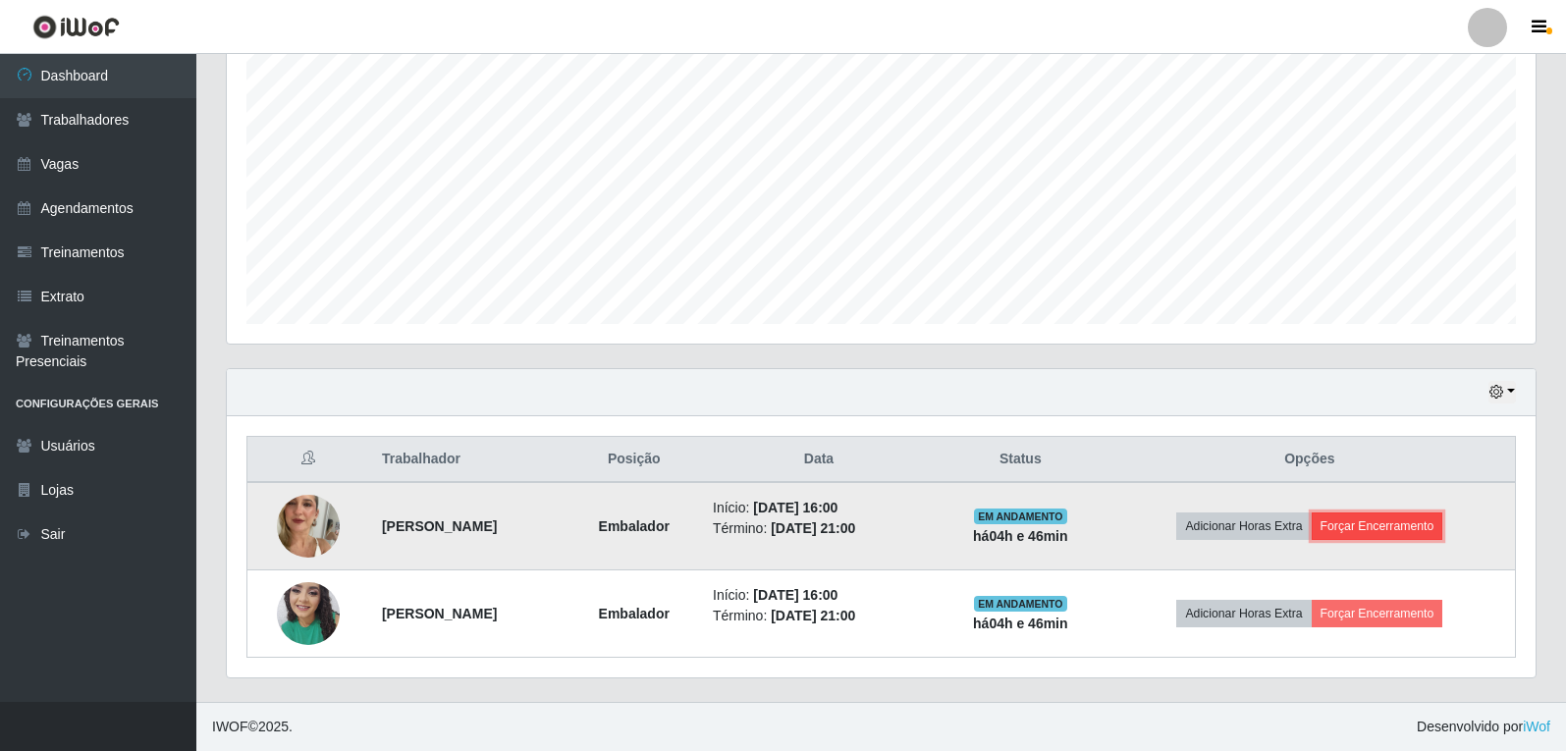
click at [1434, 529] on button "Forçar Encerramento" at bounding box center [1378, 525] width 132 height 27
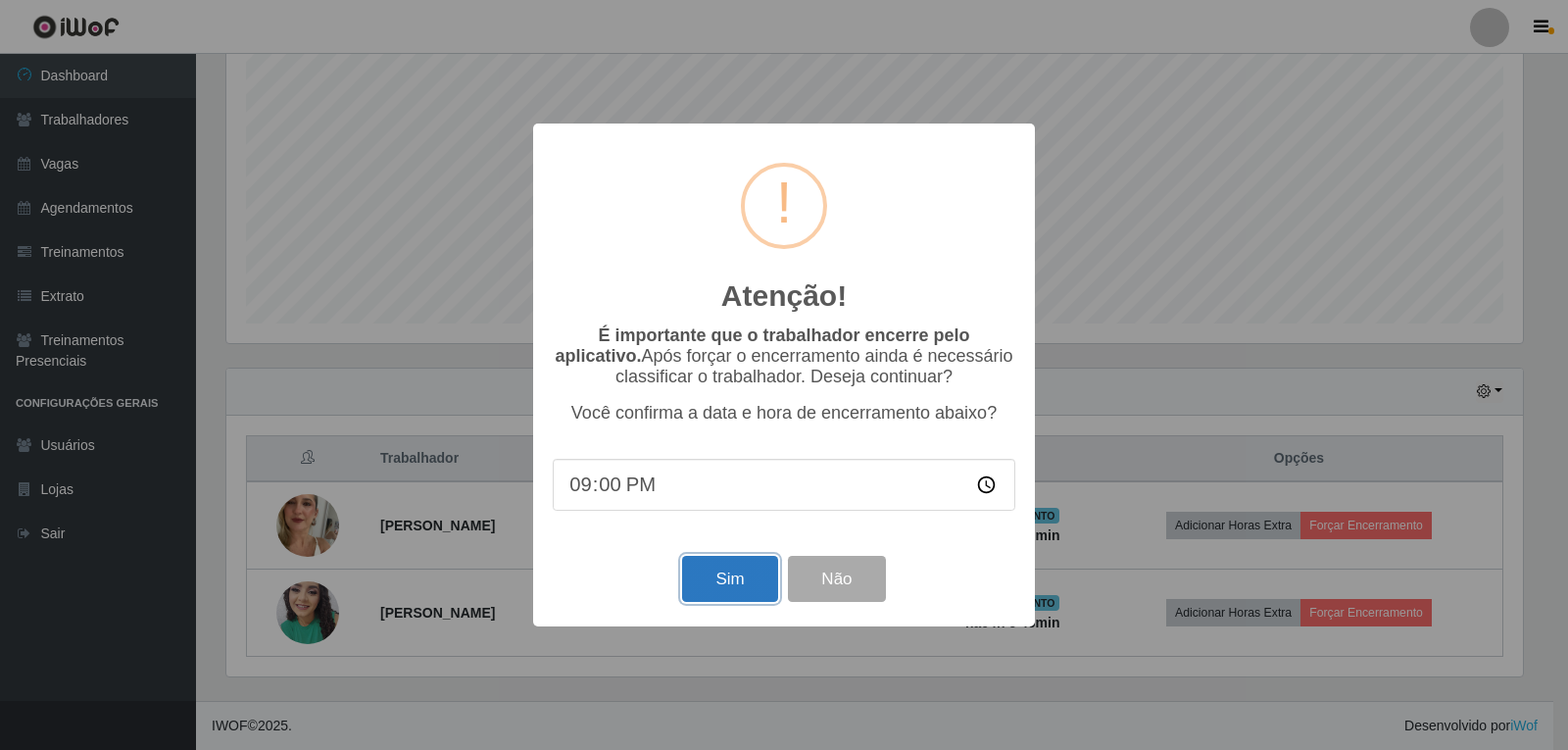
click at [745, 580] on button "Sim" at bounding box center [729, 579] width 95 height 46
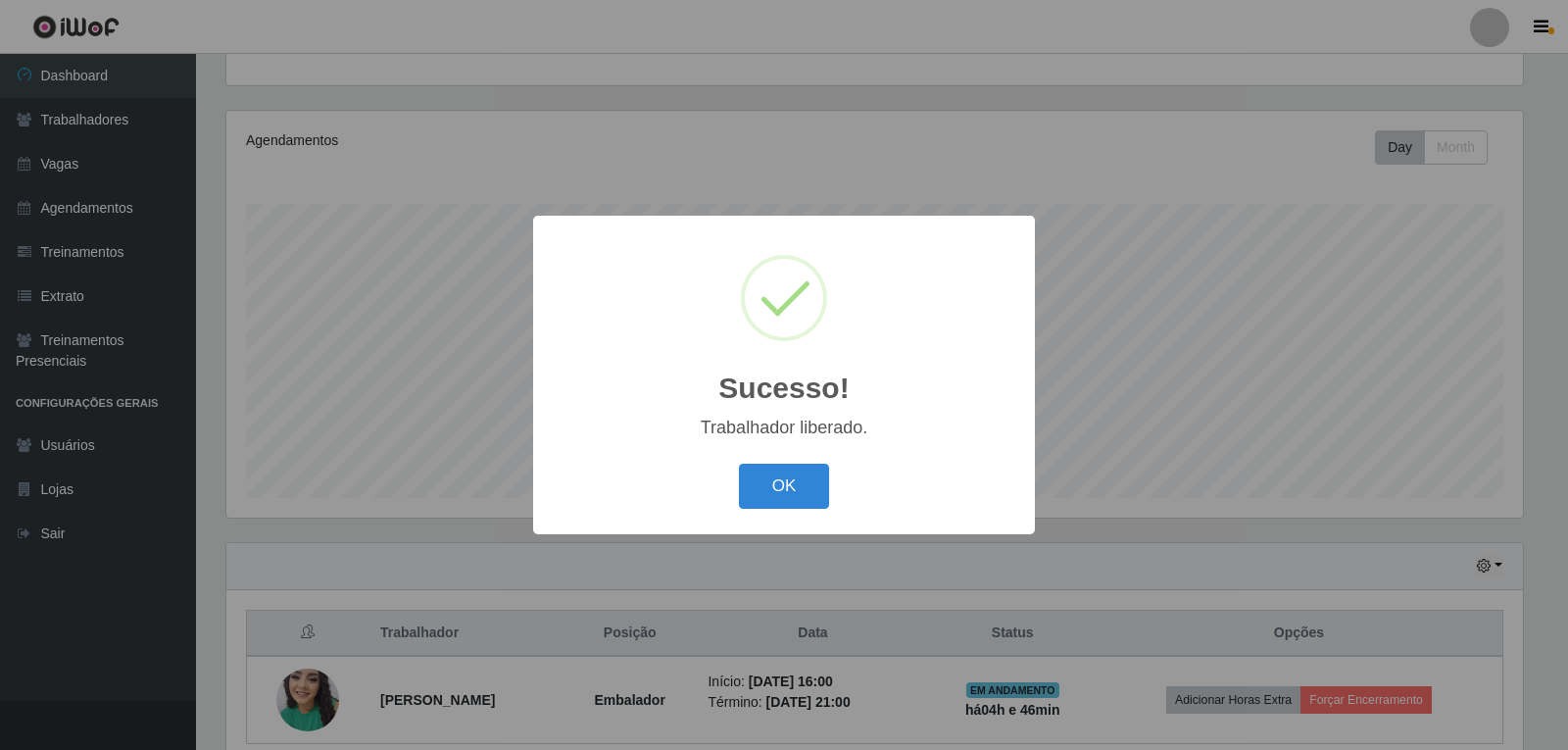
drag, startPoint x: 799, startPoint y: 506, endPoint x: 832, endPoint y: 496, distance: 34.5
click at [799, 505] on button "OK" at bounding box center [784, 486] width 91 height 46
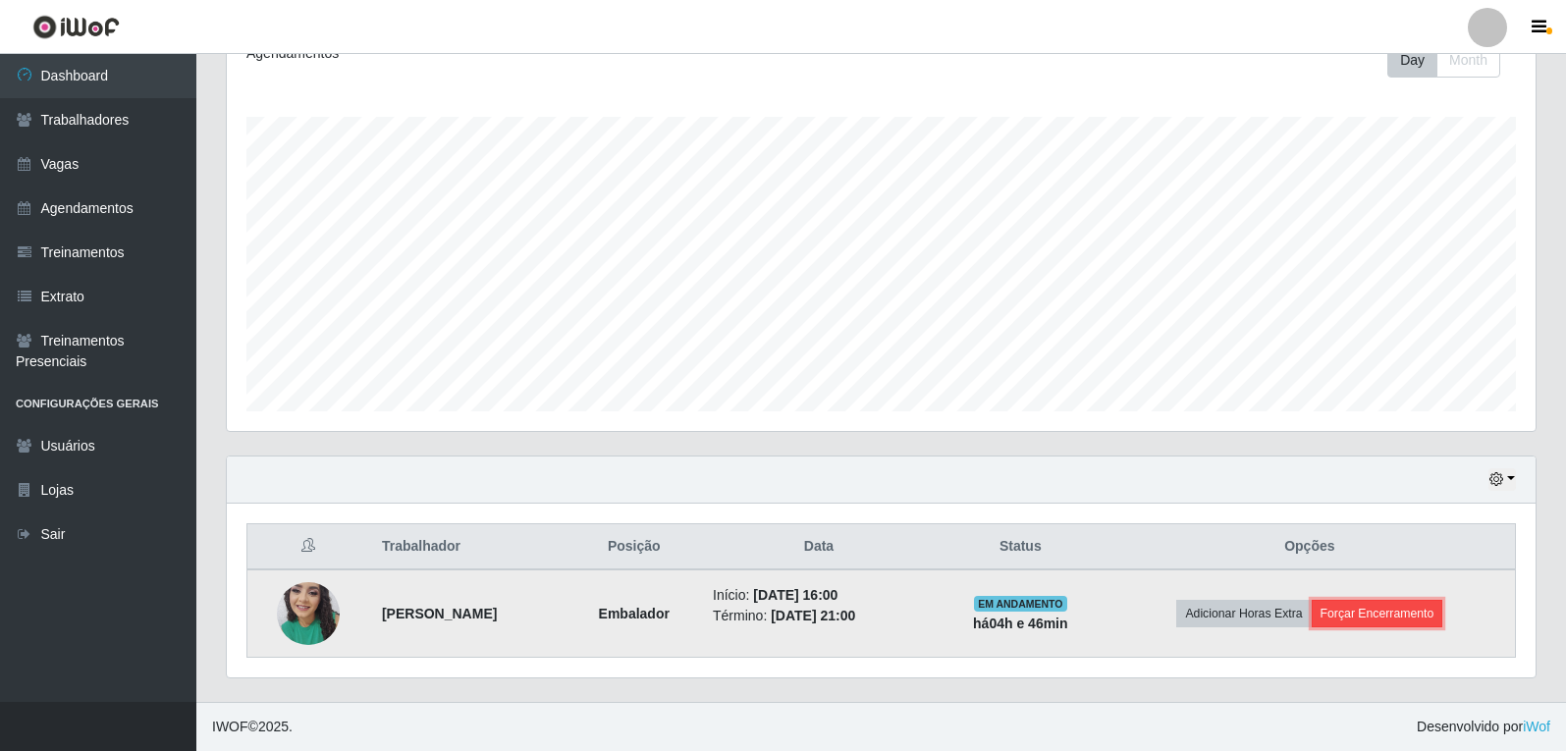
click at [1411, 616] on button "Forçar Encerramento" at bounding box center [1378, 613] width 132 height 27
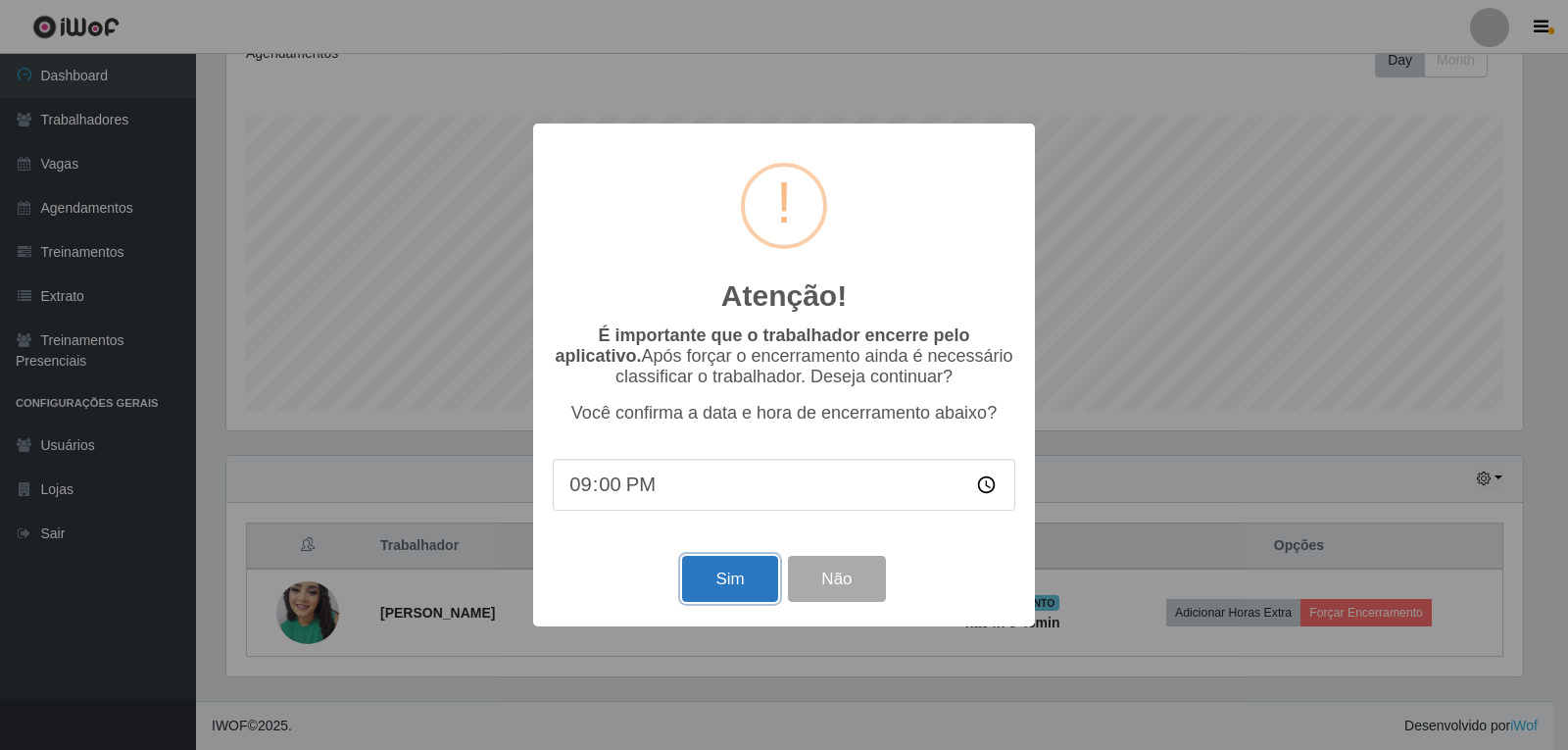
click at [707, 585] on button "Sim" at bounding box center [729, 579] width 95 height 46
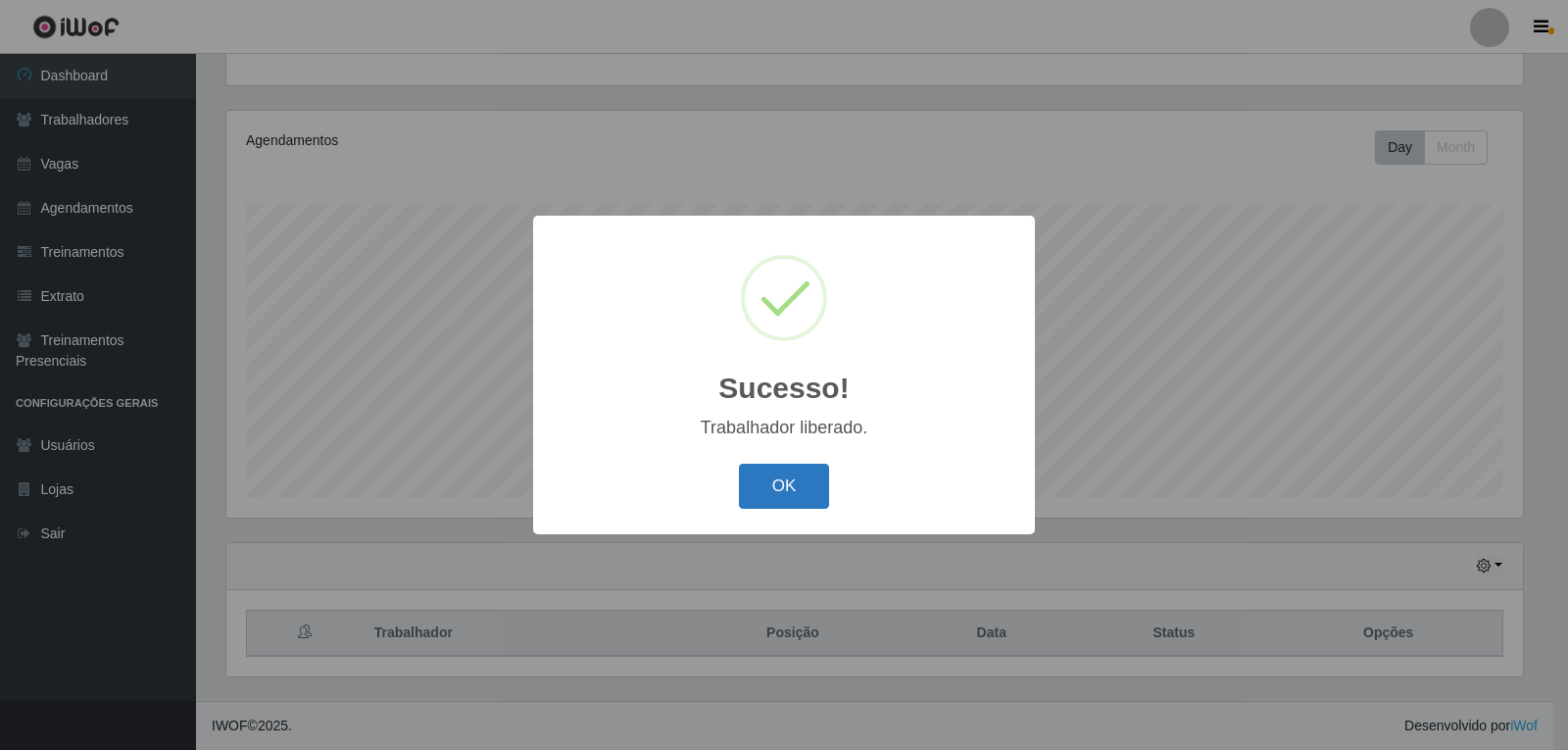
click at [769, 490] on button "OK" at bounding box center [784, 486] width 91 height 46
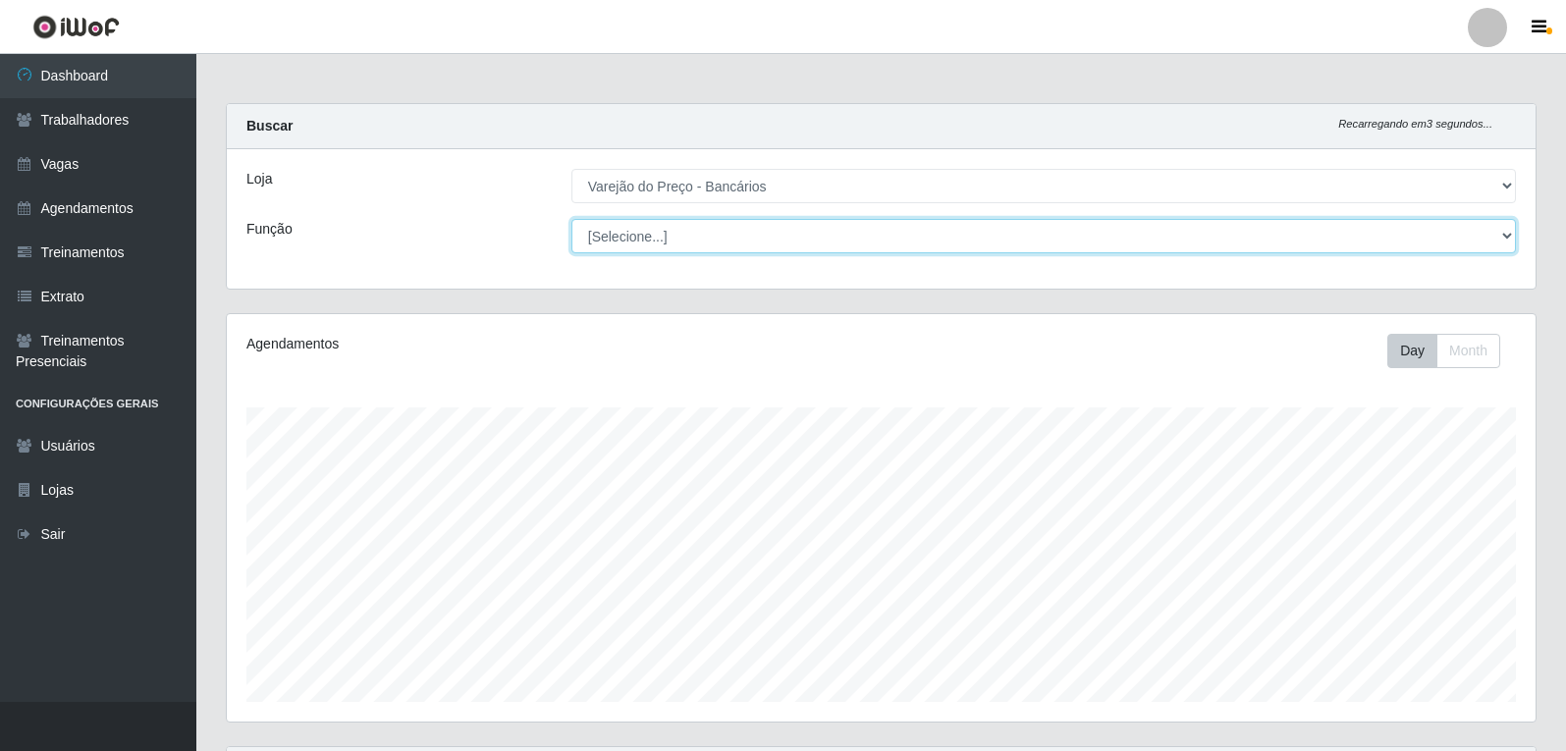
click at [763, 244] on select "[Selecione...] Auxiliar de Estacionamento Auxiliar de Estacionamento + Auxiliar…" at bounding box center [1043, 236] width 944 height 34
click at [571, 219] on select "[Selecione...] Auxiliar de Estacionamento Auxiliar de Estacionamento + Auxiliar…" at bounding box center [1043, 236] width 944 height 34
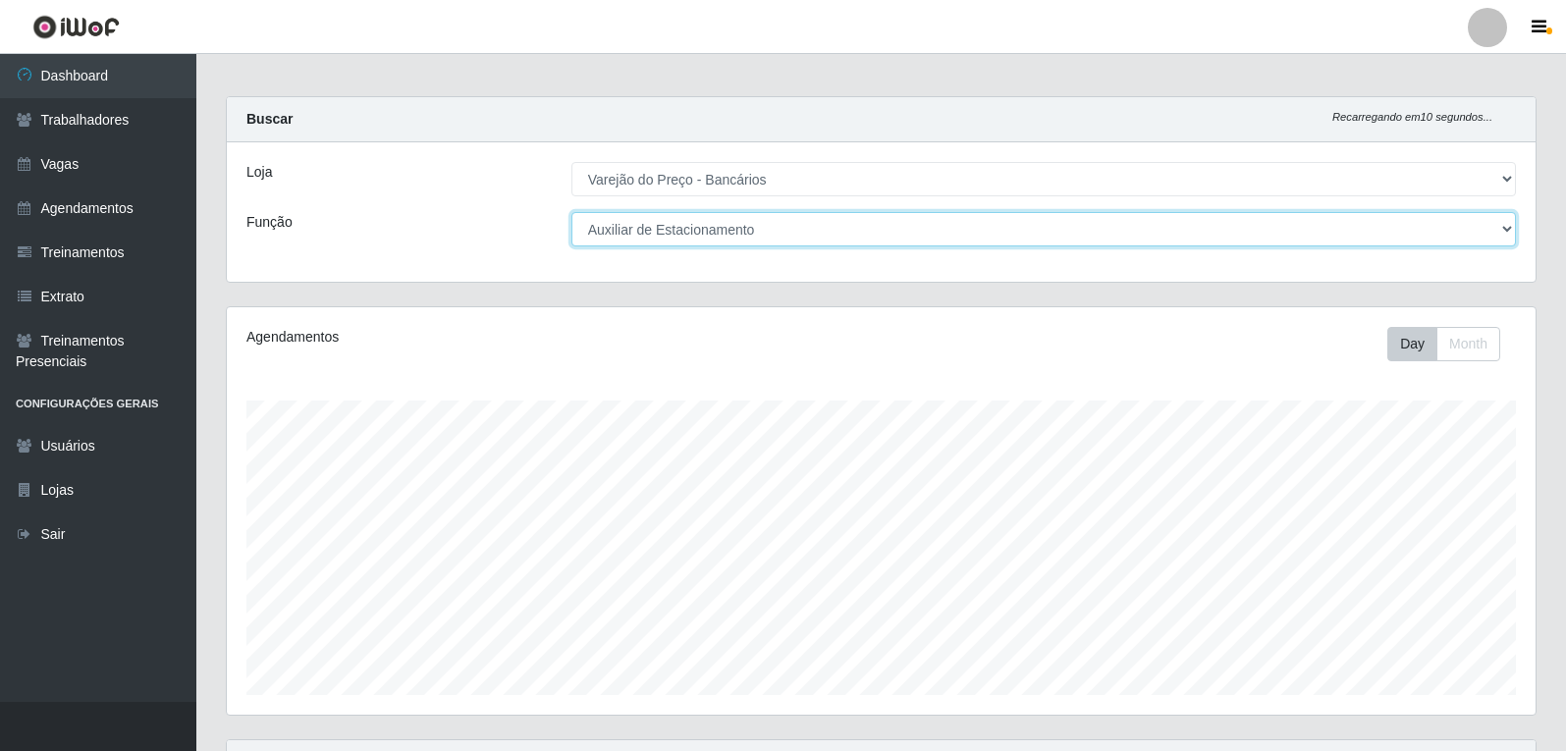
click at [787, 228] on select "[Selecione...] Auxiliar de Estacionamento Auxiliar de Estacionamento + Auxiliar…" at bounding box center [1043, 229] width 944 height 34
select select "[Selecione...]"
click at [571, 212] on select "[Selecione...] Auxiliar de Estacionamento Auxiliar de Estacionamento + Auxiliar…" at bounding box center [1043, 229] width 944 height 34
